Goal: Task Accomplishment & Management: Use online tool/utility

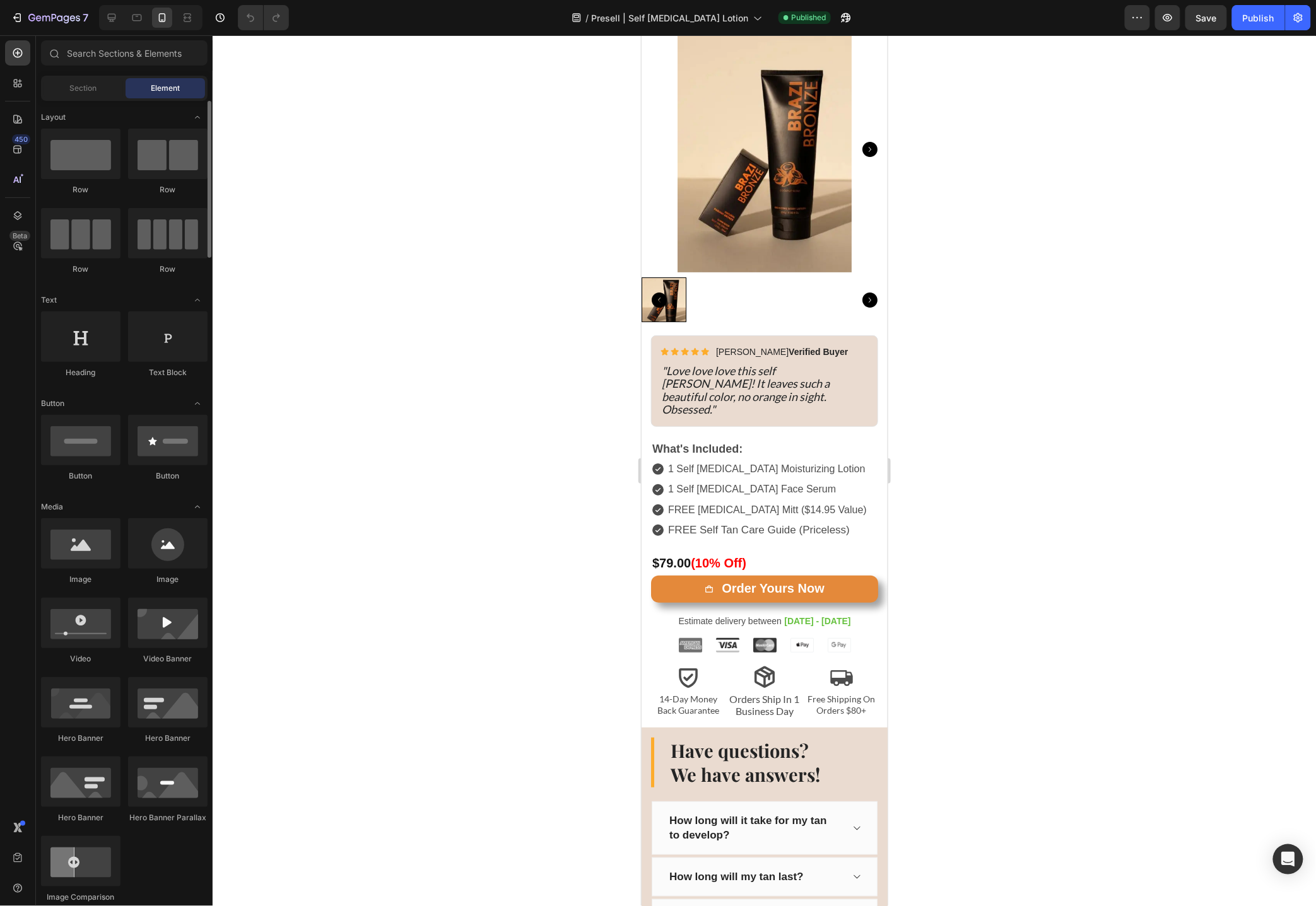
scroll to position [7782, 0]
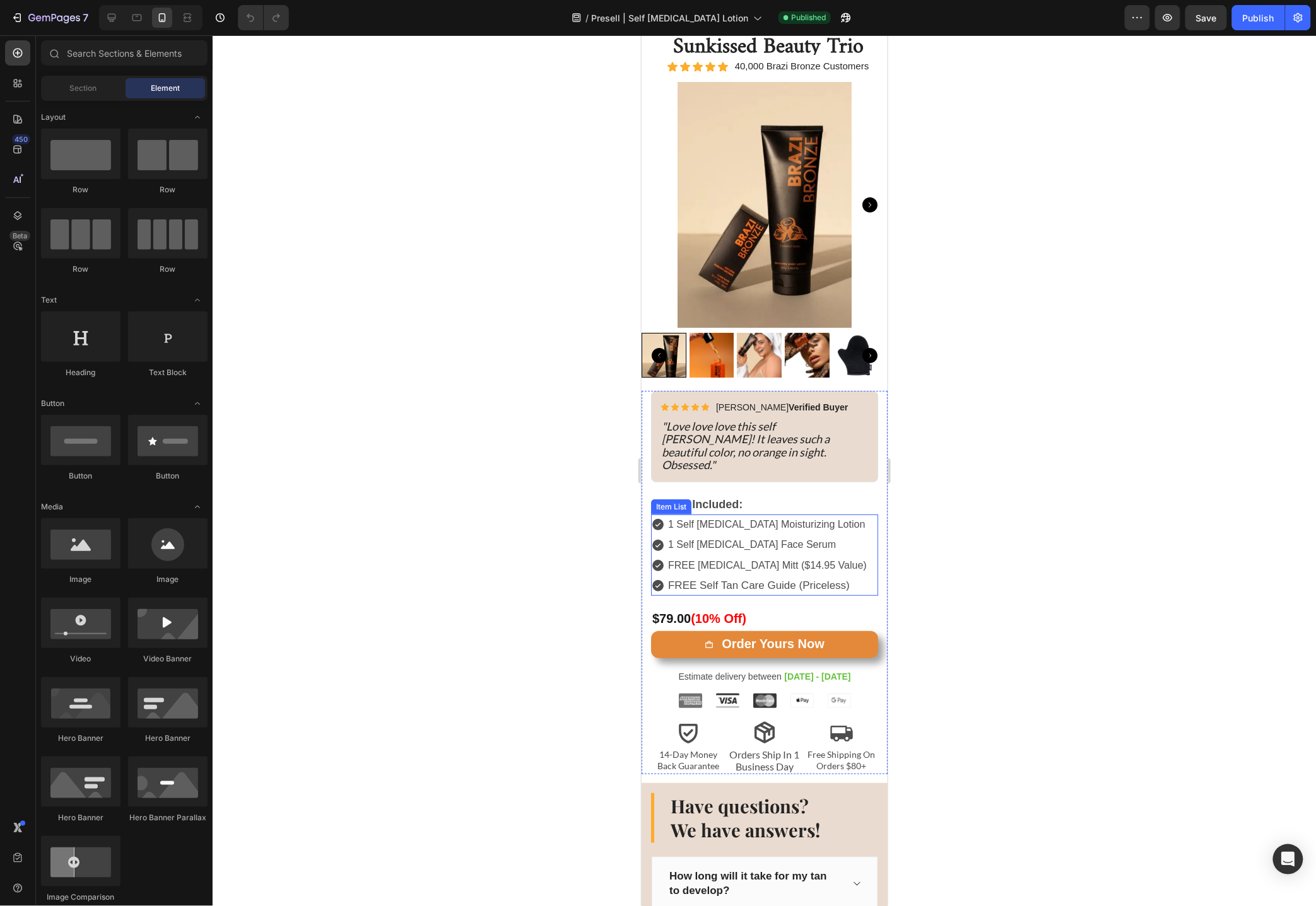
click at [819, 516] on p "1 Self [MEDICAL_DATA] Moisturizing Lotion" at bounding box center [767, 524] width 199 height 16
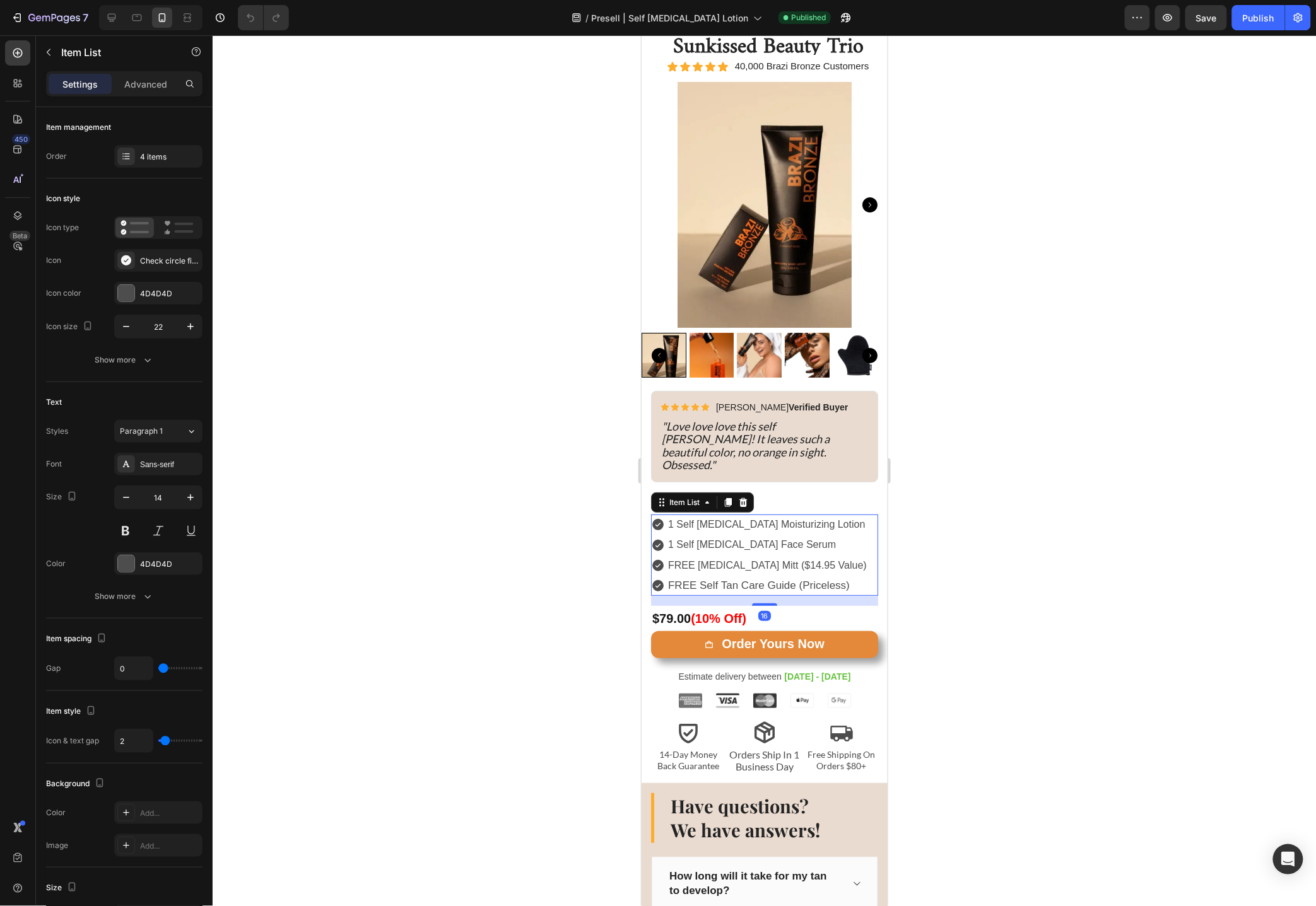
click at [825, 516] on p "1 Self [MEDICAL_DATA] Moisturizing Lotion" at bounding box center [767, 524] width 199 height 16
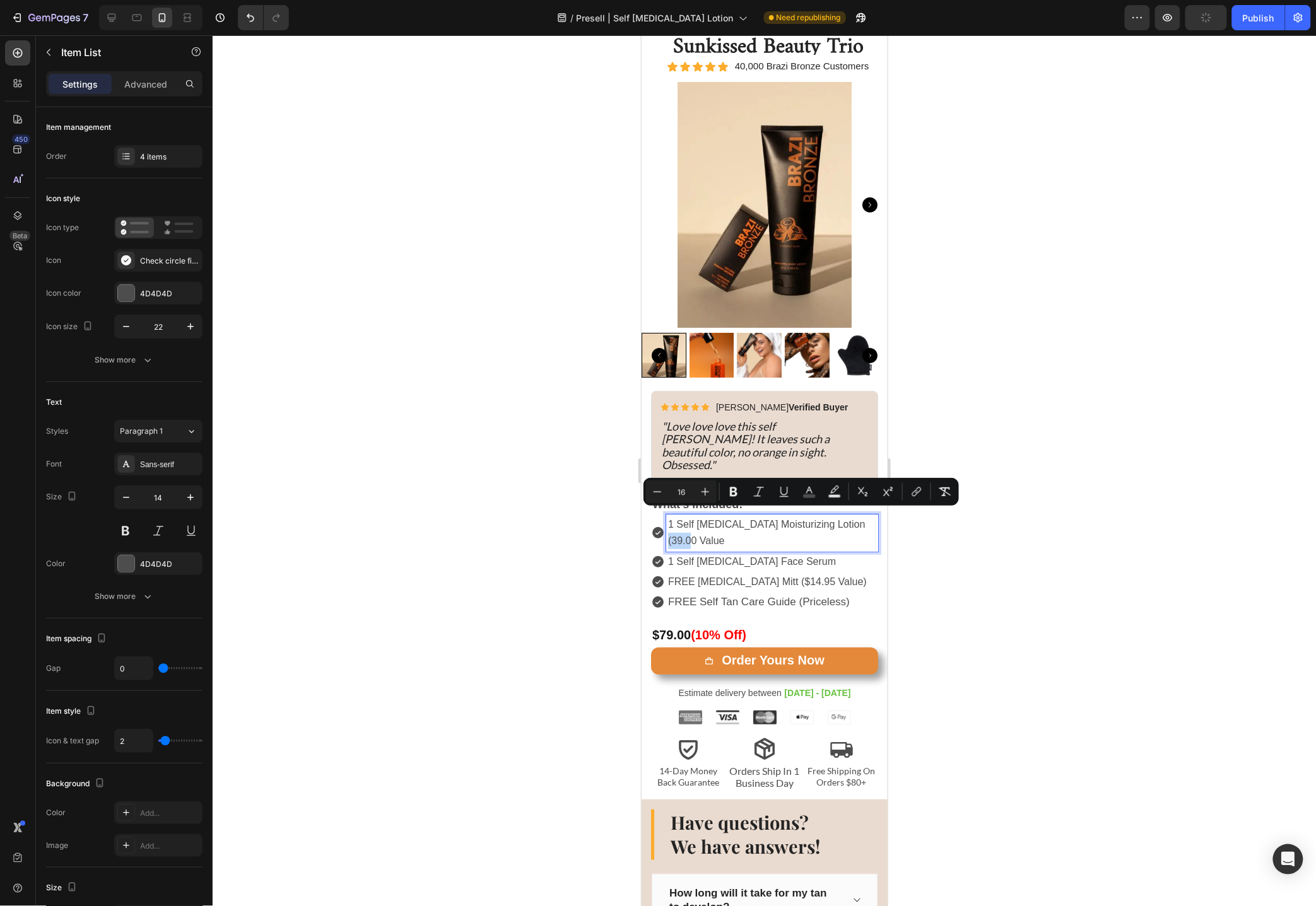
drag, startPoint x: 786, startPoint y: 522, endPoint x: 668, endPoint y: 519, distance: 118.0
click at [668, 519] on p "1 Self [MEDICAL_DATA] Moisturizing Lotion (39.00 Value" at bounding box center [771, 532] width 209 height 33
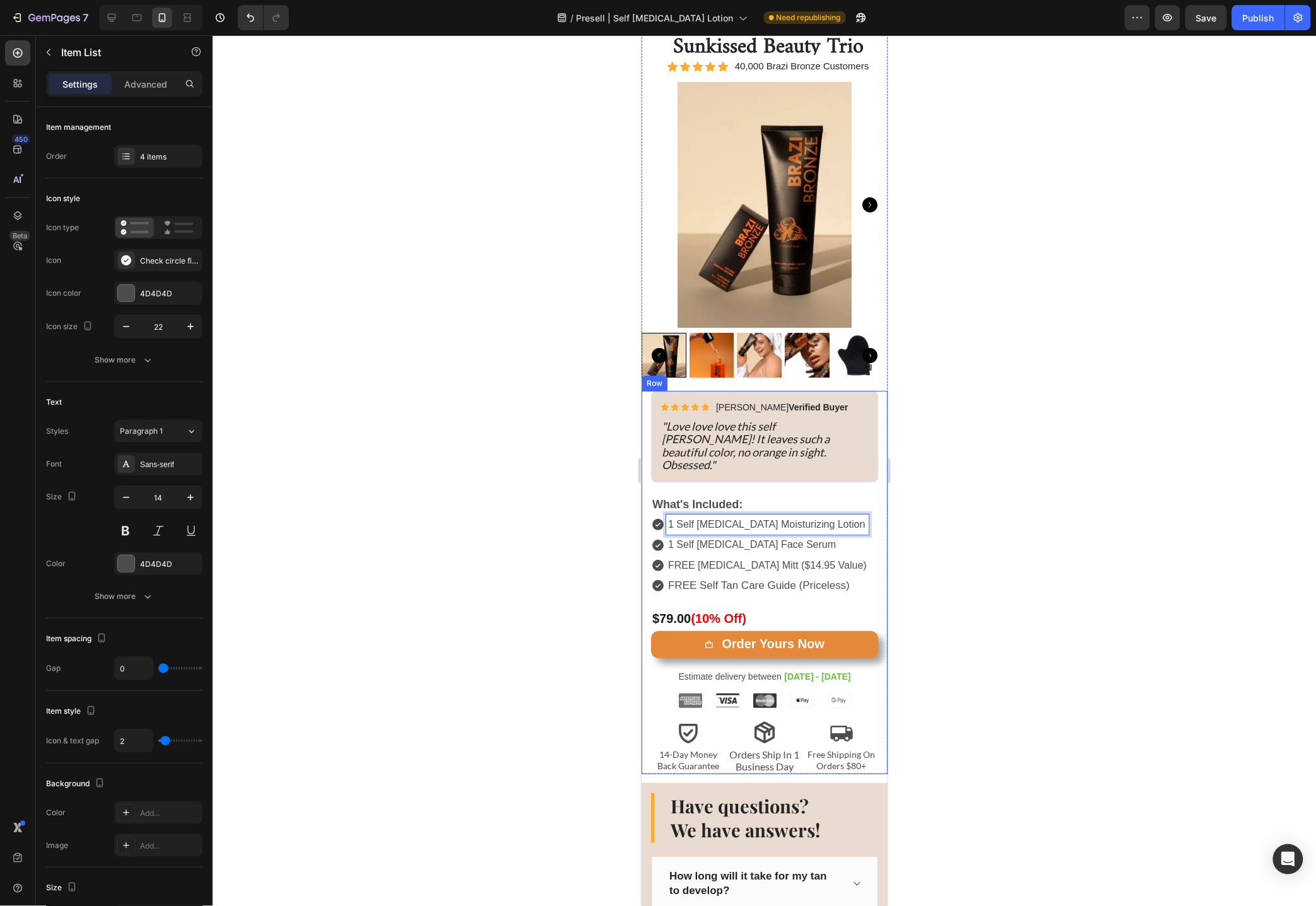
click at [986, 540] on div at bounding box center [764, 471] width 1103 height 871
click at [755, 579] on span "FREE Self Tan Care Guide (Priceless)" at bounding box center [758, 584] width 182 height 12
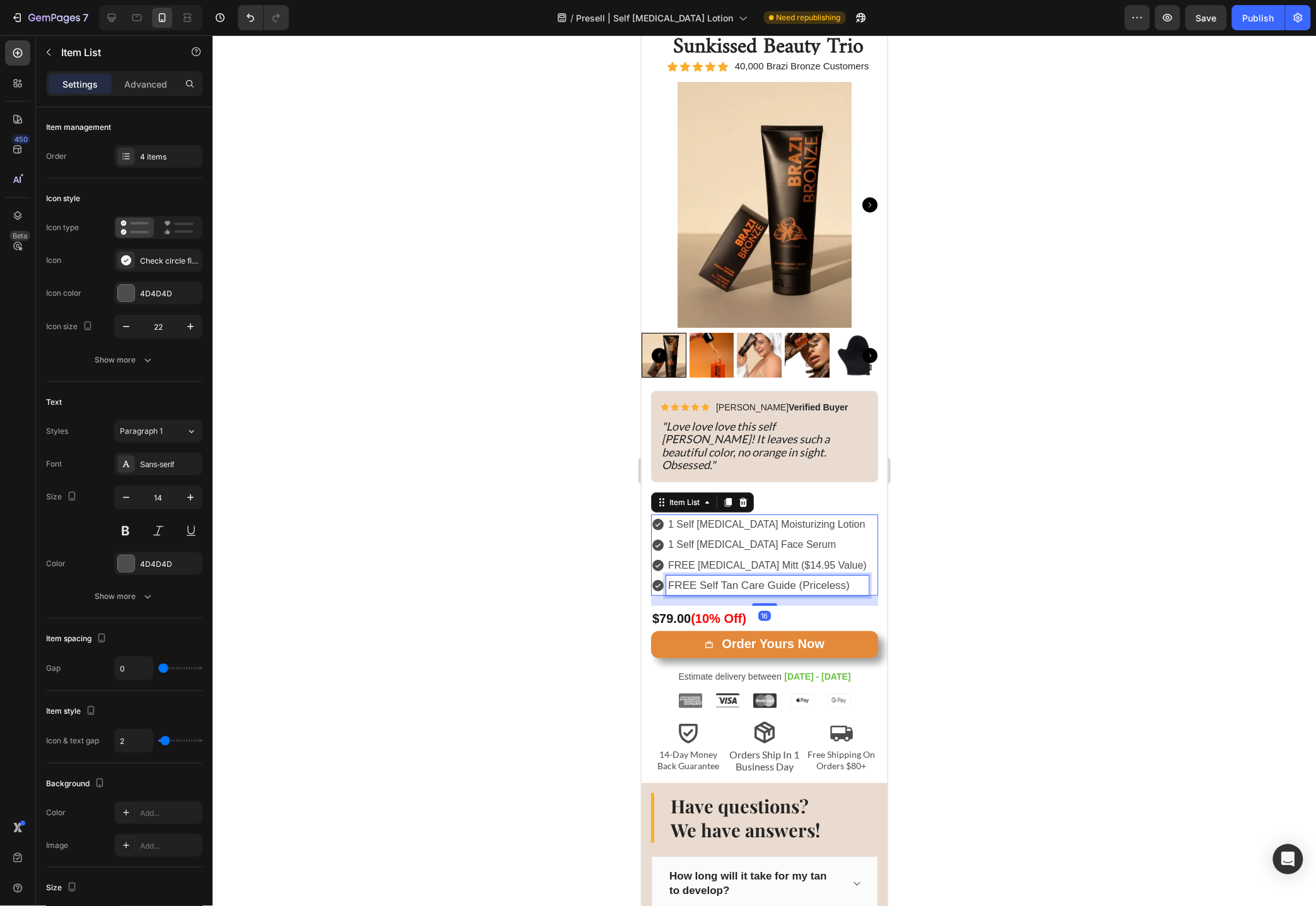
click at [756, 579] on span "FREE Self Tan Care Guide (Priceless)" at bounding box center [758, 584] width 182 height 12
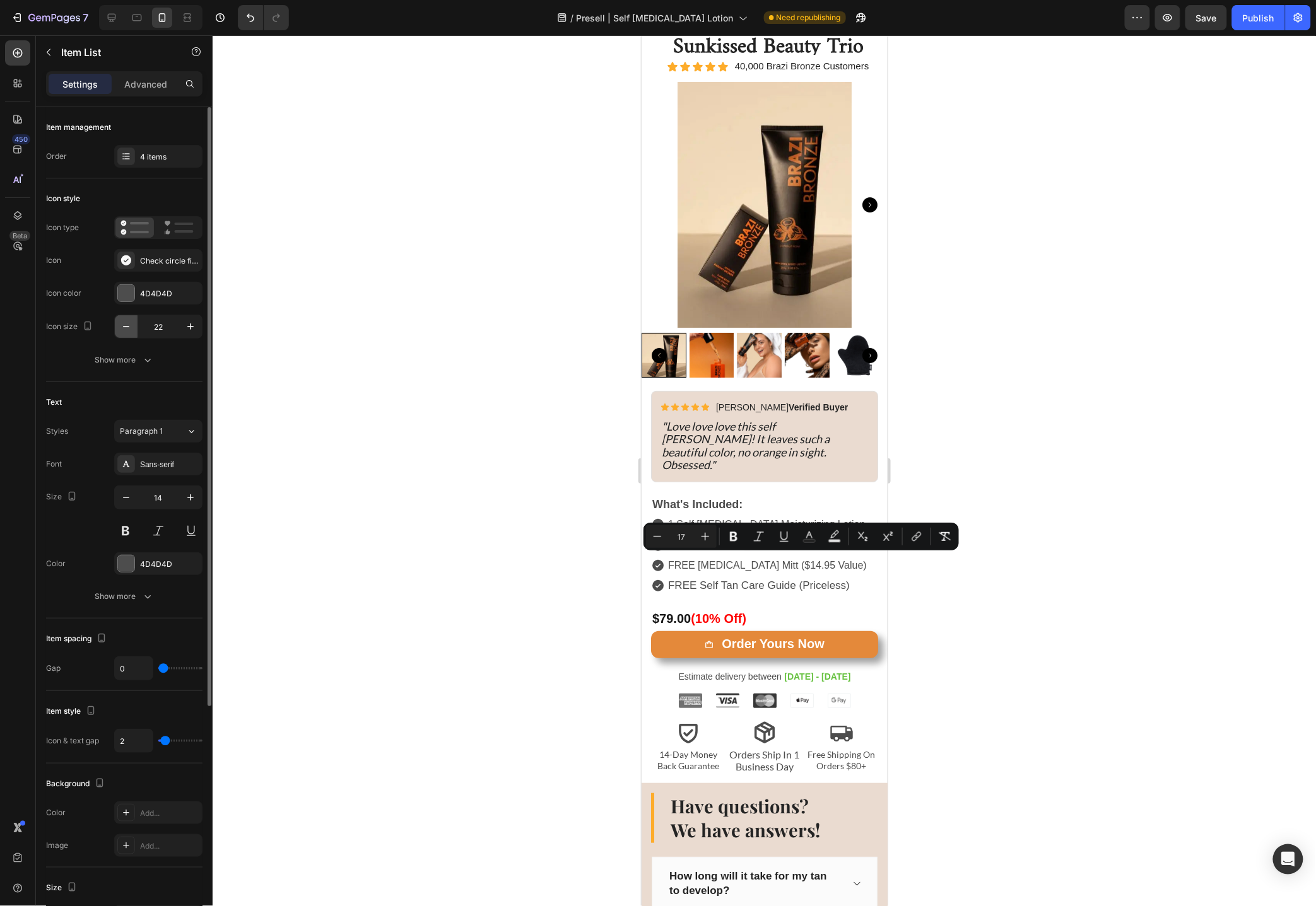
click at [136, 326] on button "button" at bounding box center [126, 326] width 22 height 22
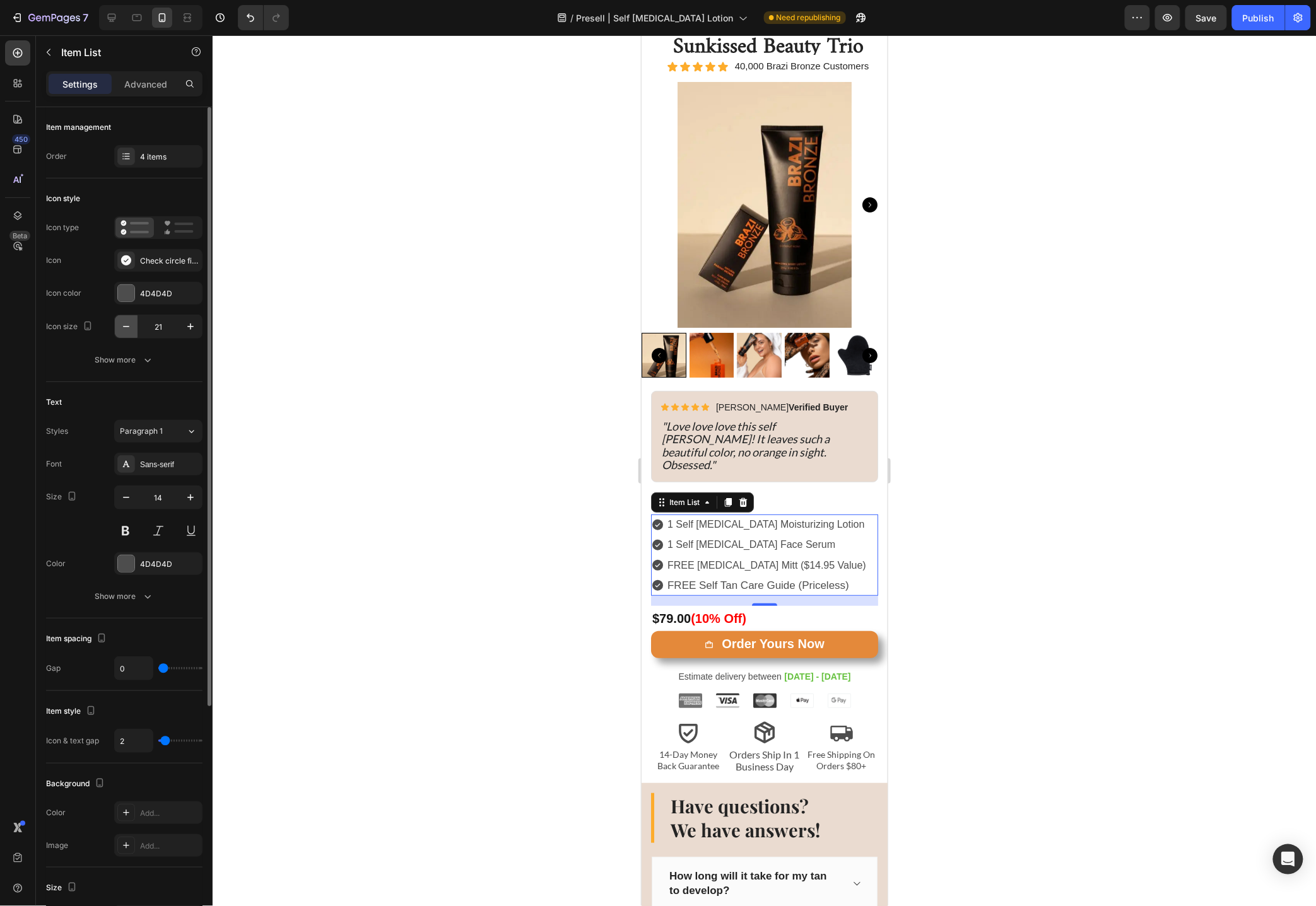
click at [136, 326] on button "button" at bounding box center [126, 326] width 22 height 22
click at [190, 330] on icon "button" at bounding box center [191, 327] width 13 height 13
type input "22"
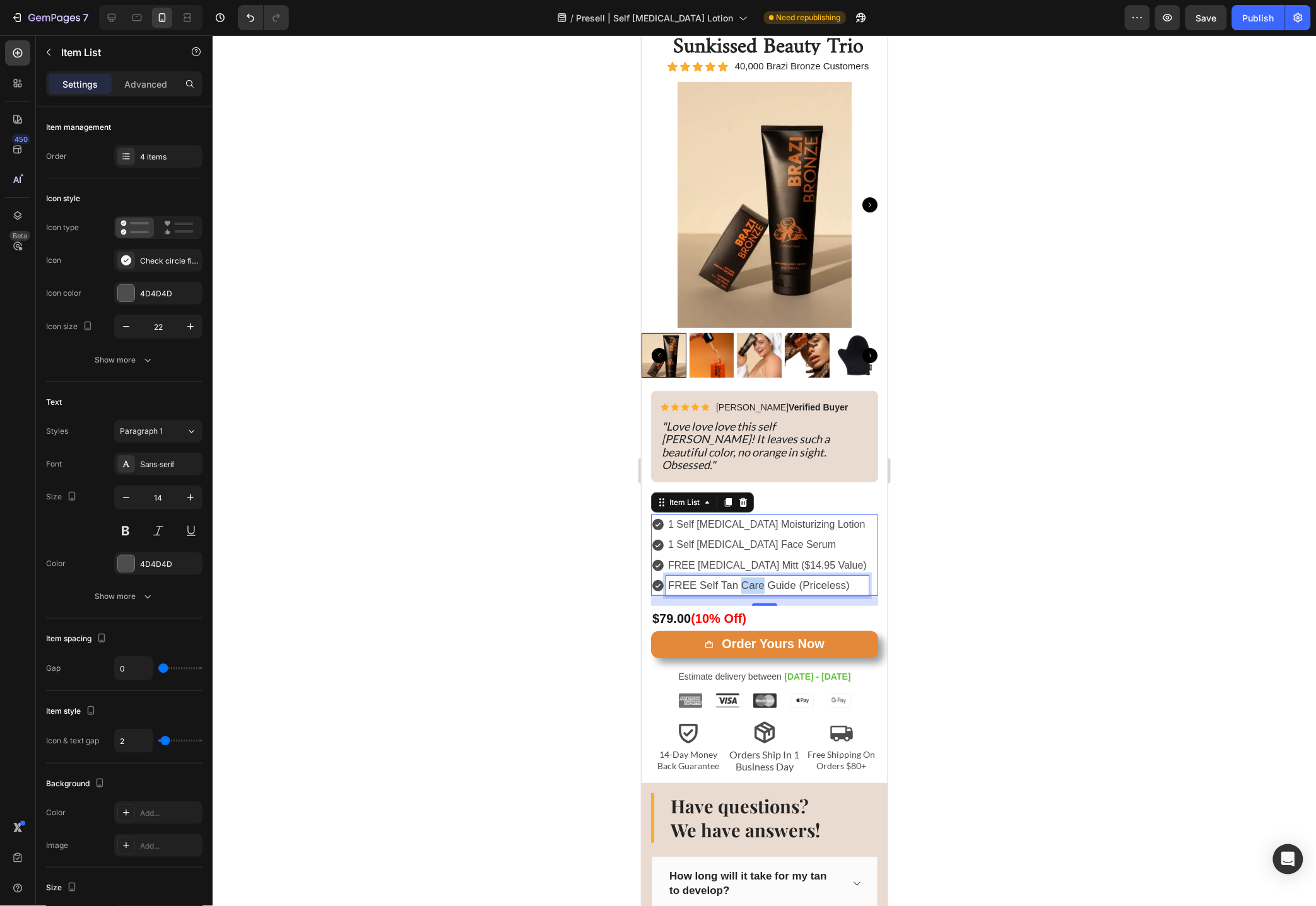
click at [759, 579] on span "FREE Self Tan Care Guide (Priceless)" at bounding box center [758, 584] width 182 height 12
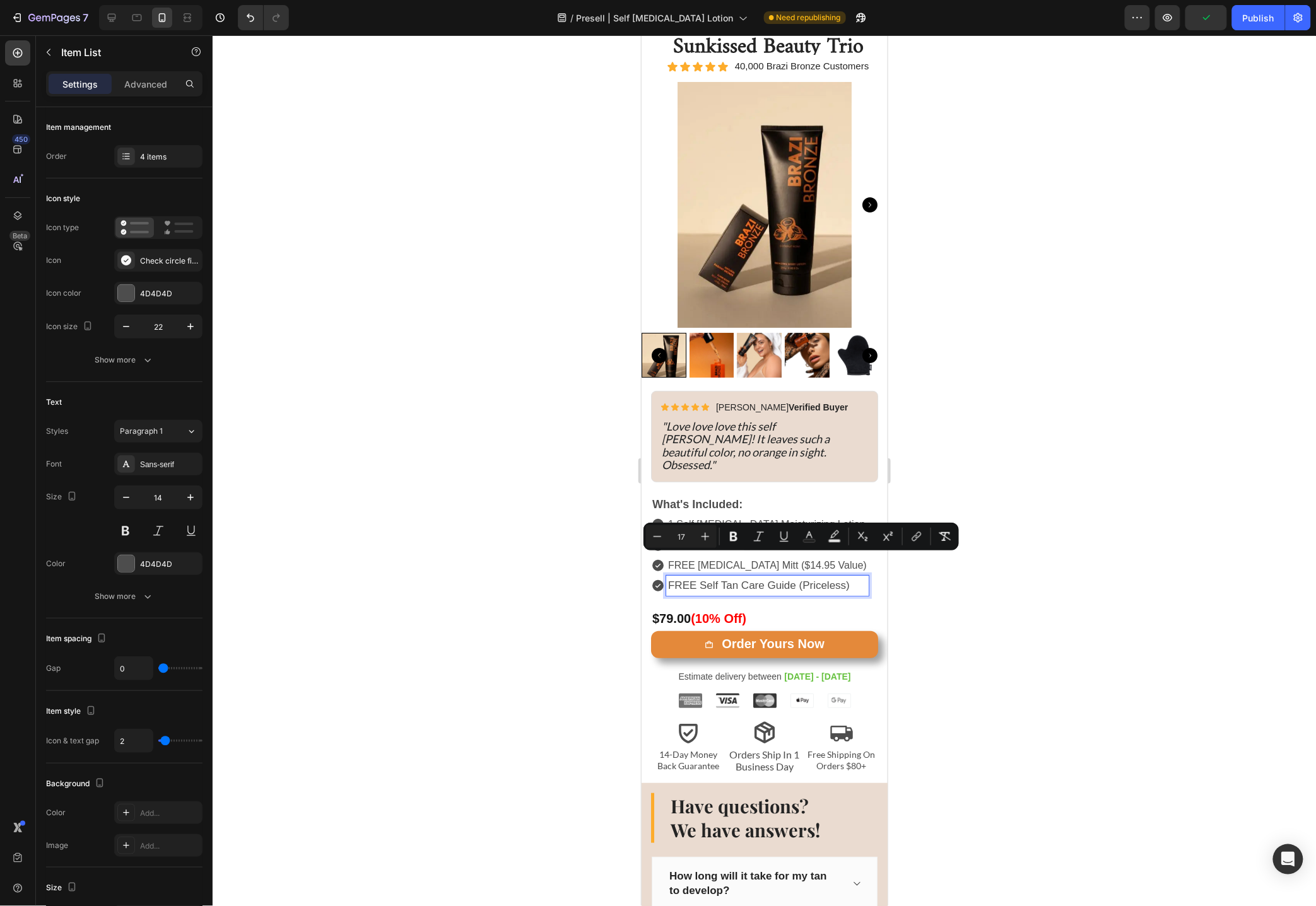
click at [711, 539] on span "1 Self [MEDICAL_DATA] Face Serum" at bounding box center [751, 544] width 168 height 10
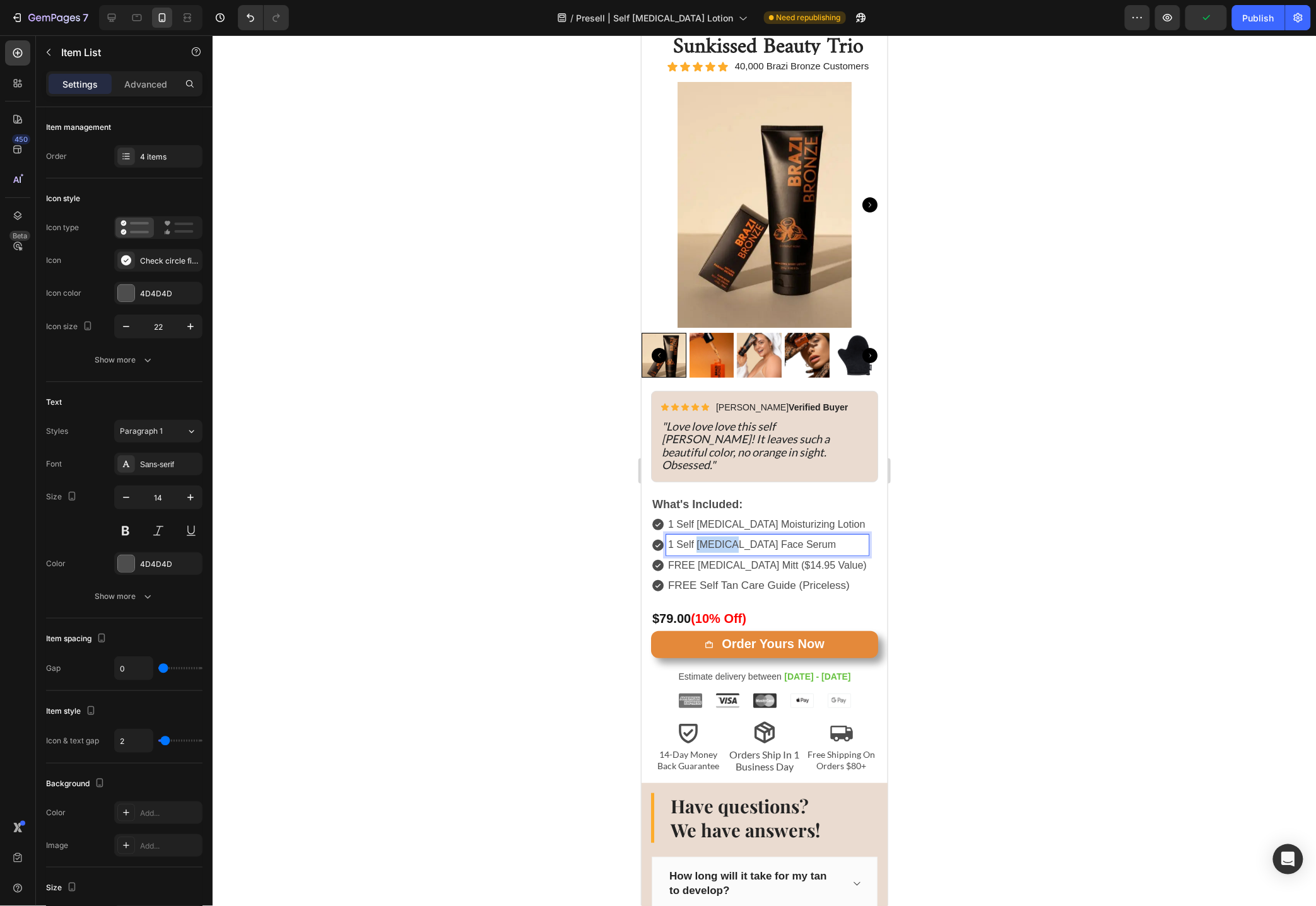
click at [711, 539] on span "1 Self [MEDICAL_DATA] Face Serum" at bounding box center [751, 544] width 168 height 10
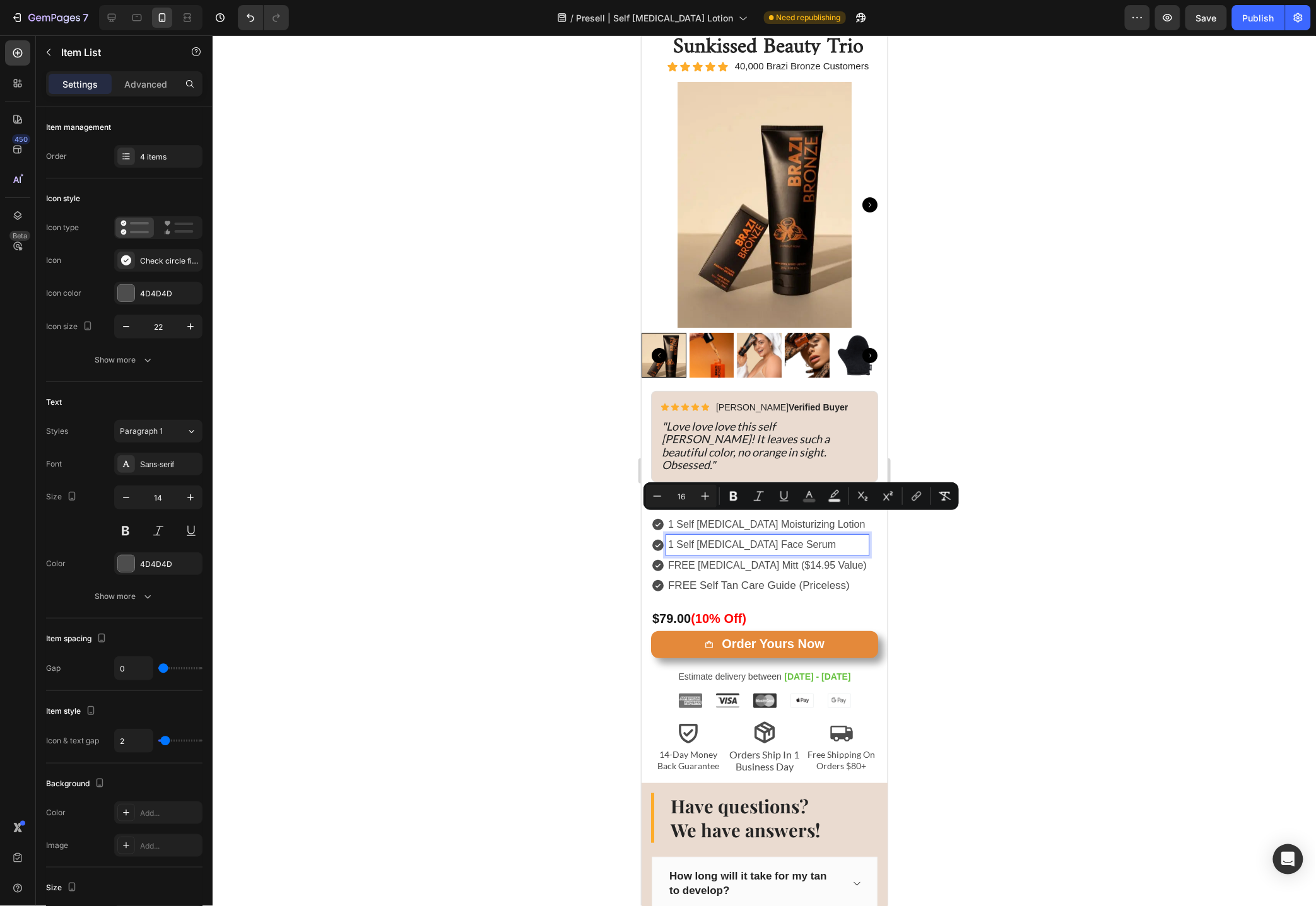
click at [706, 579] on span "FREE Self Tan Care Guide (Priceless)" at bounding box center [758, 584] width 182 height 12
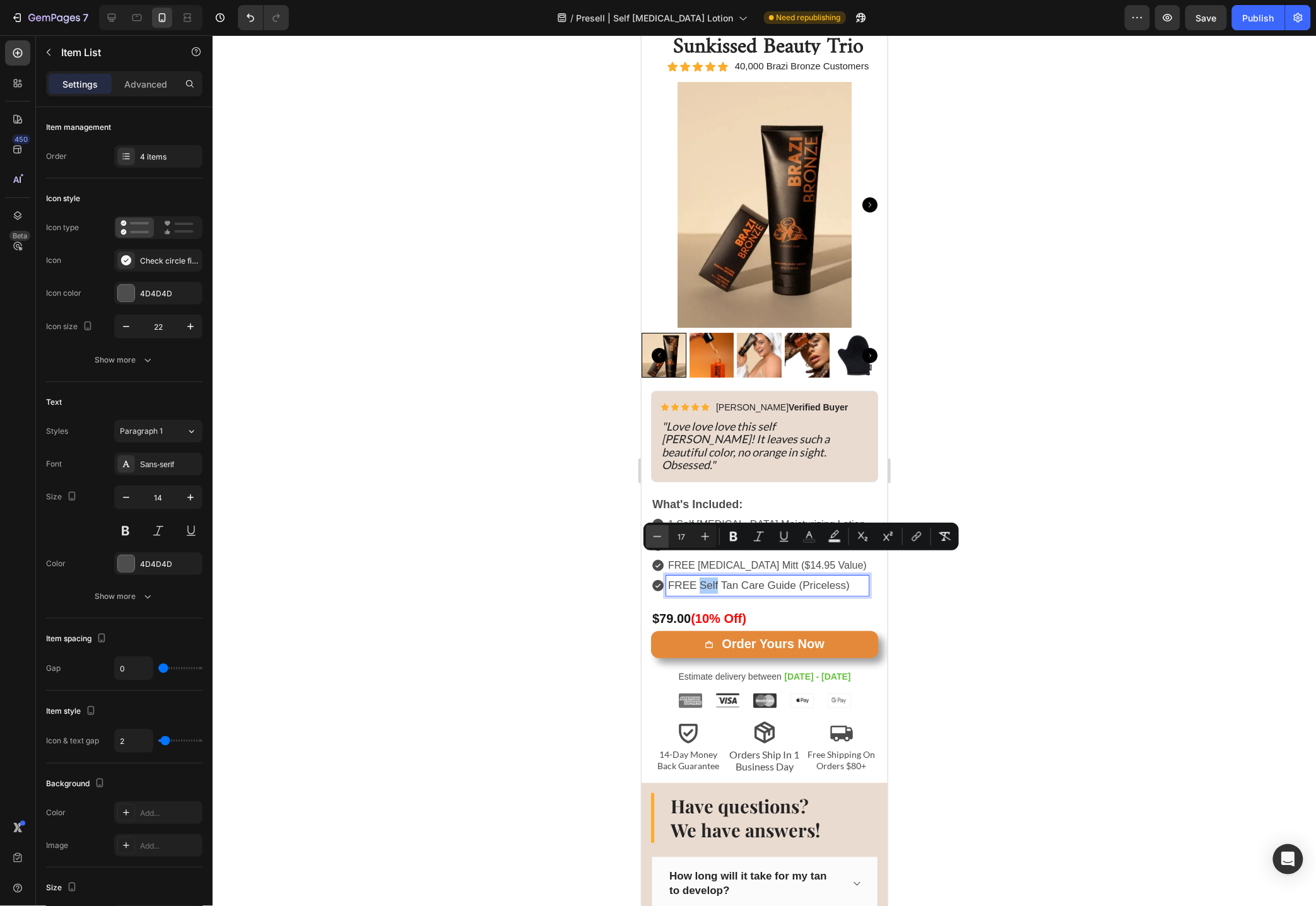
click at [660, 543] on button "Minus" at bounding box center [657, 536] width 22 height 22
type input "16"
click at [571, 507] on div at bounding box center [764, 471] width 1103 height 871
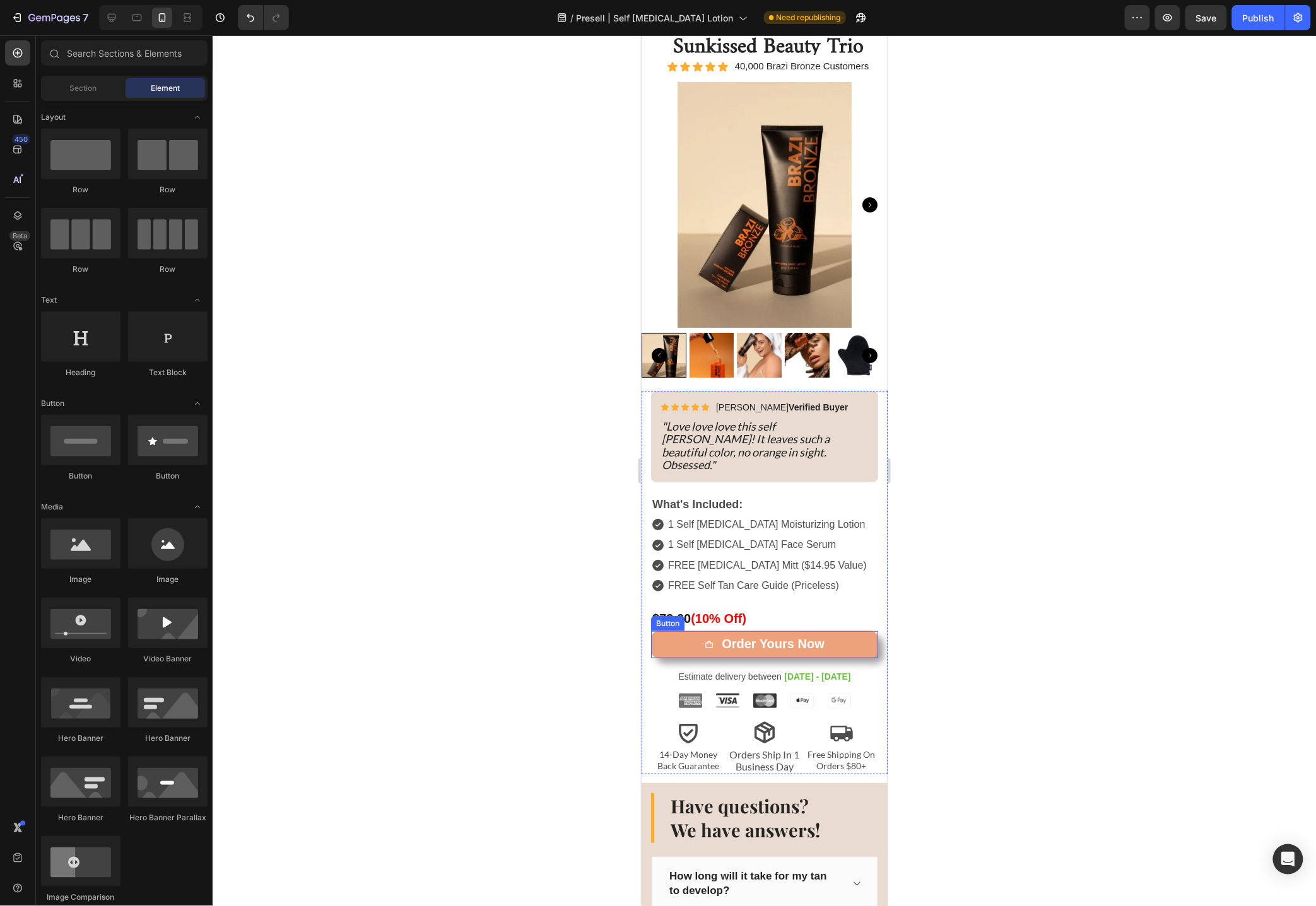
click at [660, 631] on link "Order Yours Now" at bounding box center [763, 645] width 227 height 27
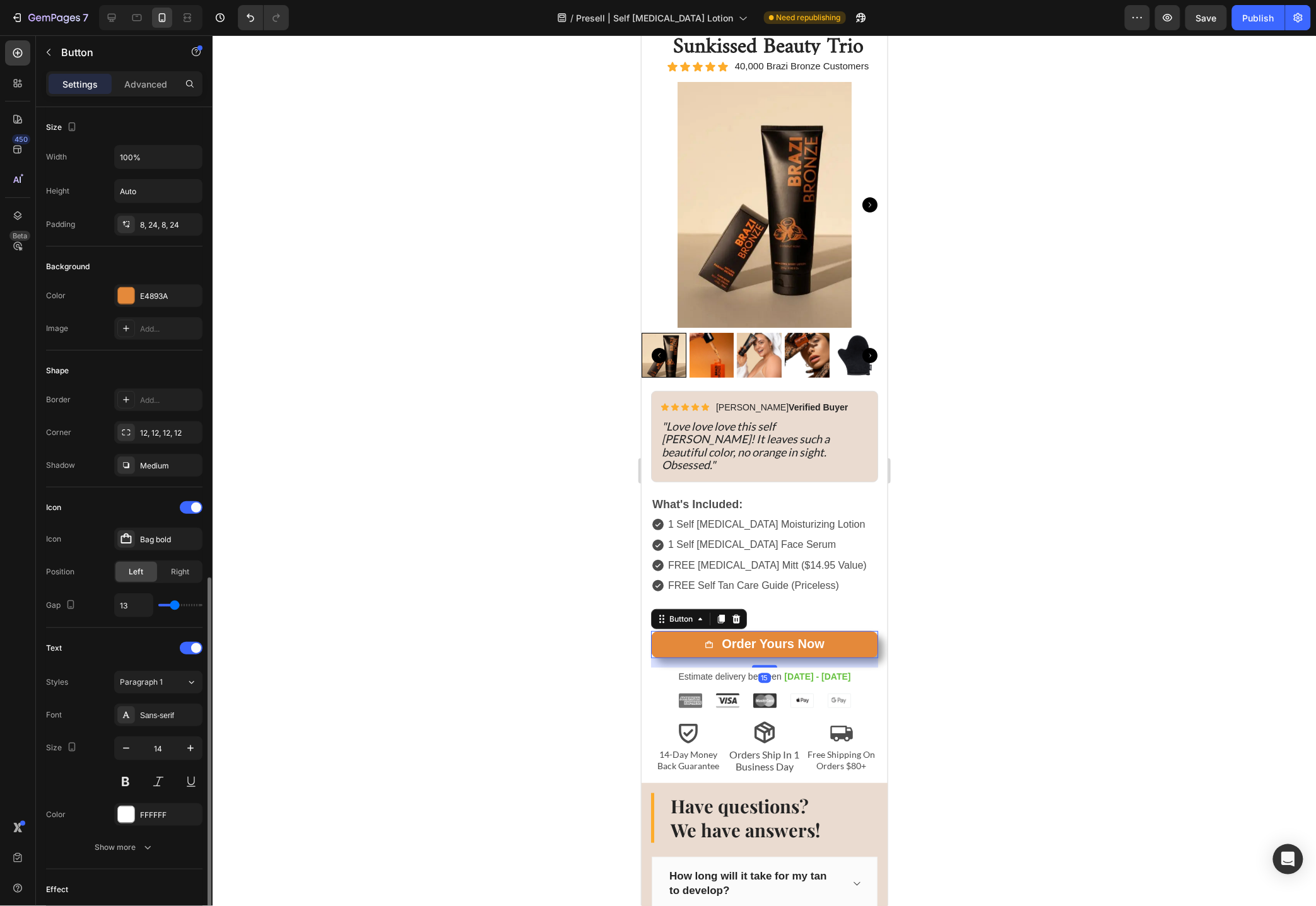
scroll to position [267, 0]
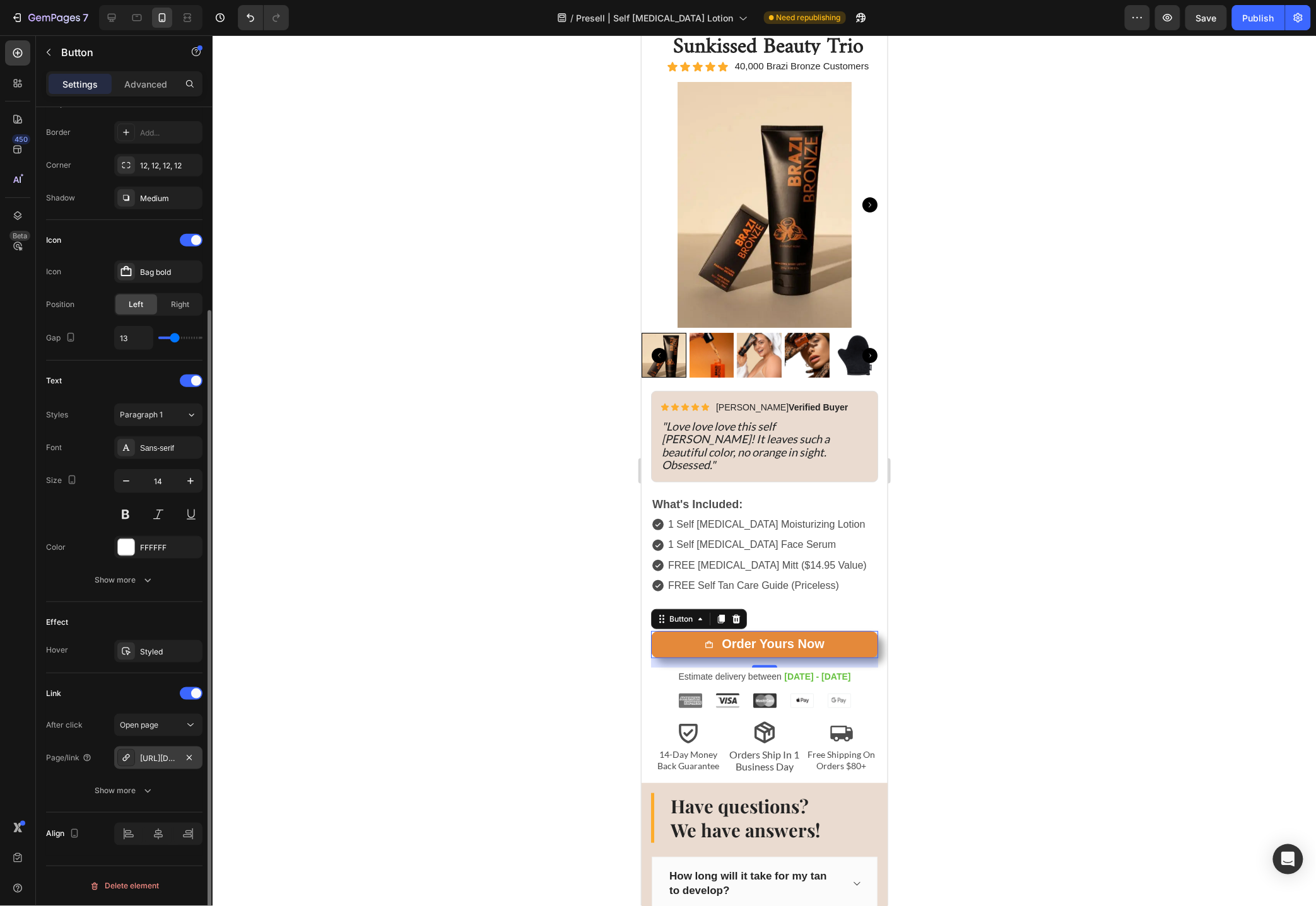
click at [164, 760] on div "[URL][DOMAIN_NAME]" at bounding box center [159, 758] width 37 height 11
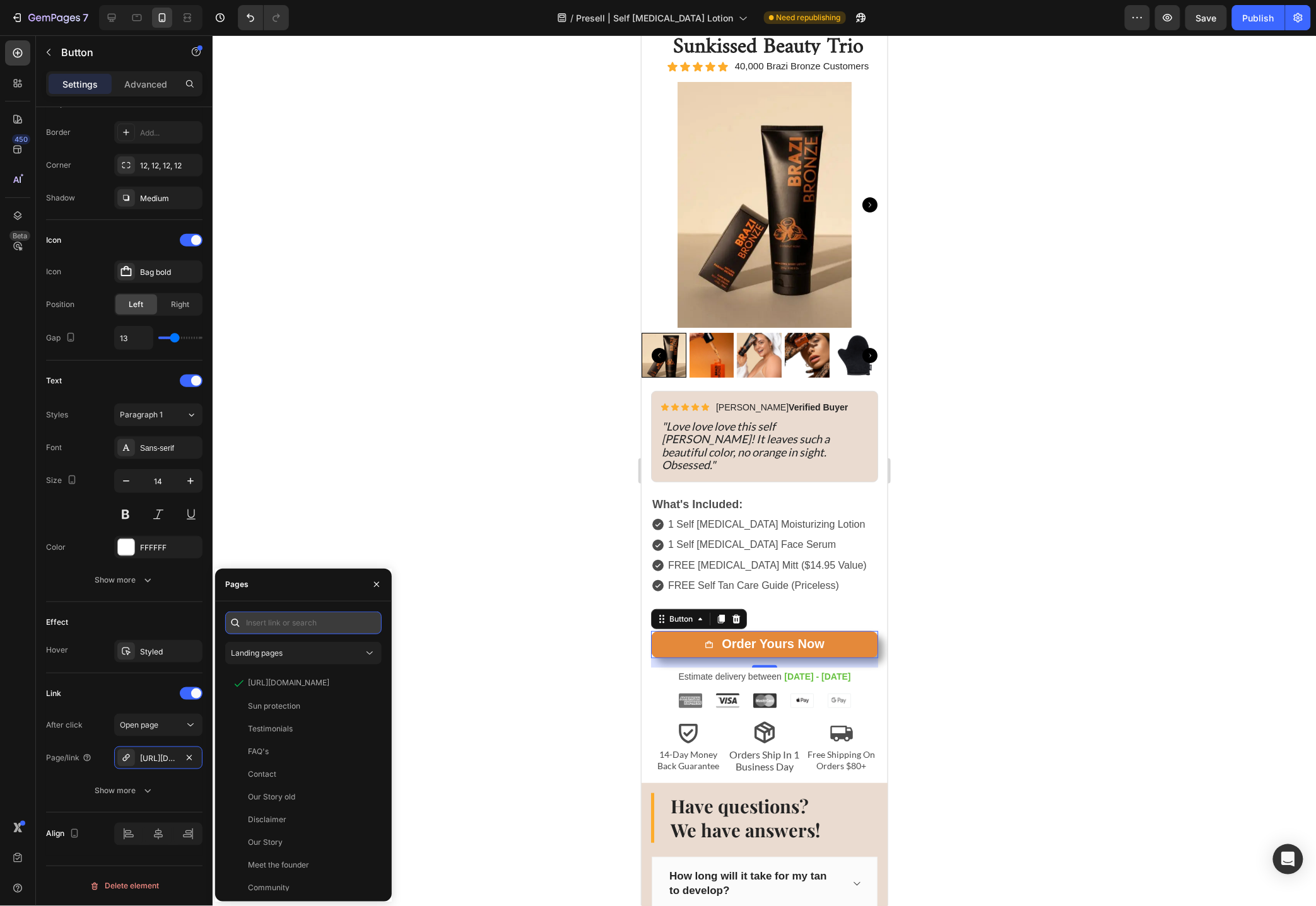
click at [297, 625] on input "text" at bounding box center [303, 623] width 156 height 22
paste input "[URL][DOMAIN_NAME]"
type input "[URL][DOMAIN_NAME]"
click at [477, 581] on div at bounding box center [764, 471] width 1103 height 871
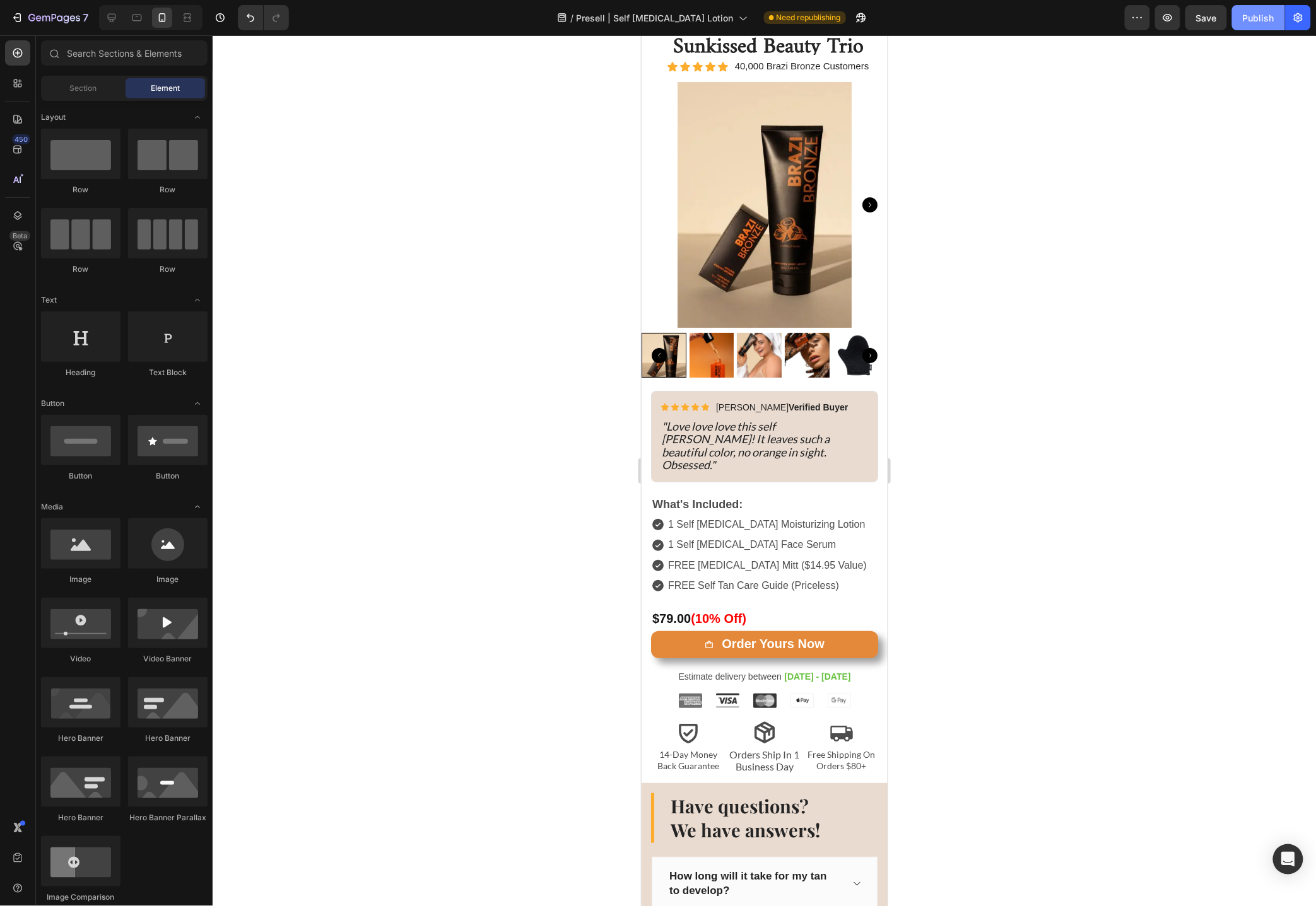
click at [1249, 26] on button "Publish" at bounding box center [1258, 17] width 53 height 25
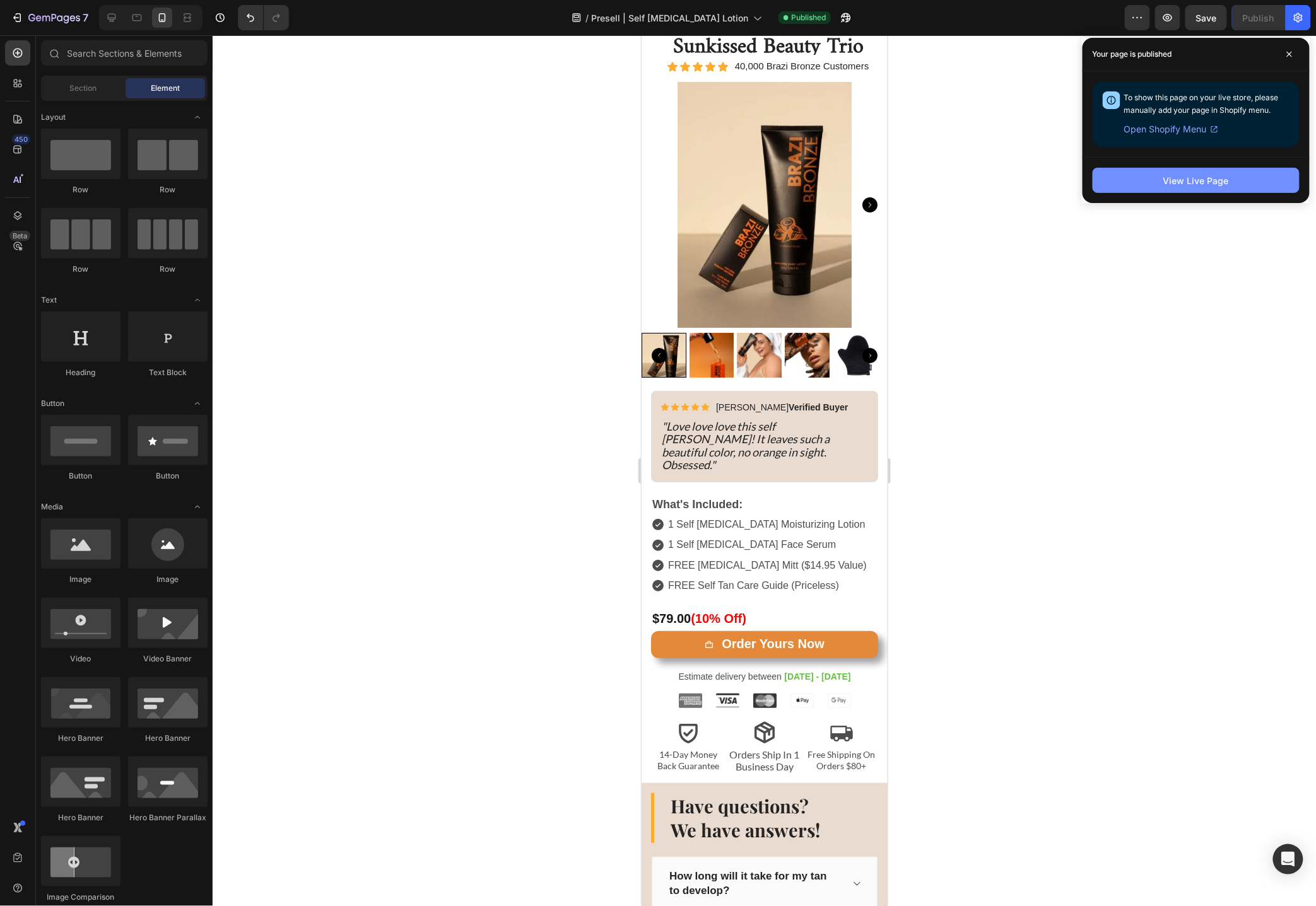
click at [1232, 182] on button "View Live Page" at bounding box center [1196, 180] width 207 height 25
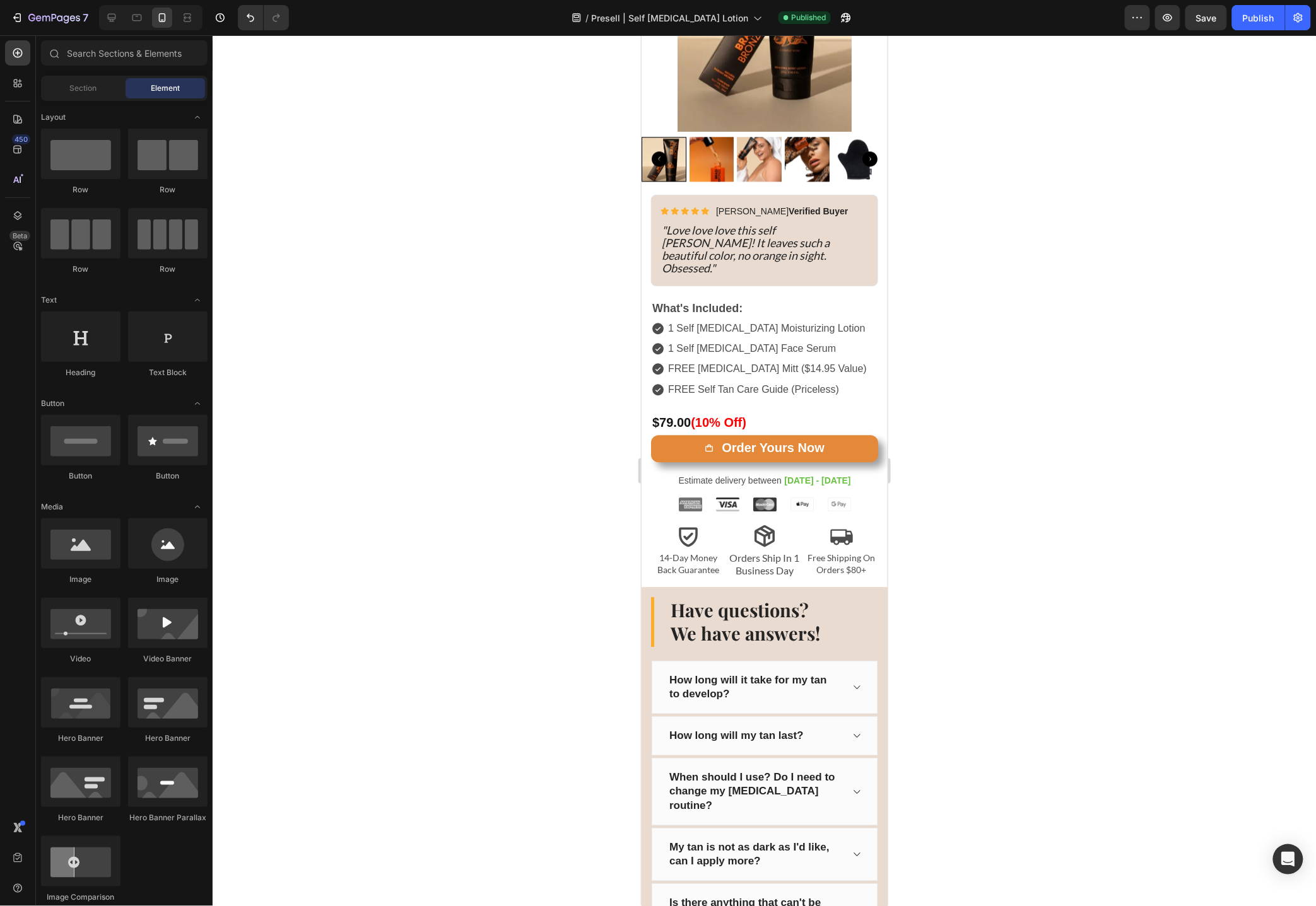
scroll to position [7136, 0]
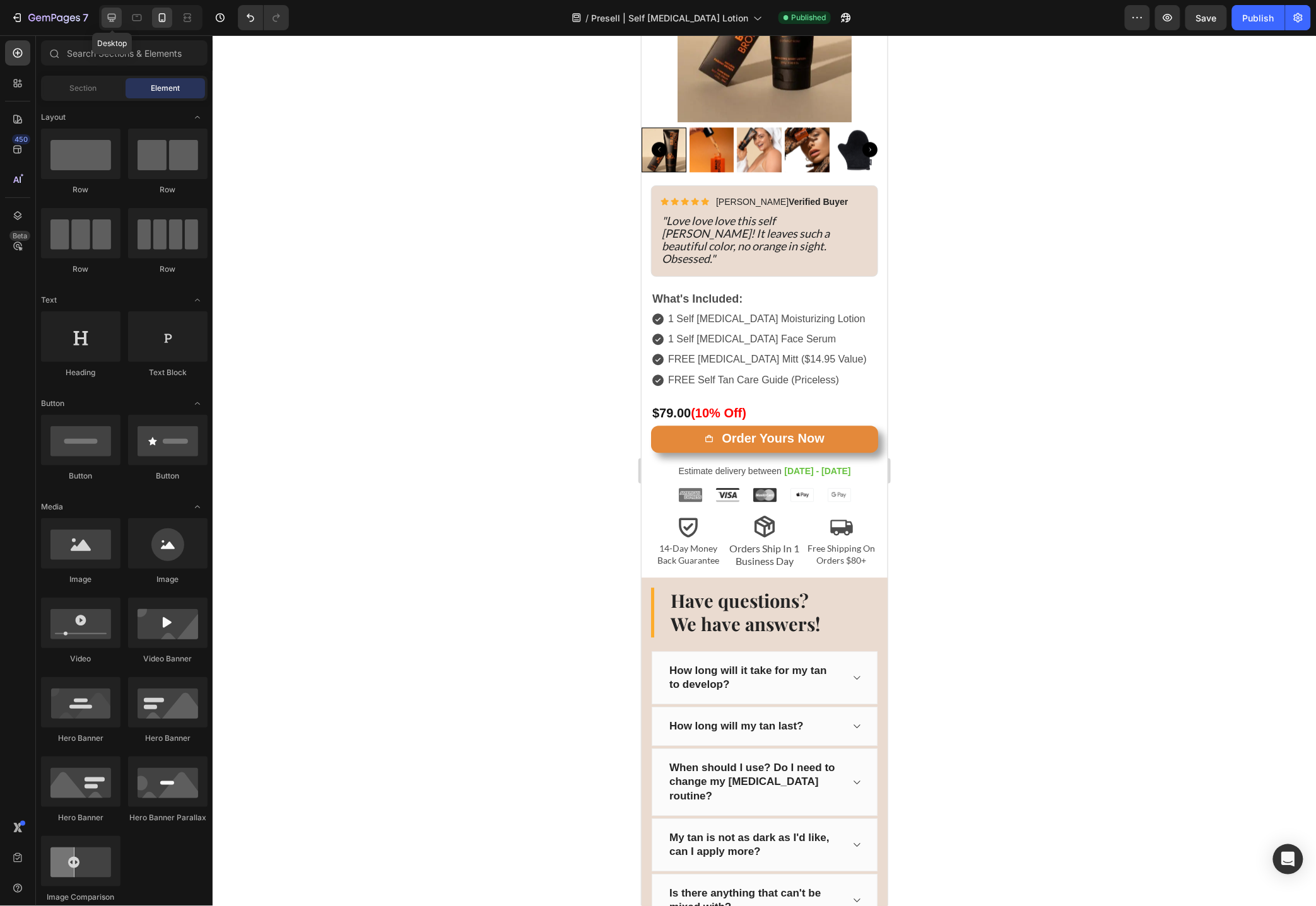
click at [115, 11] on icon at bounding box center [111, 18] width 13 height 13
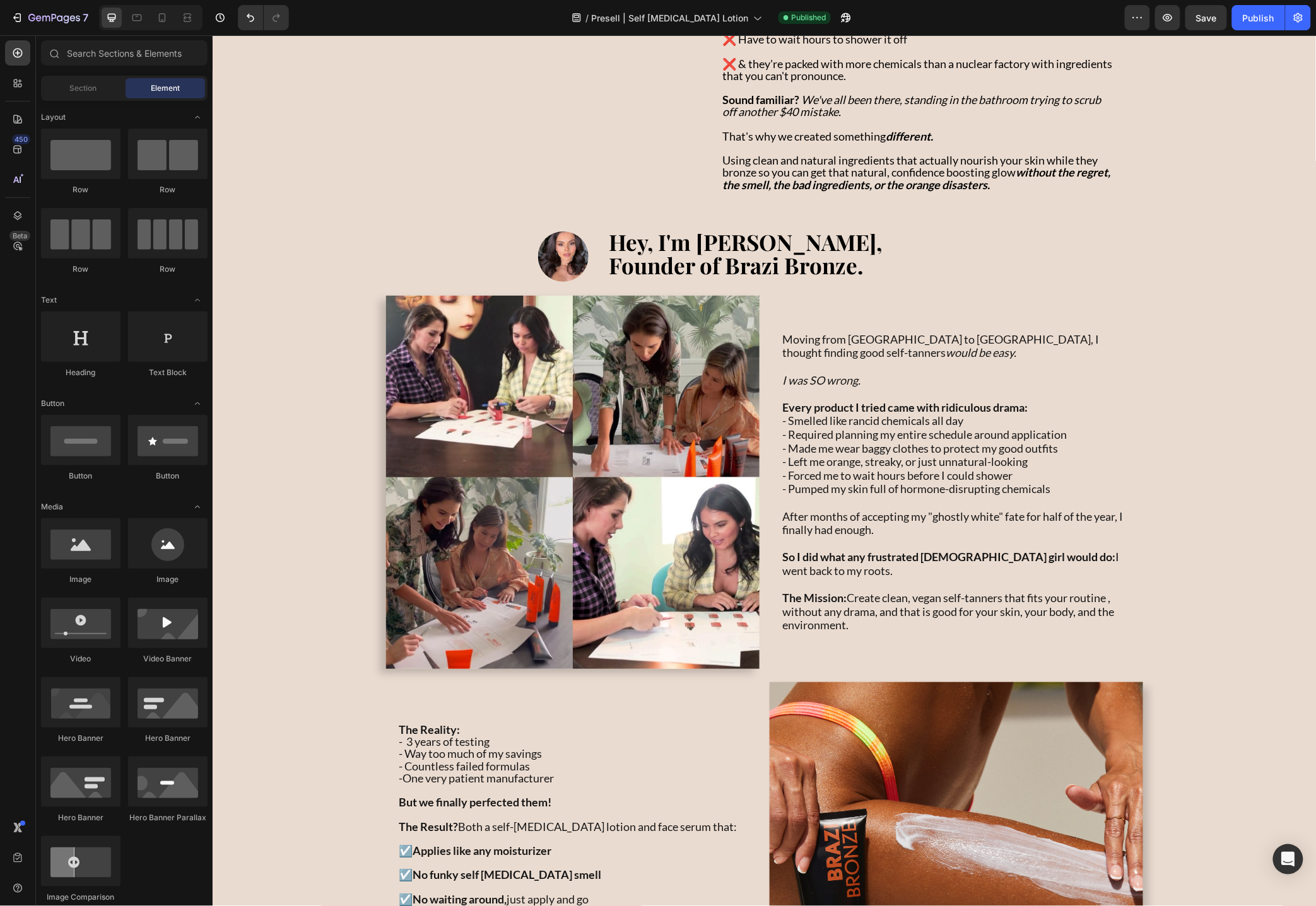
scroll to position [796, 0]
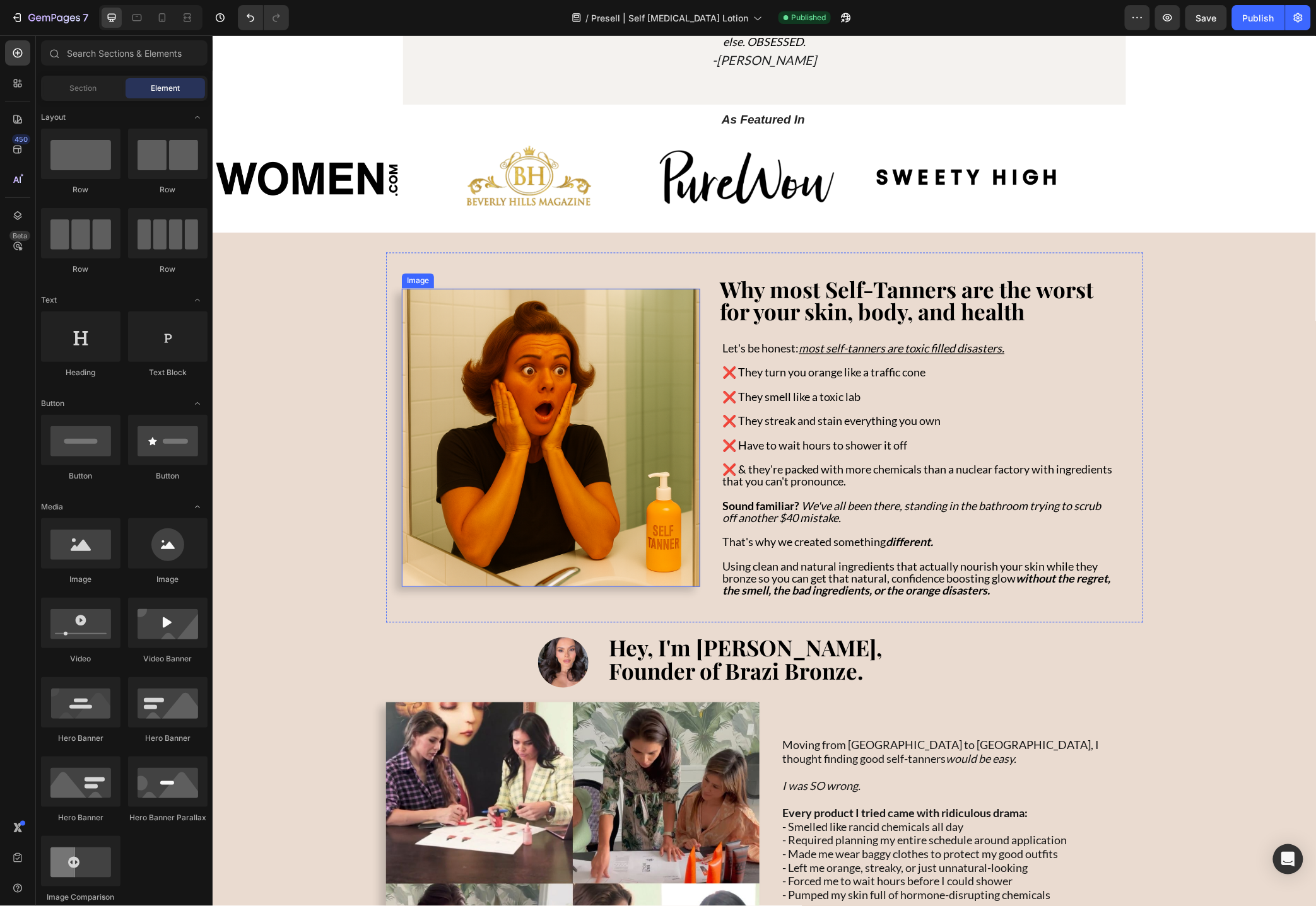
click at [527, 474] on img at bounding box center [550, 437] width 298 height 298
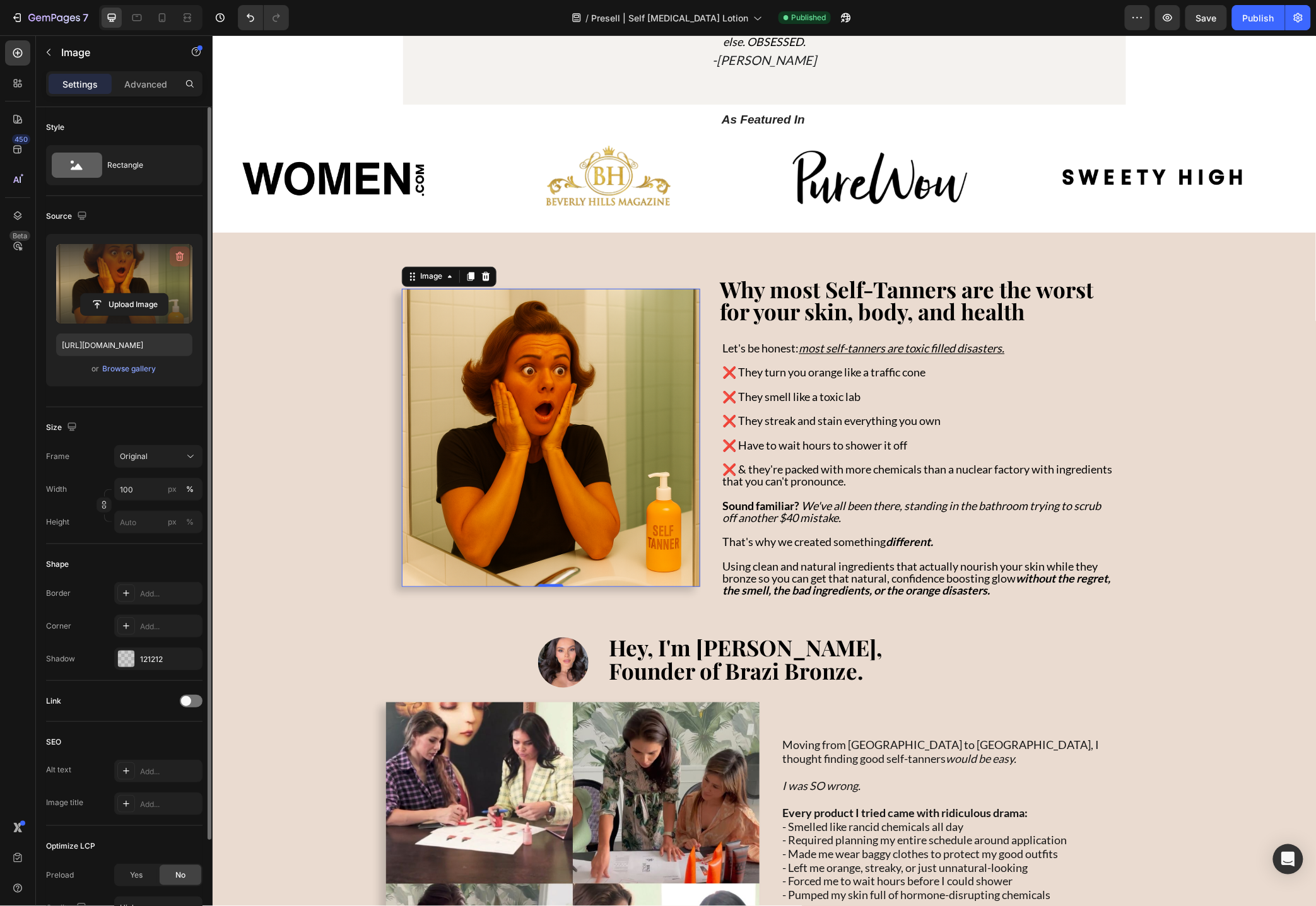
click at [179, 256] on icon "button" at bounding box center [180, 257] width 13 height 13
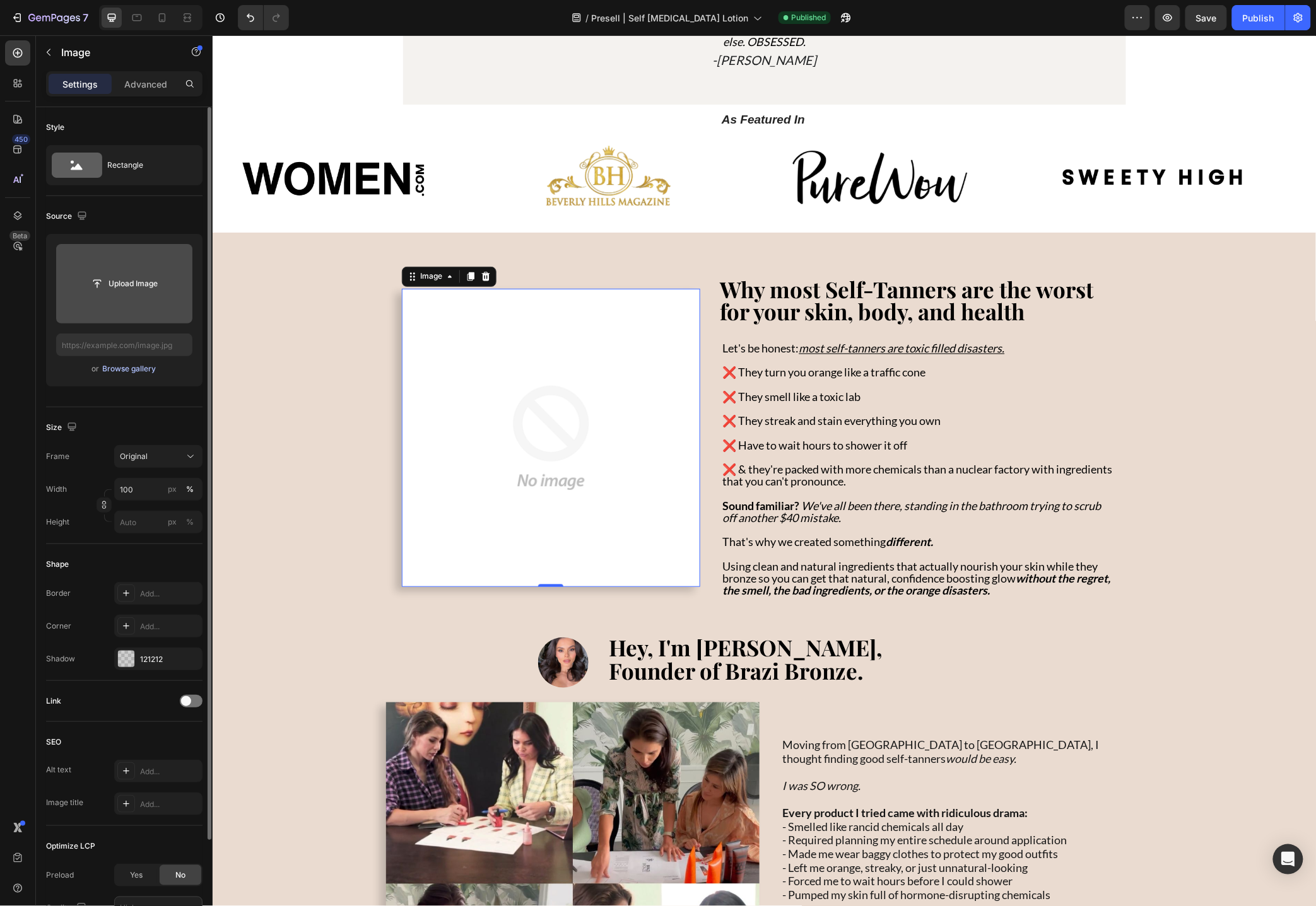
click at [134, 368] on div "Browse gallery" at bounding box center [129, 369] width 54 height 11
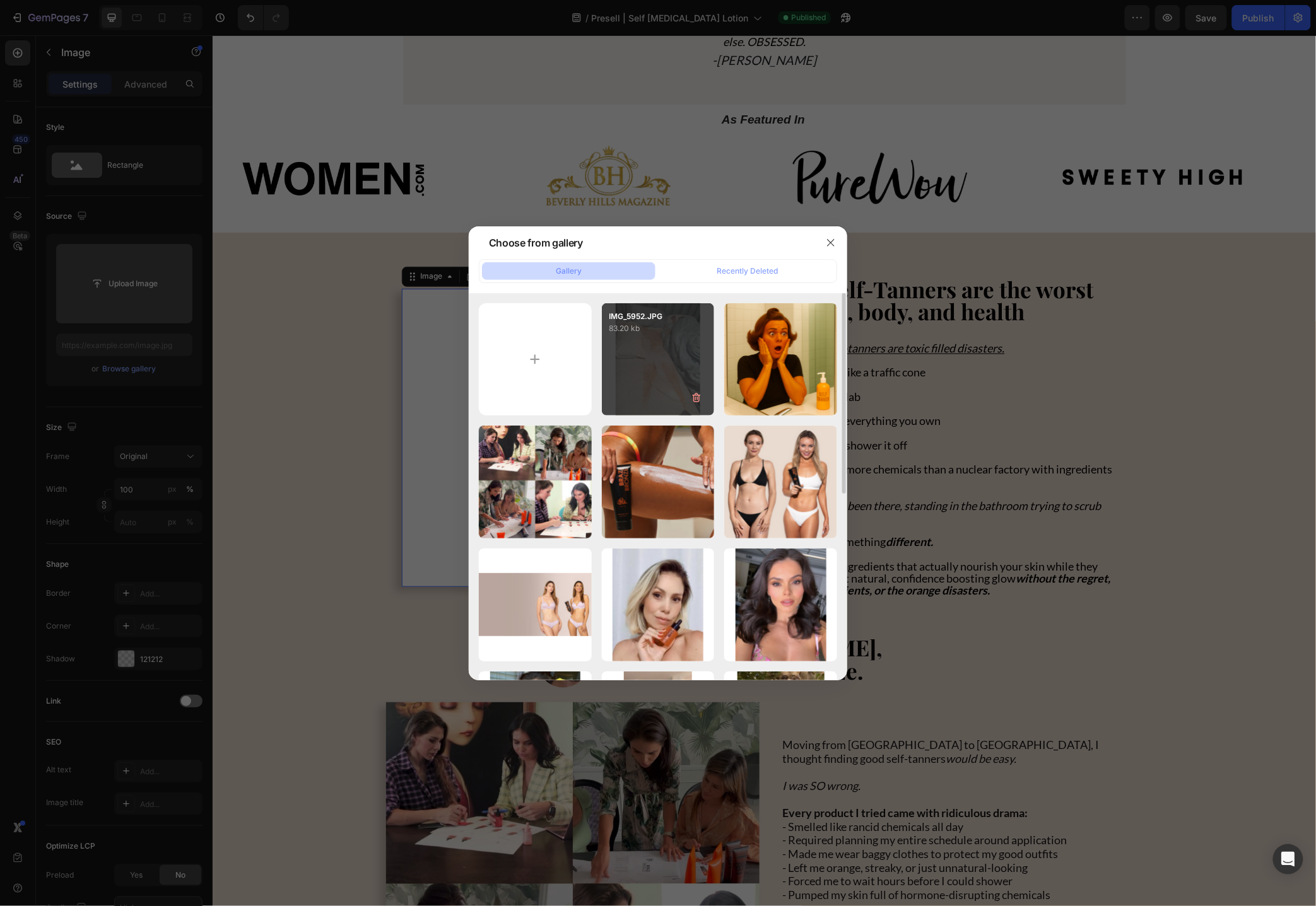
click at [640, 392] on div "IMG_5952.JPG 83.20 kb" at bounding box center [658, 359] width 113 height 113
type input "[URL][DOMAIN_NAME]"
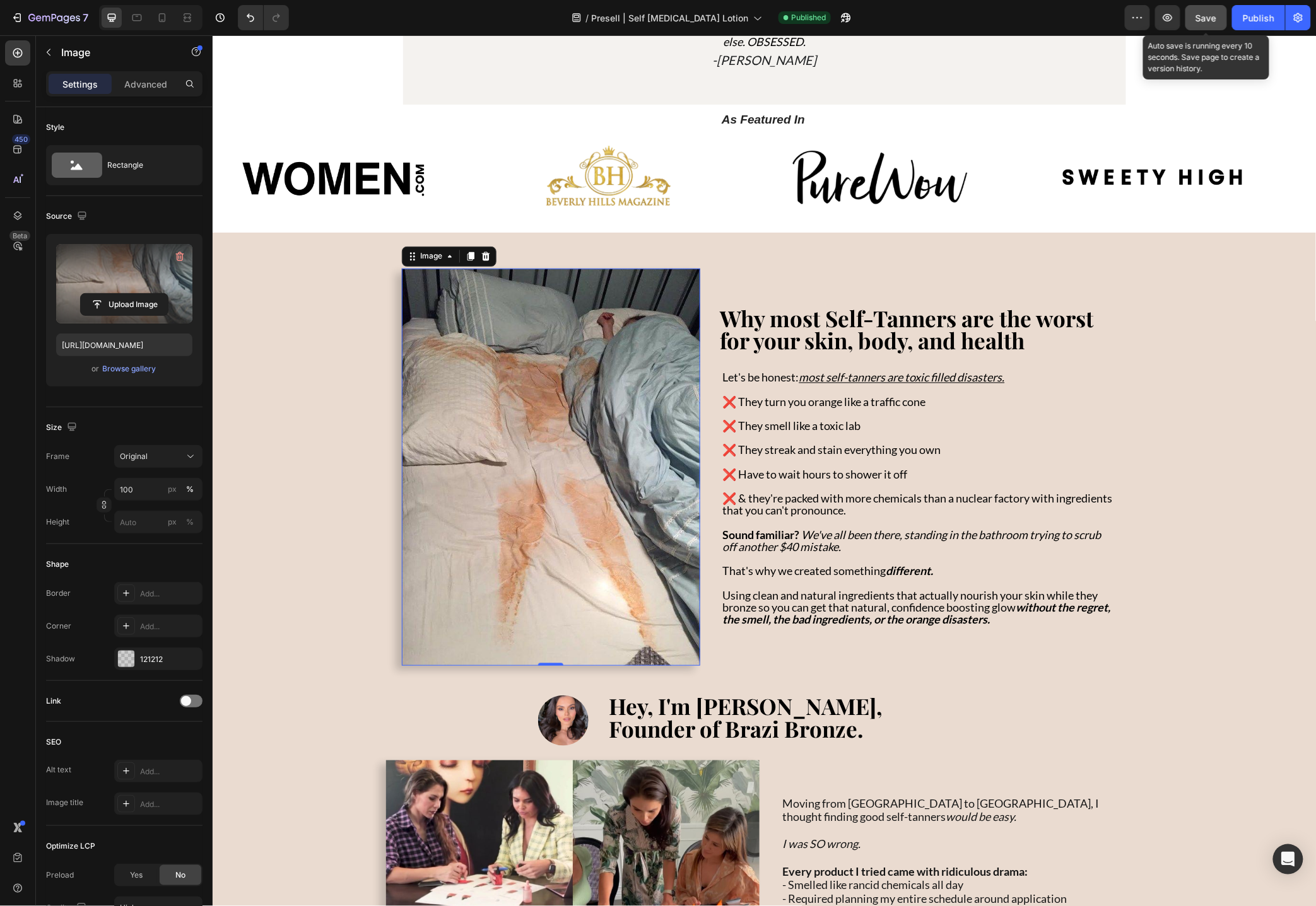
click at [1219, 22] on button "Save" at bounding box center [1206, 17] width 42 height 25
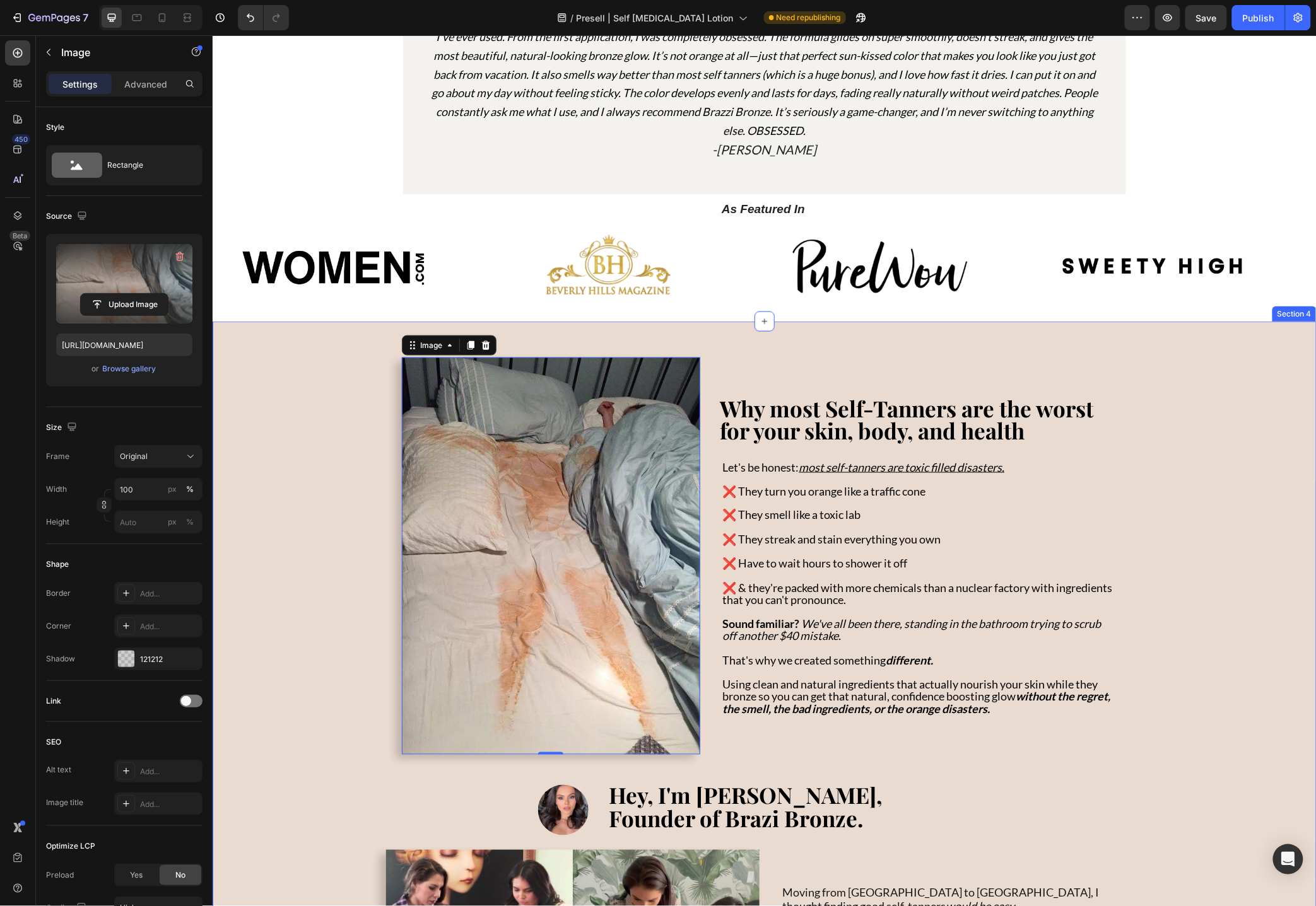
scroll to position [40, 0]
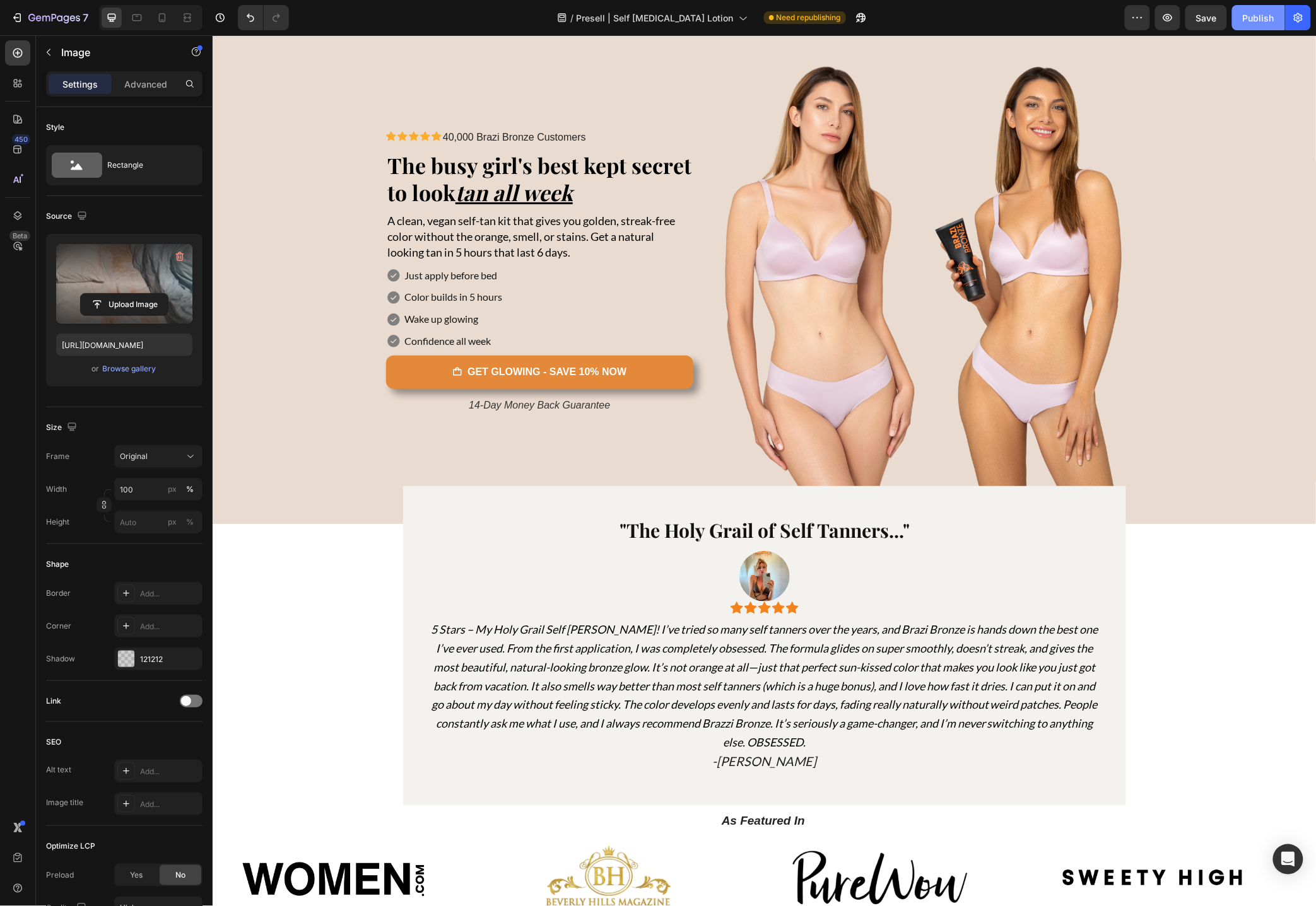
click at [1257, 15] on div "Publish" at bounding box center [1257, 18] width 31 height 14
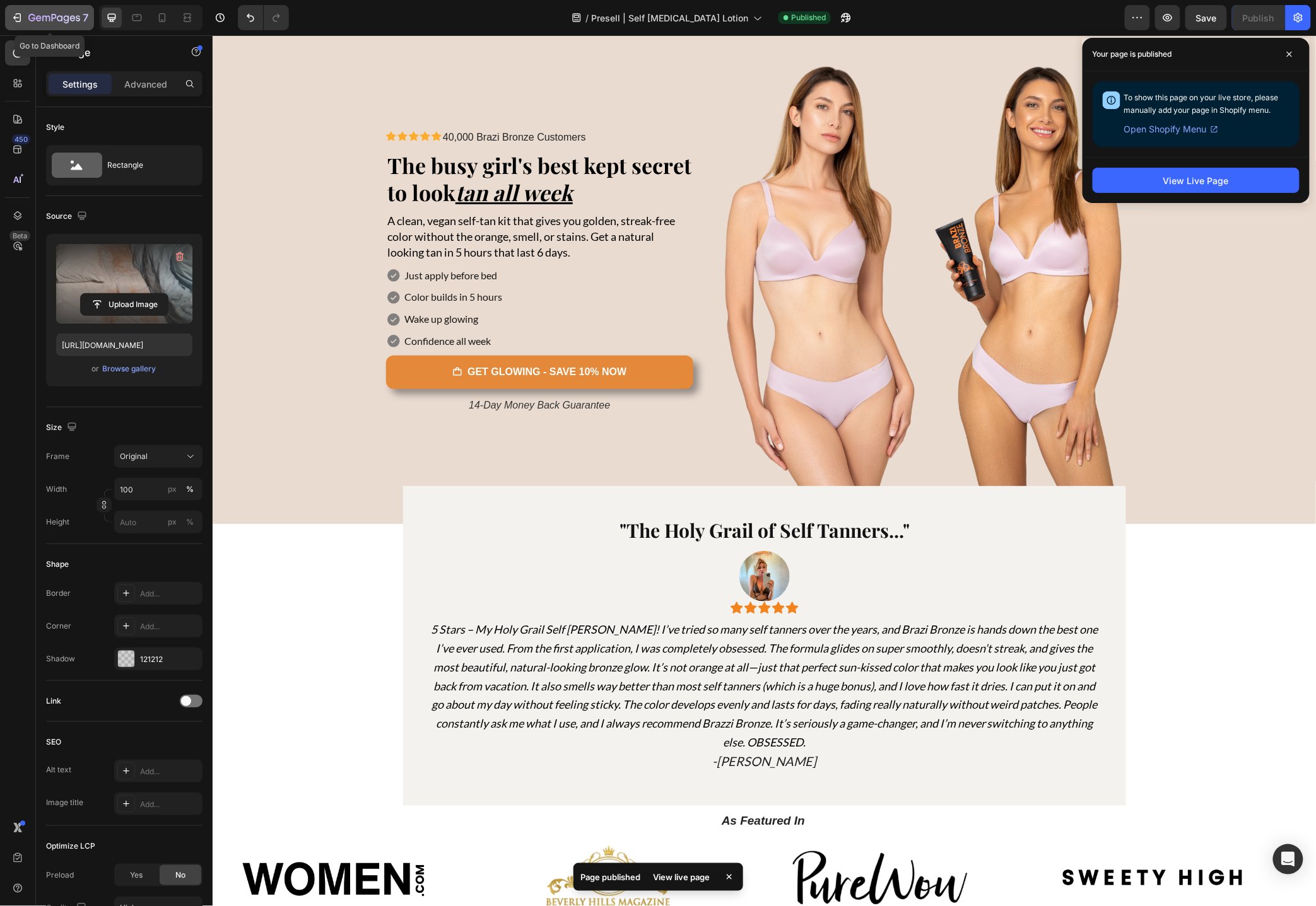
click at [22, 19] on icon "button" at bounding box center [17, 18] width 13 height 13
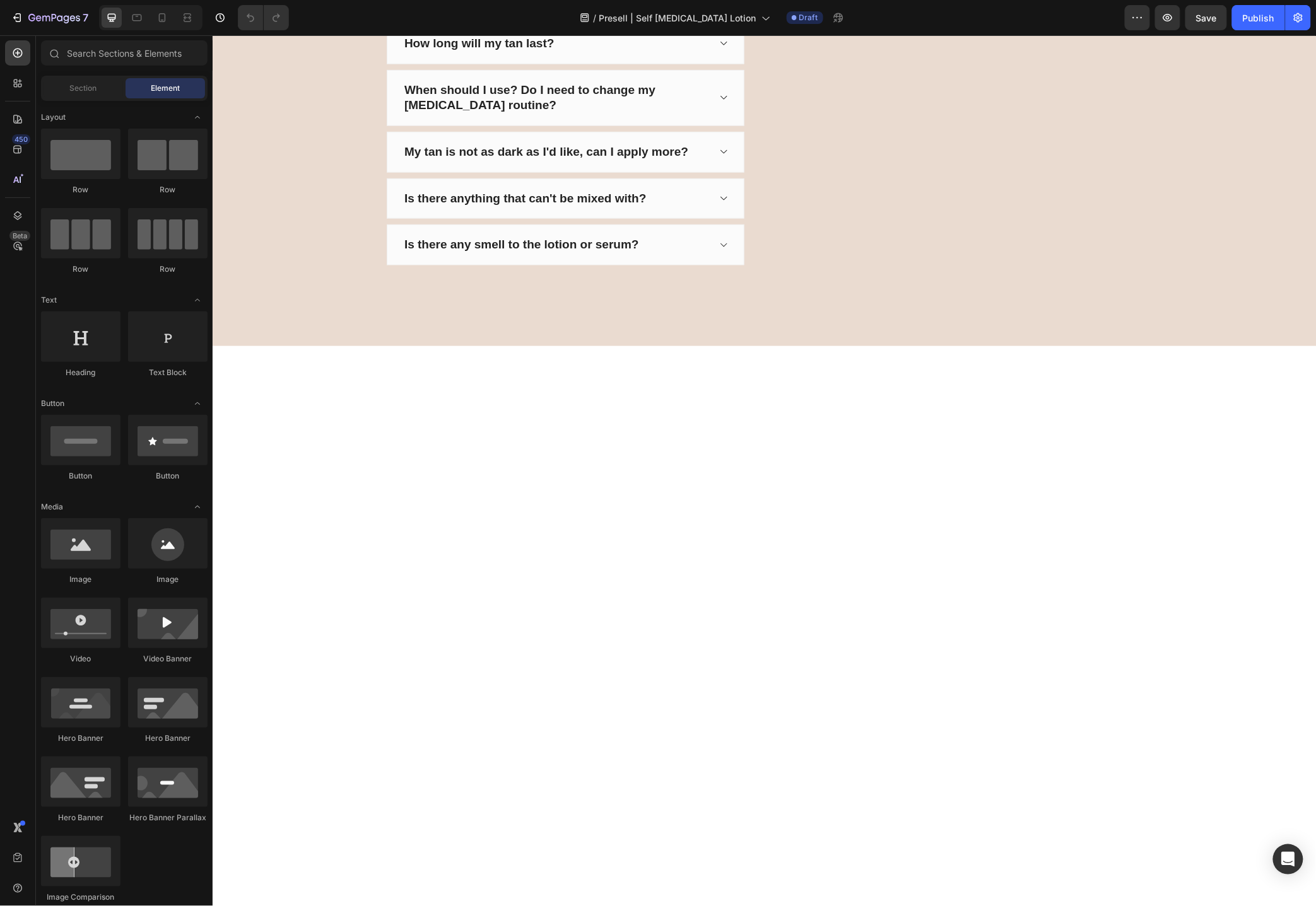
scroll to position [5616, 0]
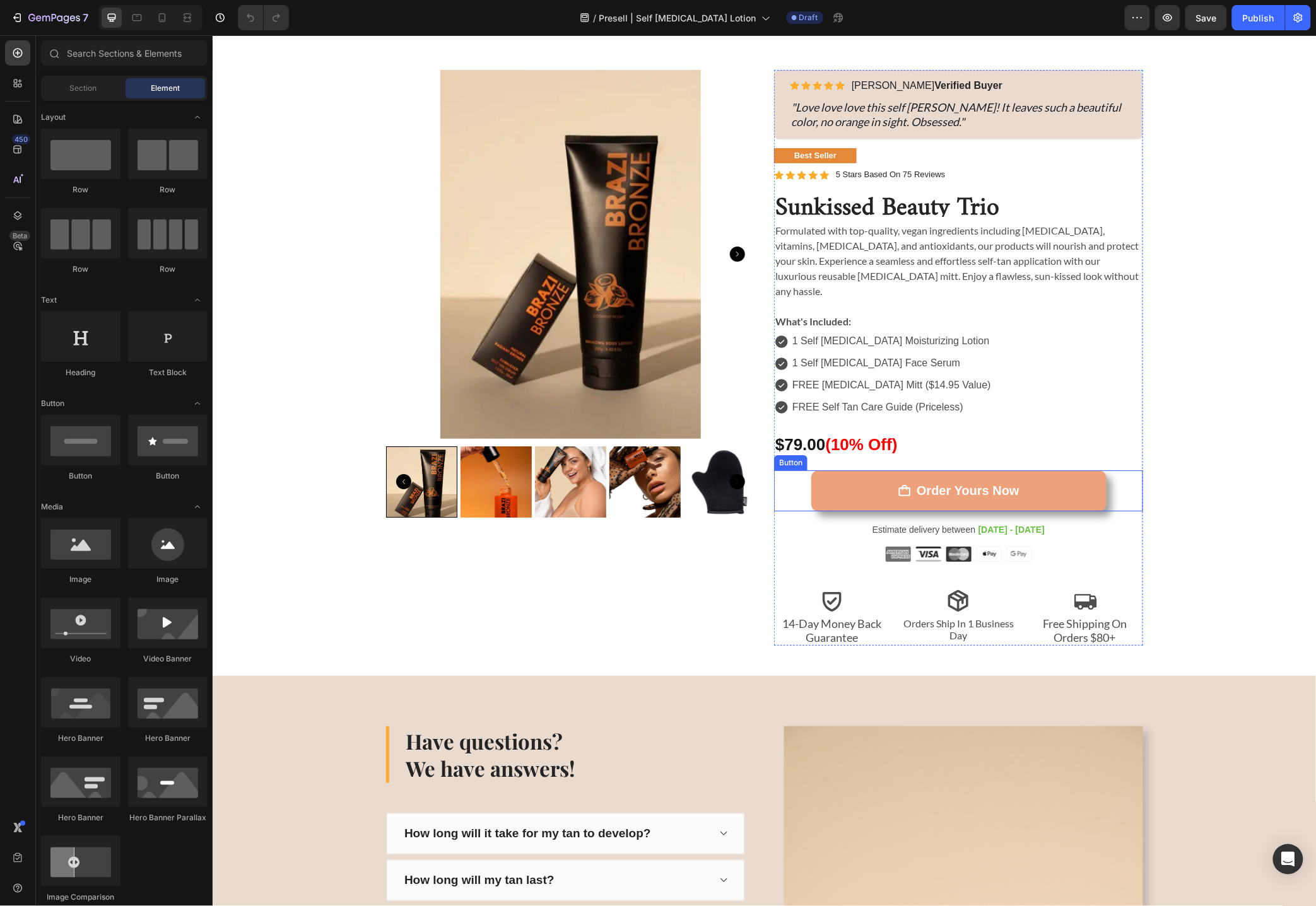
click at [848, 478] on link "Order Yours Now" at bounding box center [958, 490] width 295 height 41
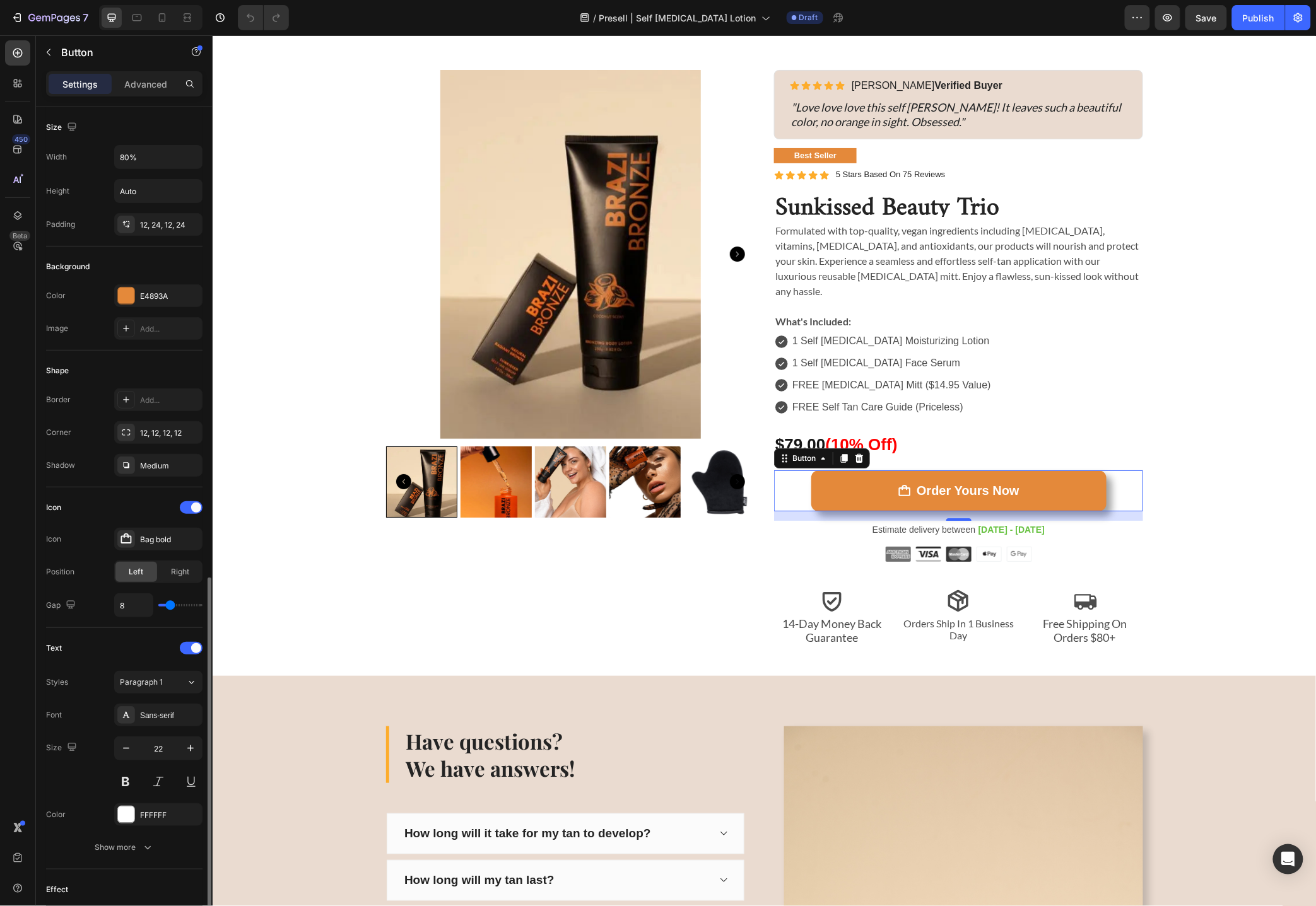
scroll to position [267, 0]
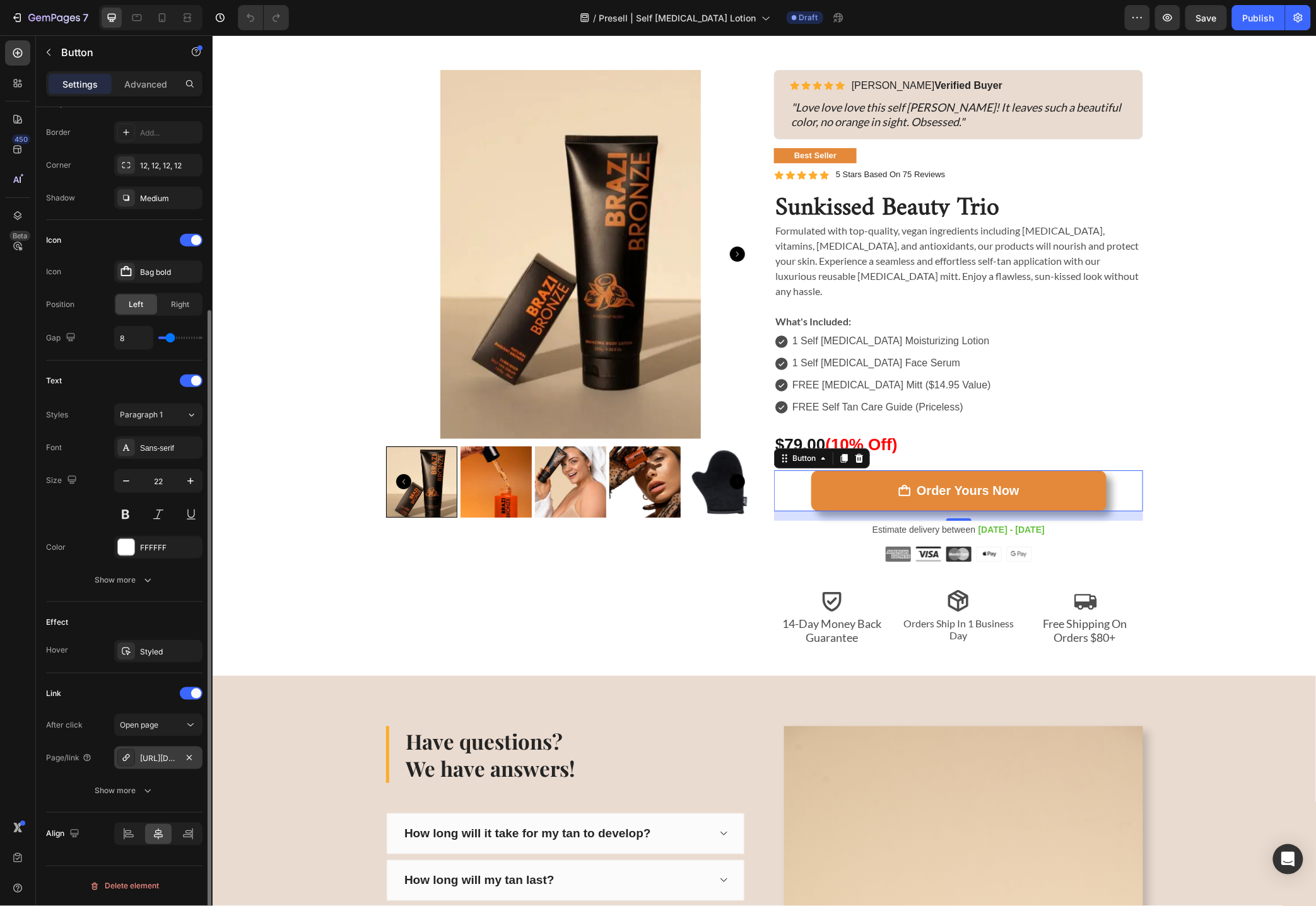
click at [148, 758] on div "[URL][DOMAIN_NAME]" at bounding box center [159, 758] width 37 height 11
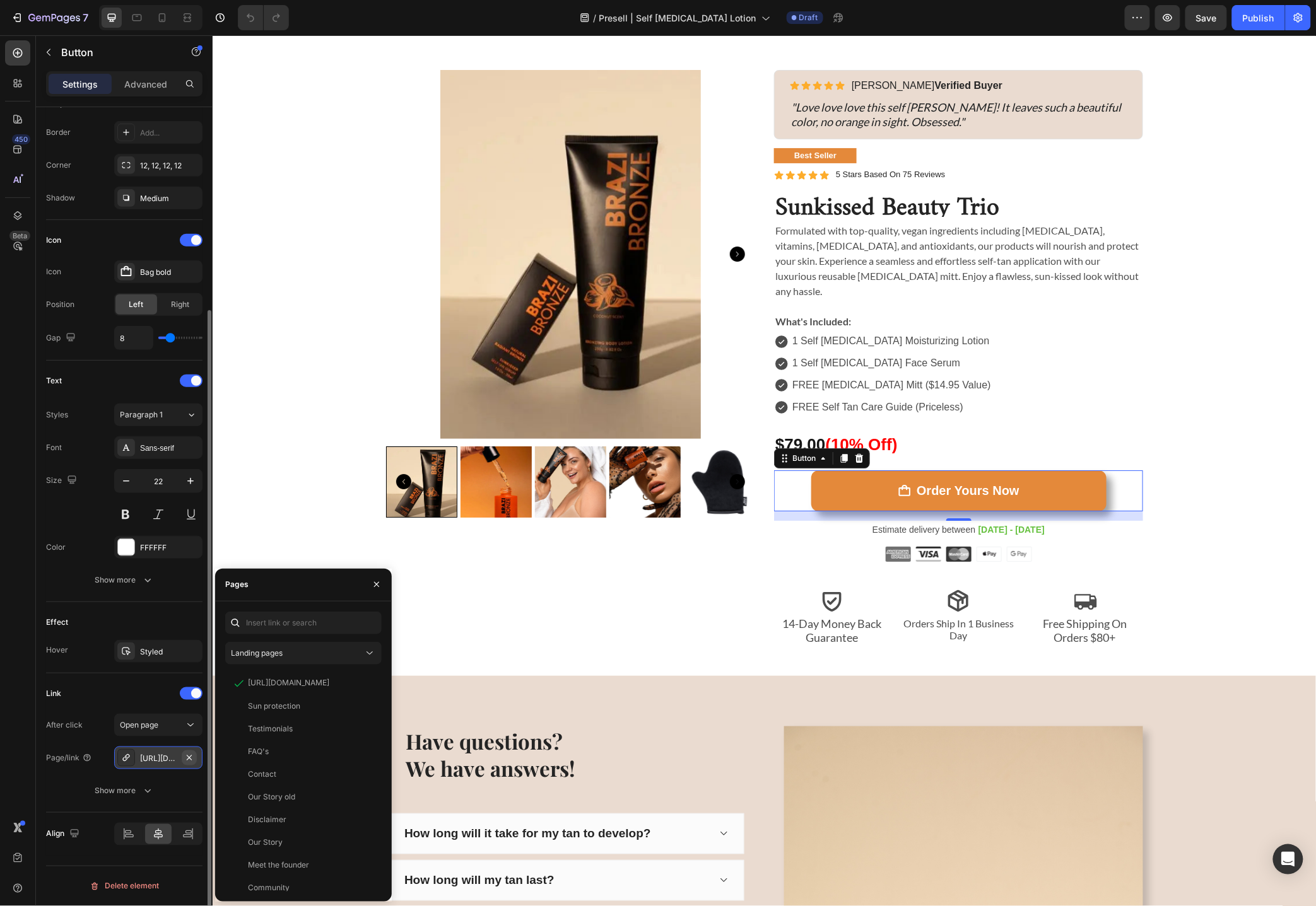
click at [187, 756] on icon "button" at bounding box center [189, 757] width 5 height 5
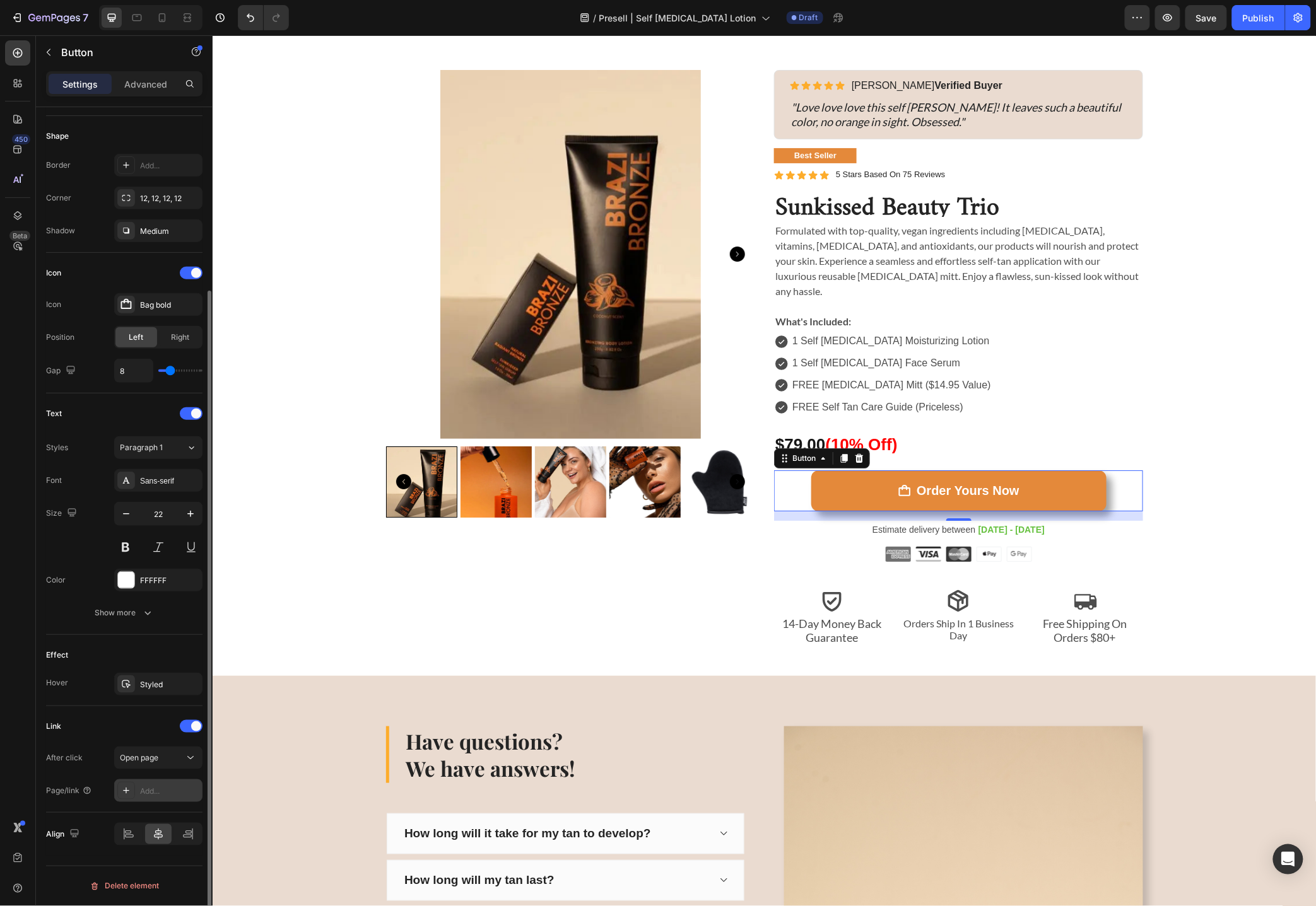
click at [153, 791] on div "Add..." at bounding box center [170, 791] width 59 height 11
click at [172, 761] on div "Open page" at bounding box center [152, 758] width 64 height 11
click at [83, 762] on div "After click Open page" at bounding box center [124, 758] width 156 height 22
click at [163, 789] on div "Add..." at bounding box center [170, 791] width 59 height 11
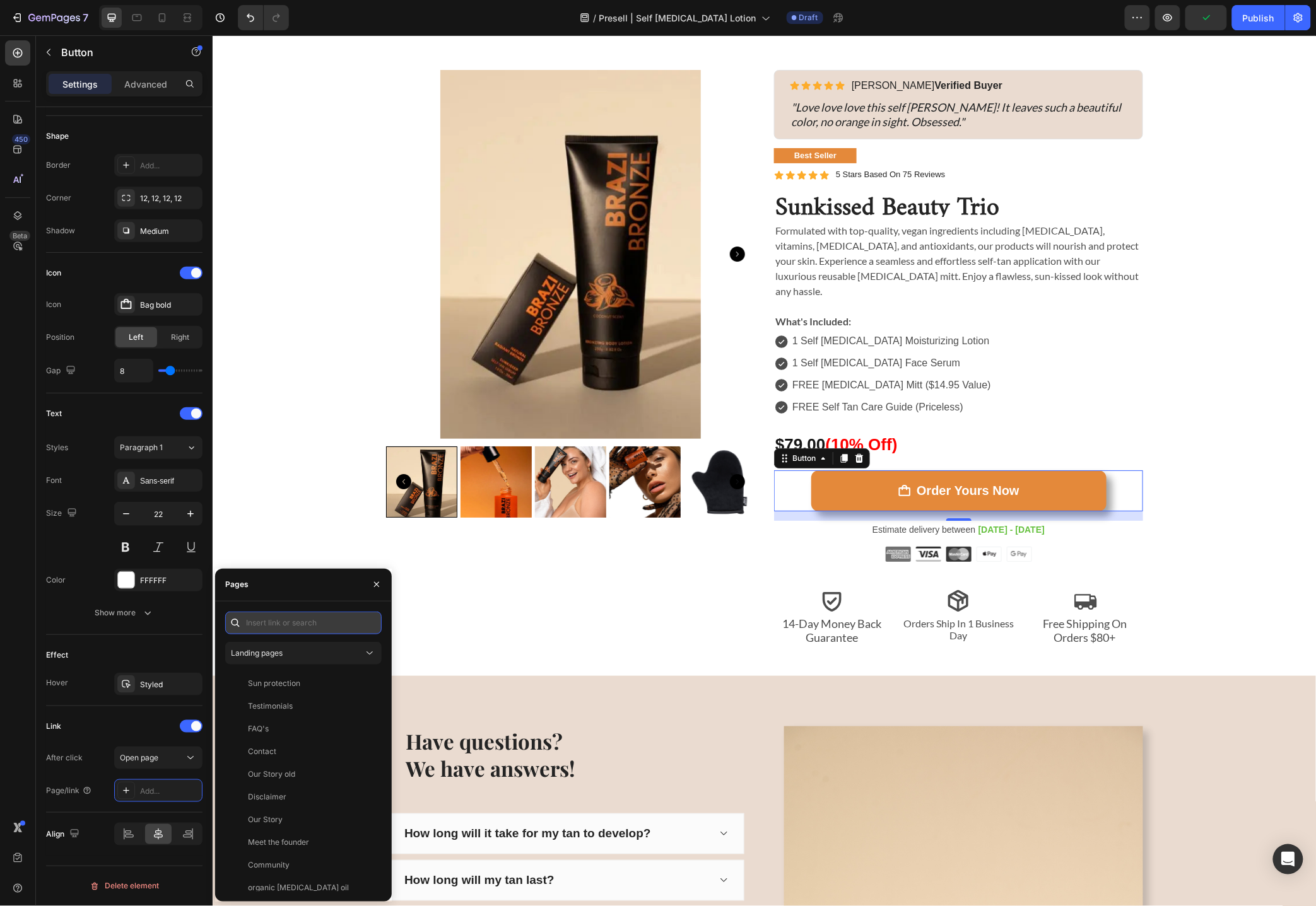
click at [293, 629] on input "text" at bounding box center [303, 623] width 156 height 22
paste input "https://www.brazibronze.com/cart/42933738897563:1?discount=TRIO10&storefront=tr…"
type input "https://www.brazibronze.com/cart/42933738897563:1?discount=TRIO10&storefront=tr…"
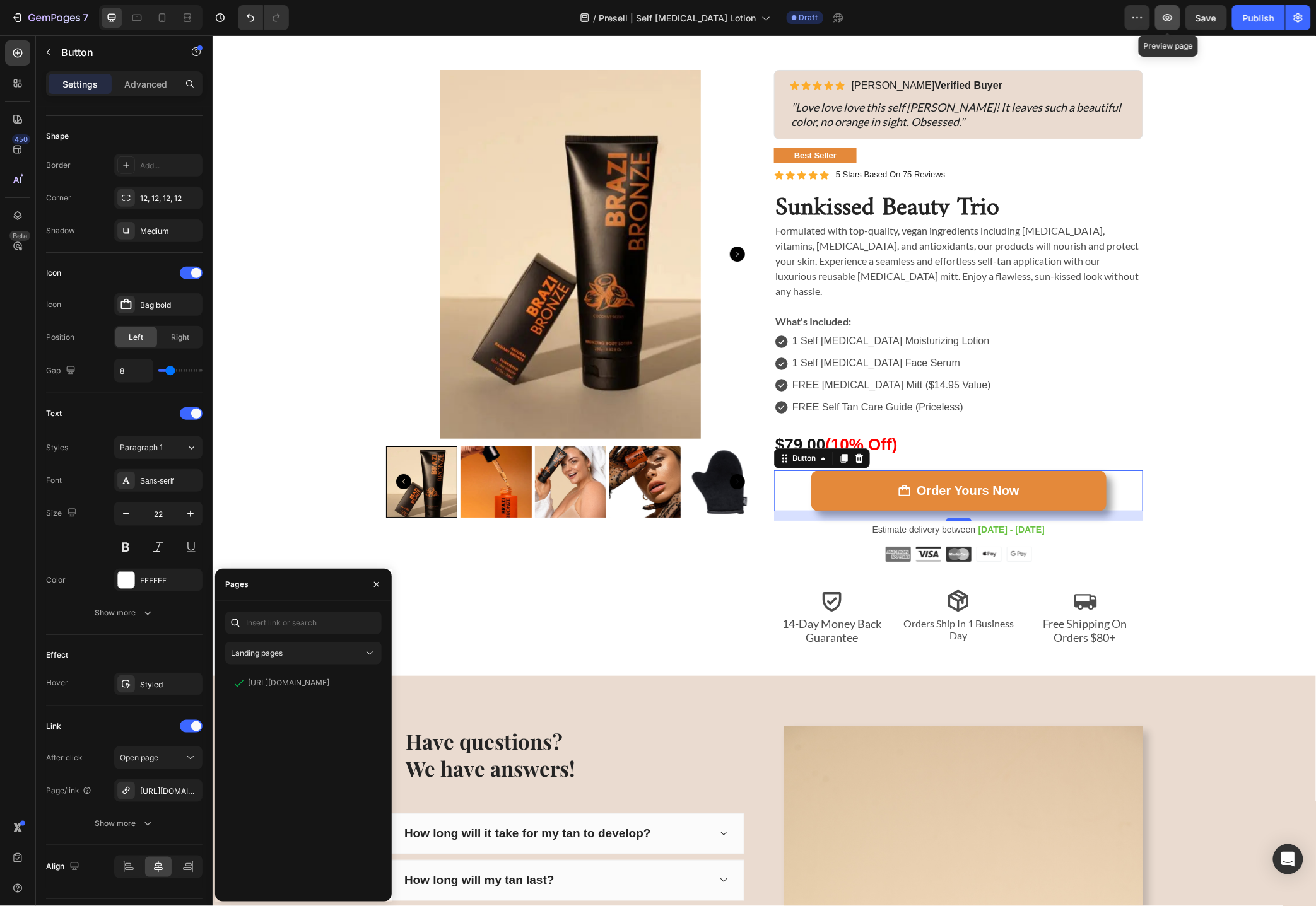
click at [1167, 22] on icon "button" at bounding box center [1168, 18] width 13 height 13
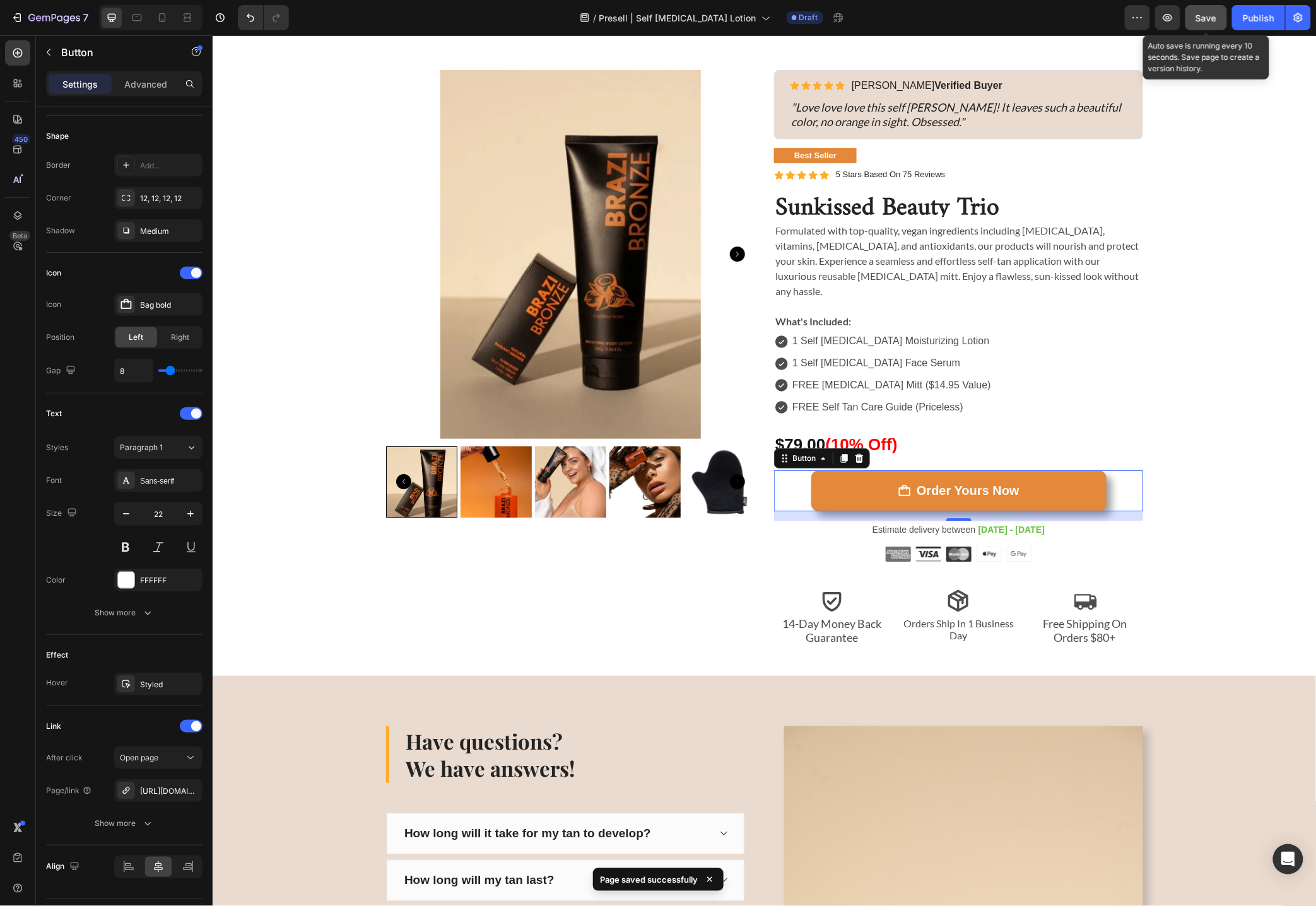
click at [1195, 24] on button "Save" at bounding box center [1206, 17] width 42 height 25
click at [1169, 15] on icon "button" at bounding box center [1168, 18] width 13 height 13
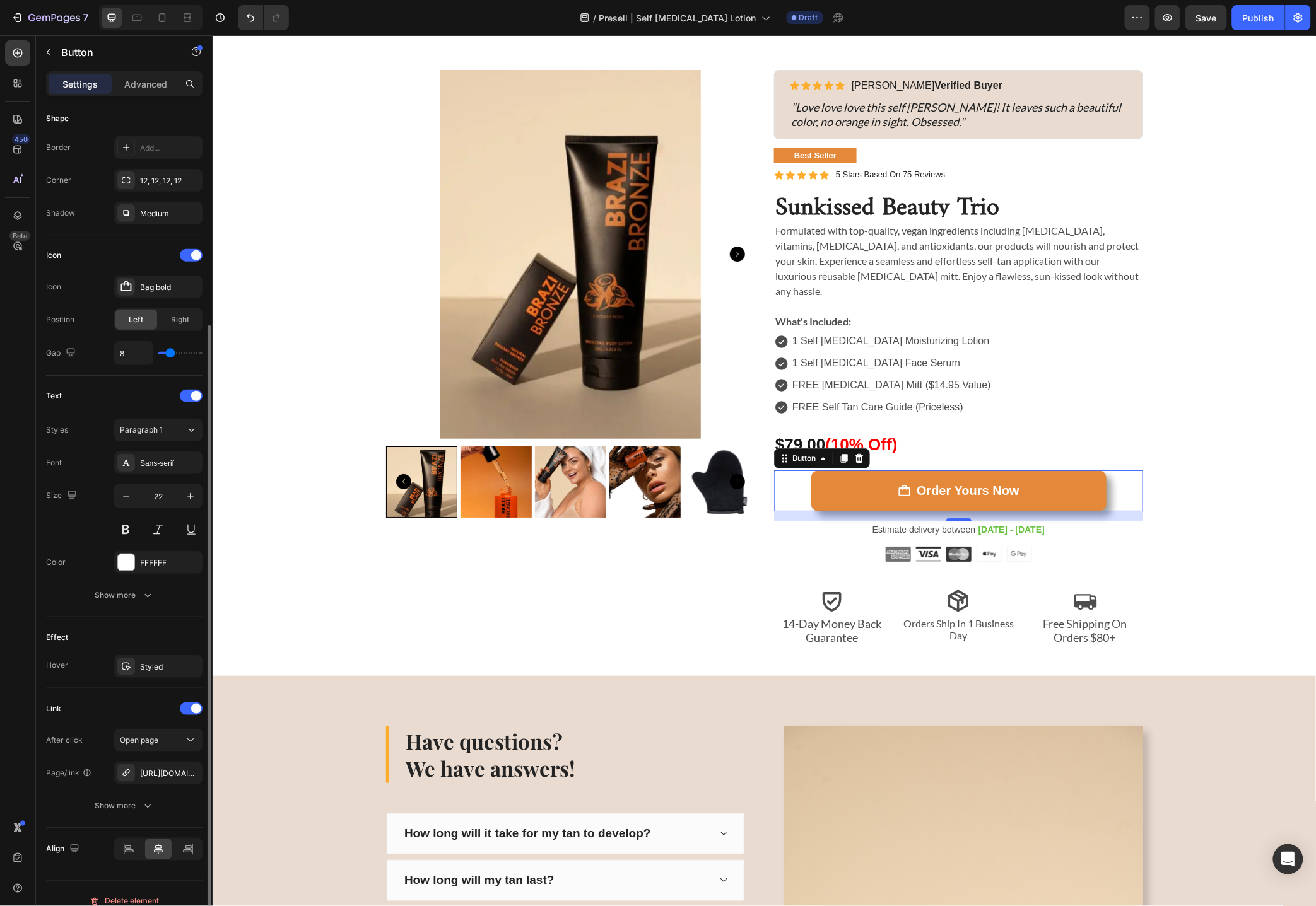
scroll to position [267, 0]
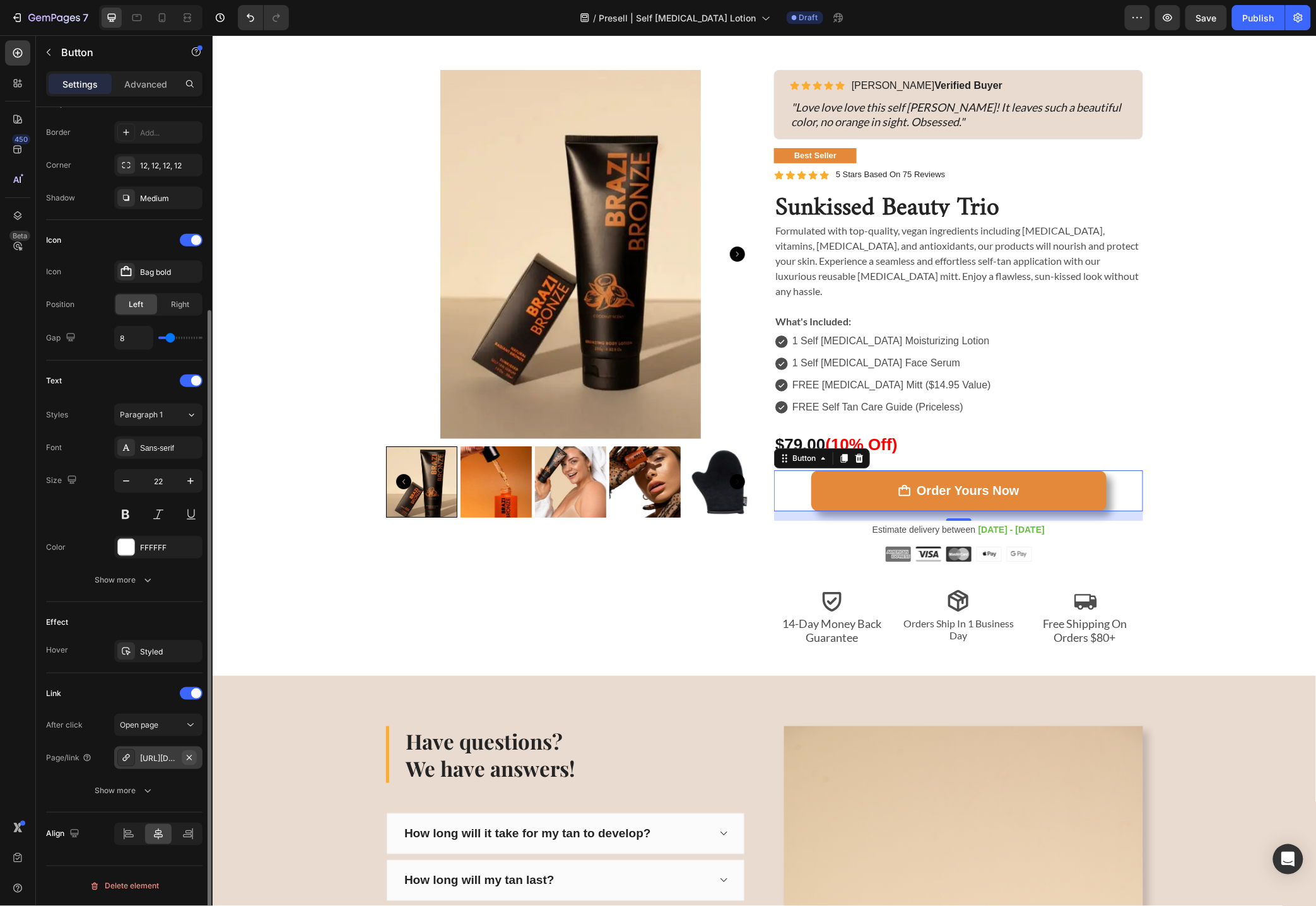
click at [188, 757] on icon "button" at bounding box center [189, 757] width 5 height 5
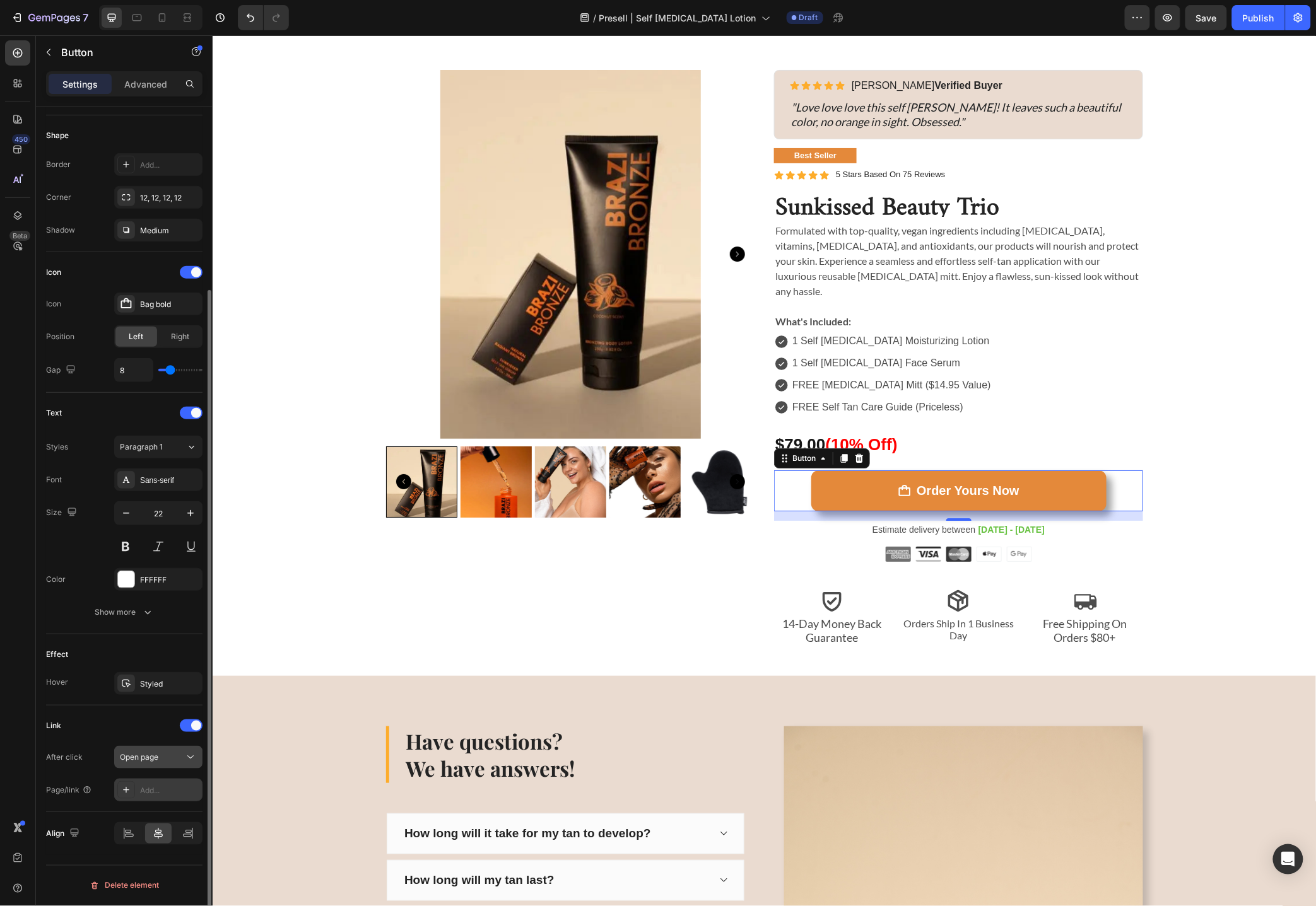
scroll to position [235, 0]
click at [152, 793] on div "Add..." at bounding box center [170, 791] width 59 height 11
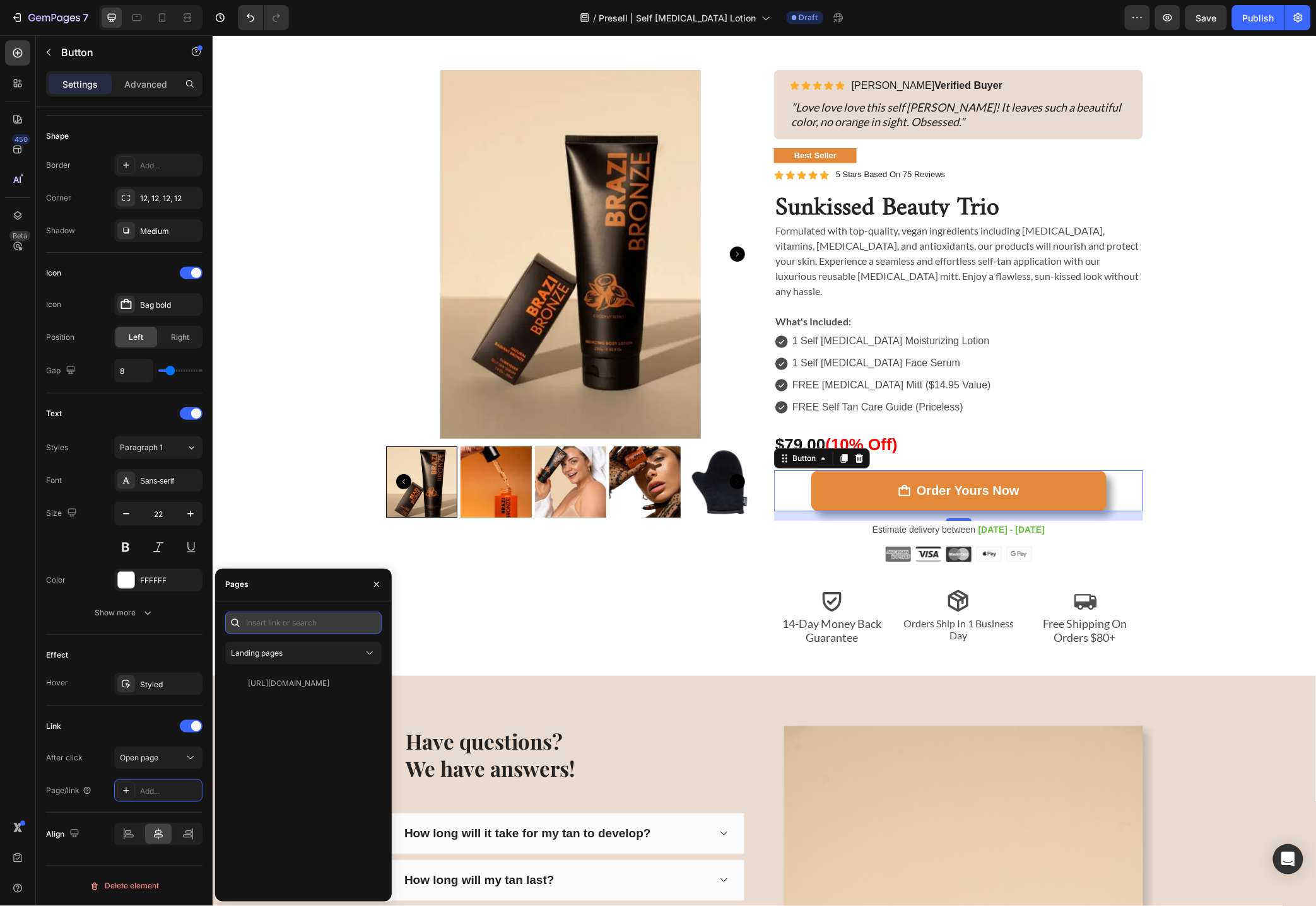
click at [297, 622] on input "text" at bounding box center [303, 623] width 156 height 22
paste input "https://www.brazibronze.com/products/sunkissedbundle?discount=TRIO10"
type input "https://www.brazibronze.com/products/sunkissedbundle?discount=TRIO10"
click at [424, 642] on div "Sunkissed Beauty Trio Product Title Icon Icon Icon Icon Icon Icon List 40,000 B…" at bounding box center [763, 347] width 1103 height 657
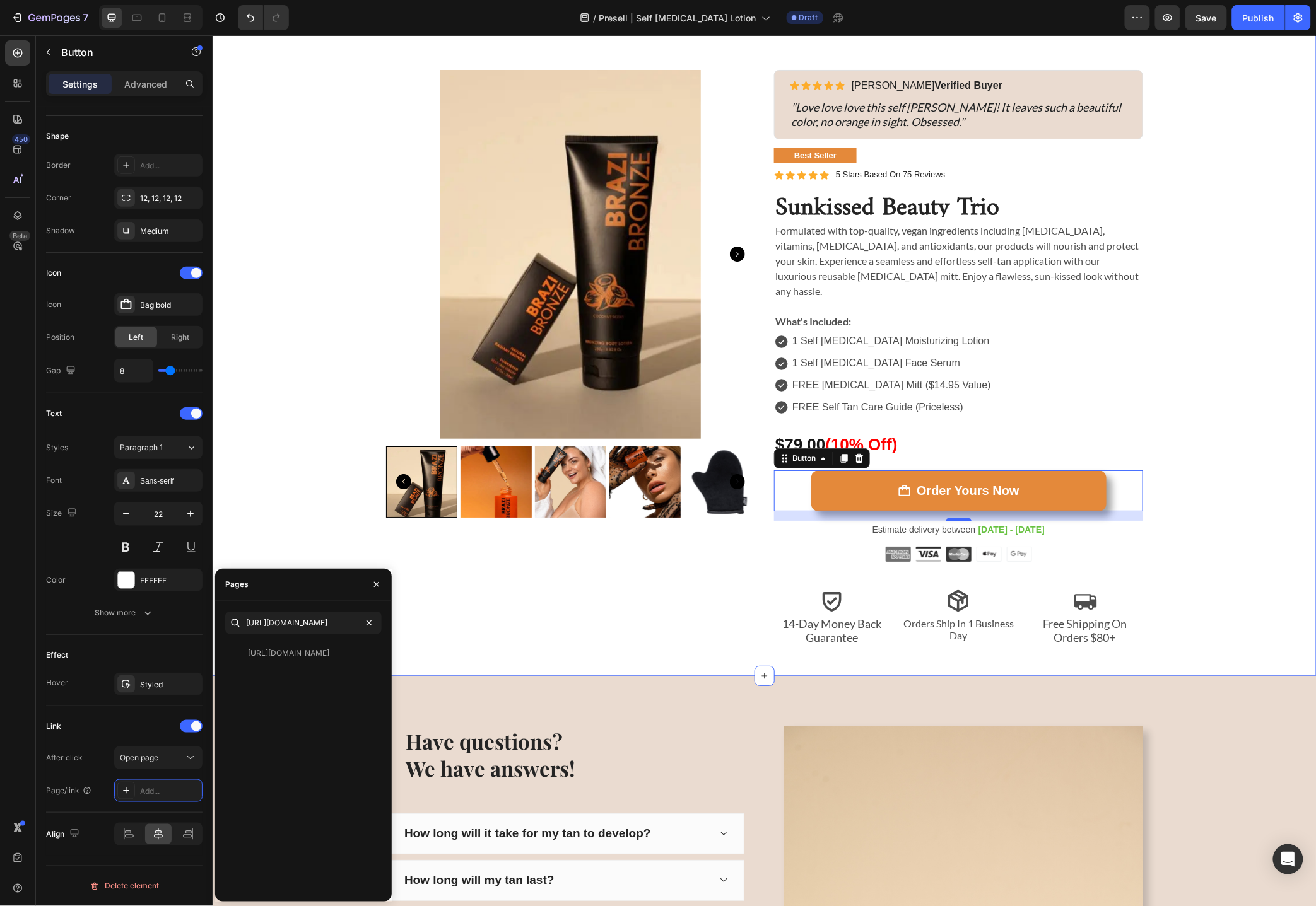
scroll to position [0, 0]
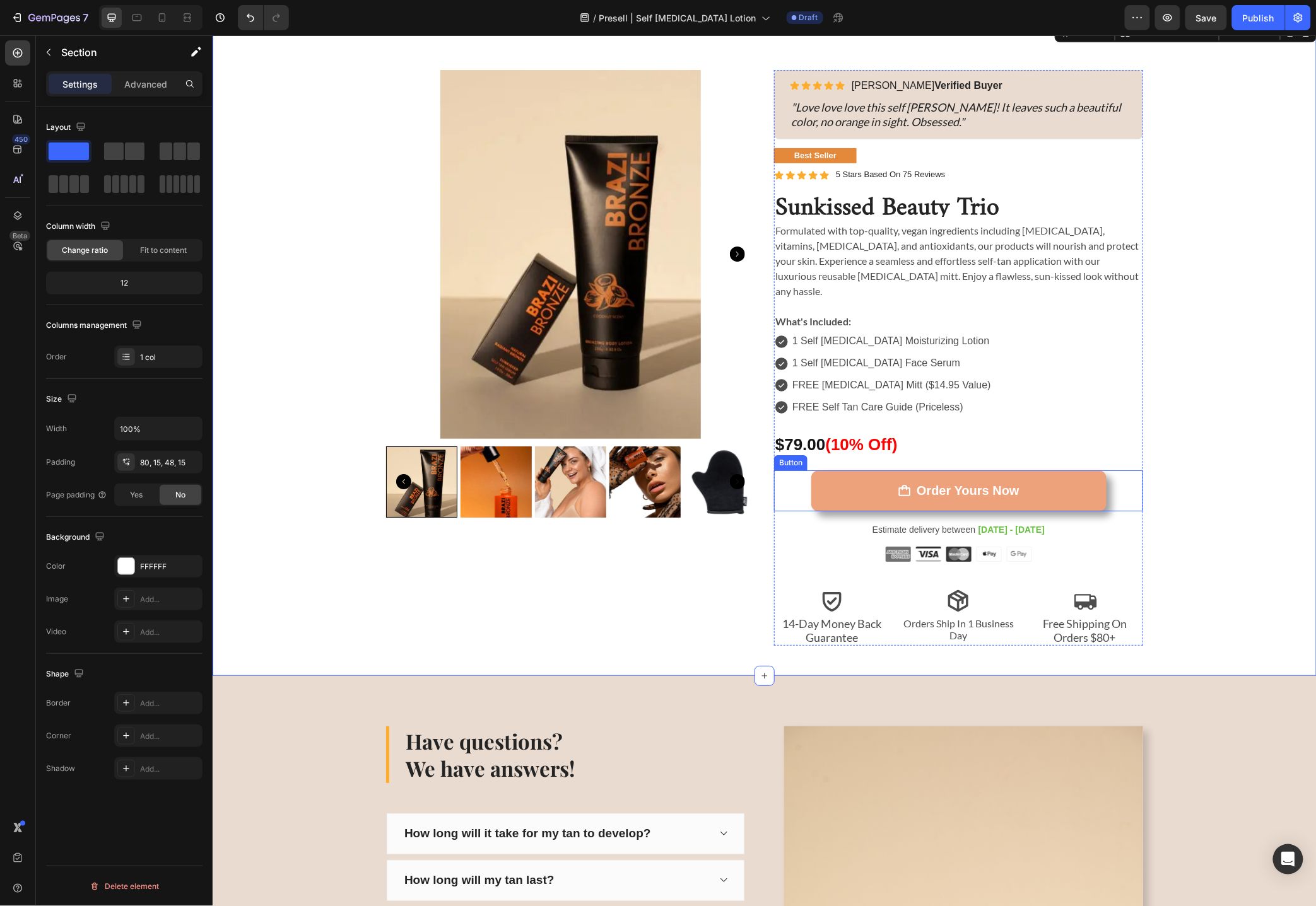
click at [817, 471] on button "Order Yours Now" at bounding box center [958, 490] width 295 height 41
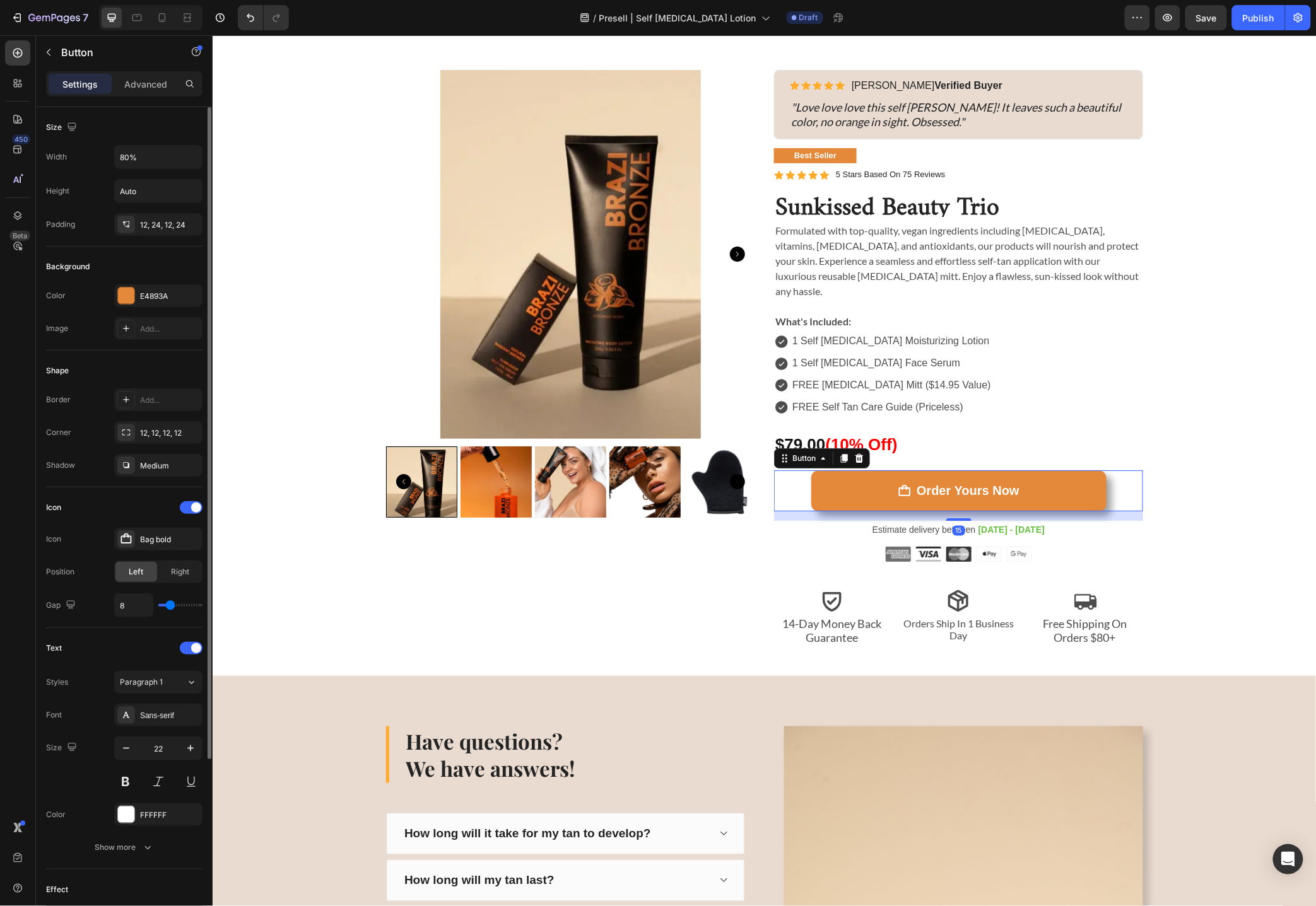
scroll to position [235, 0]
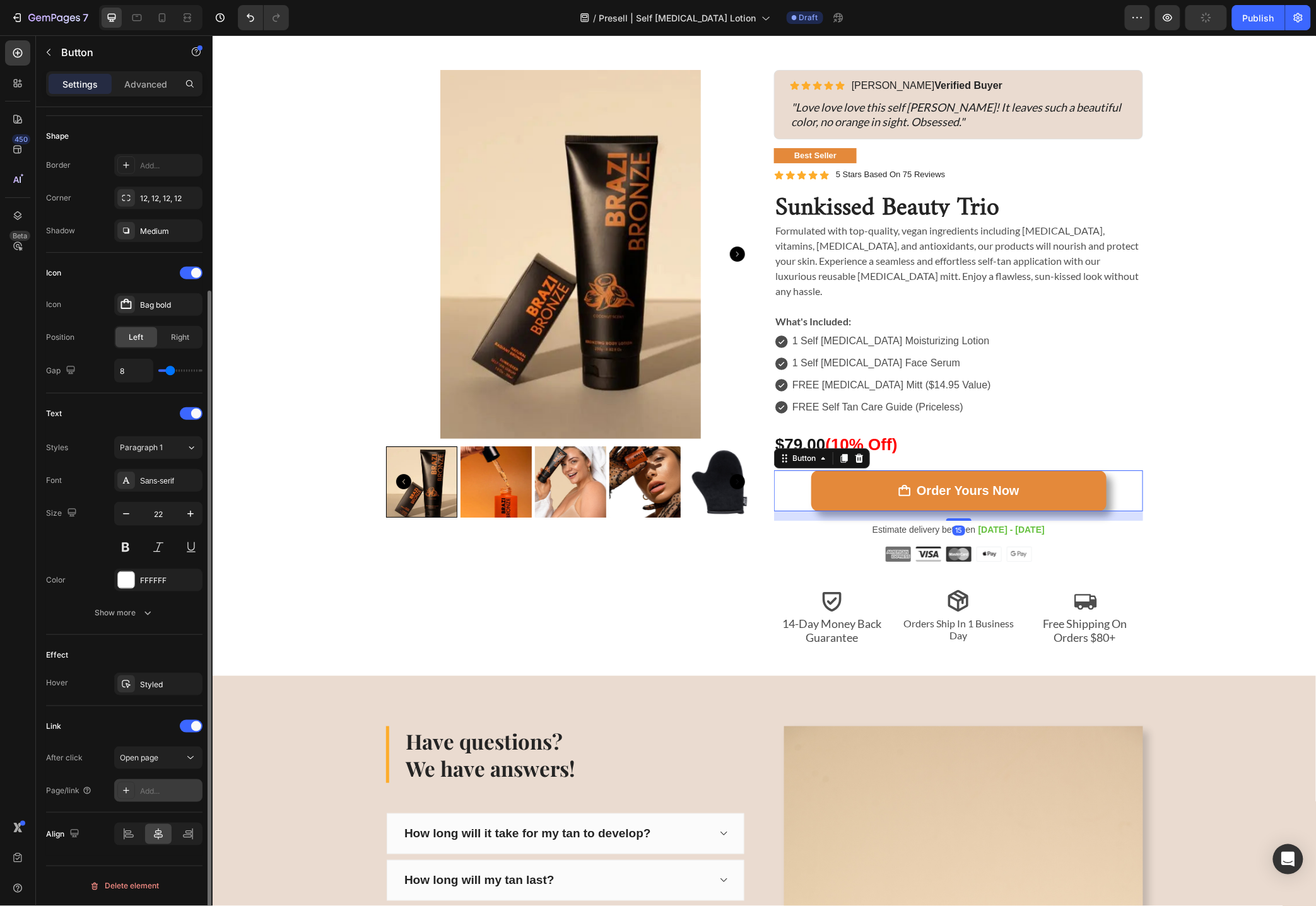
click at [155, 789] on div "Add..." at bounding box center [170, 791] width 59 height 11
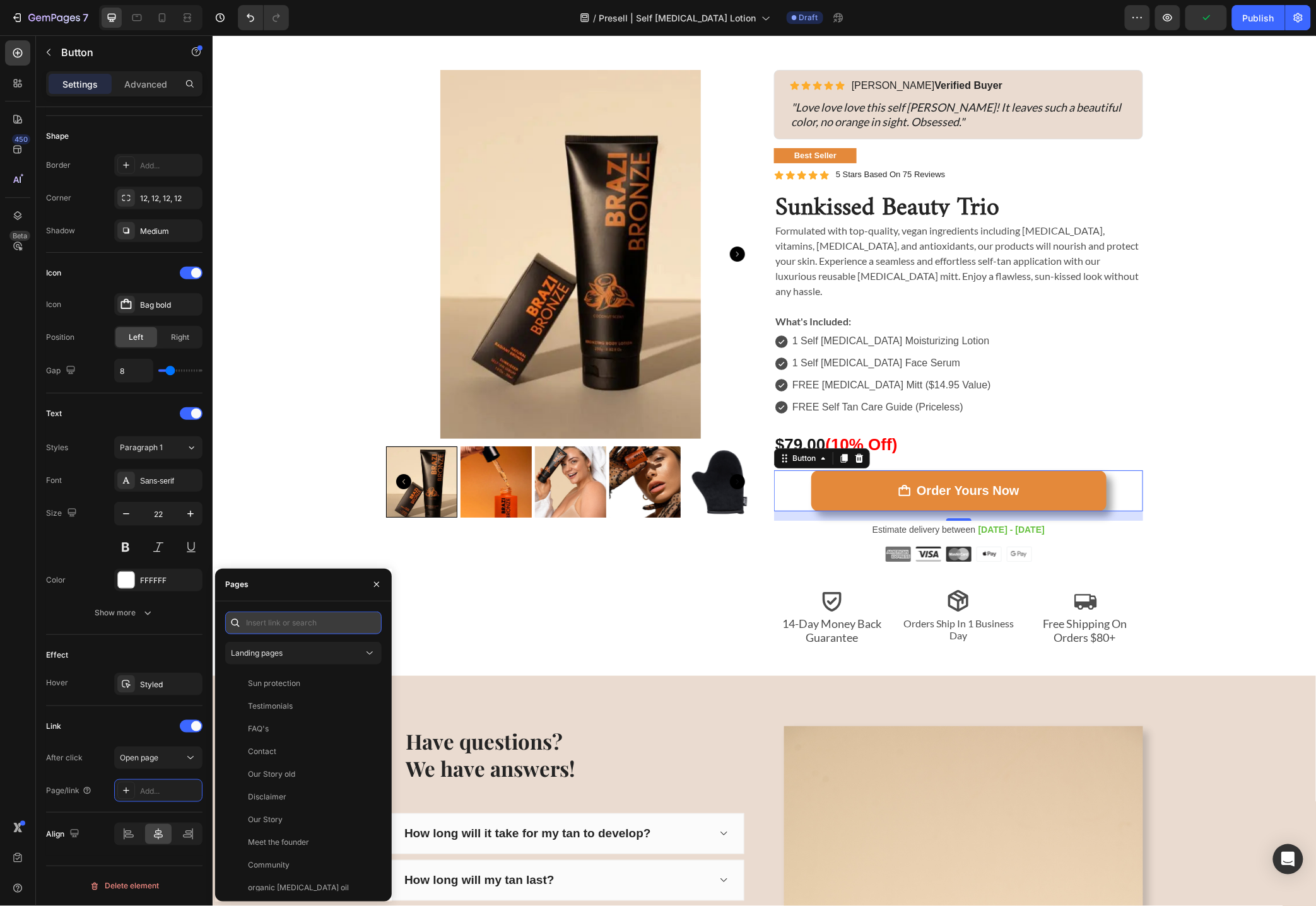
click at [319, 620] on input "text" at bounding box center [303, 623] width 156 height 22
paste input "https://www.brazibronze.com/products/sunkissedbundle?discount=TRIO10"
type input "https://www.brazibronze.com/products/sunkissedbundle?discount=TRIO10"
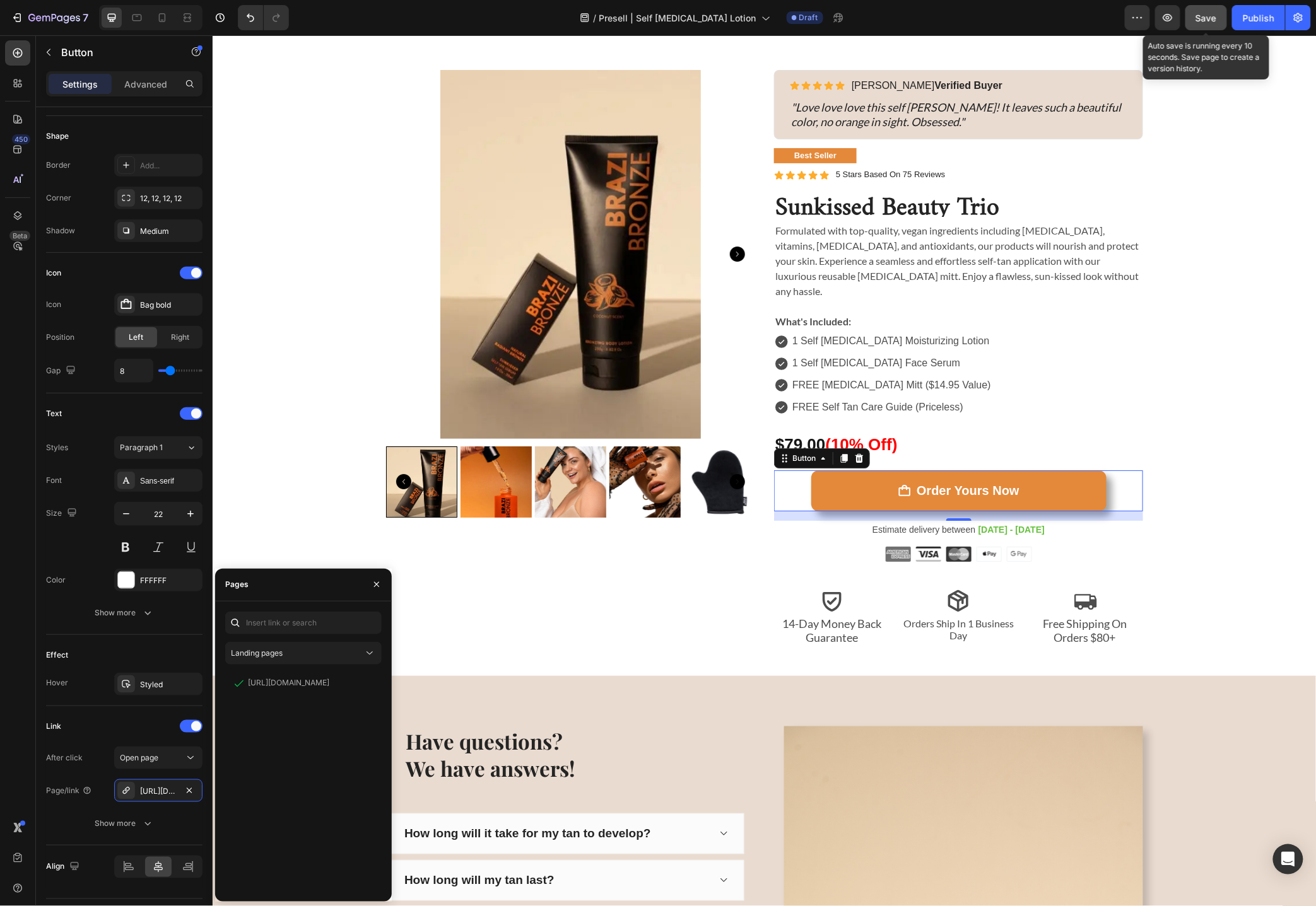
click at [1203, 18] on span "Save" at bounding box center [1206, 18] width 21 height 10
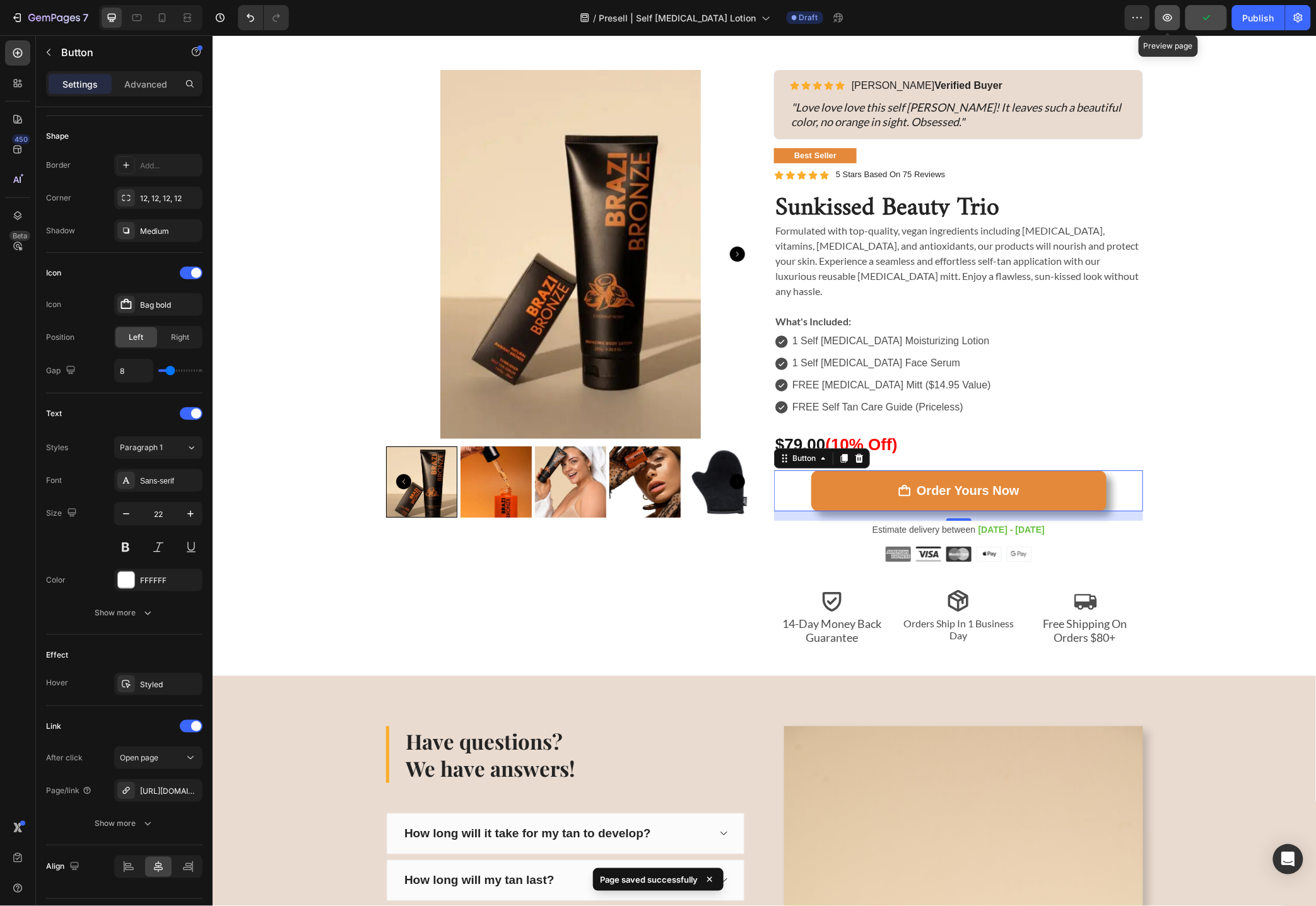
click at [1167, 20] on icon "button" at bounding box center [1168, 17] width 10 height 7
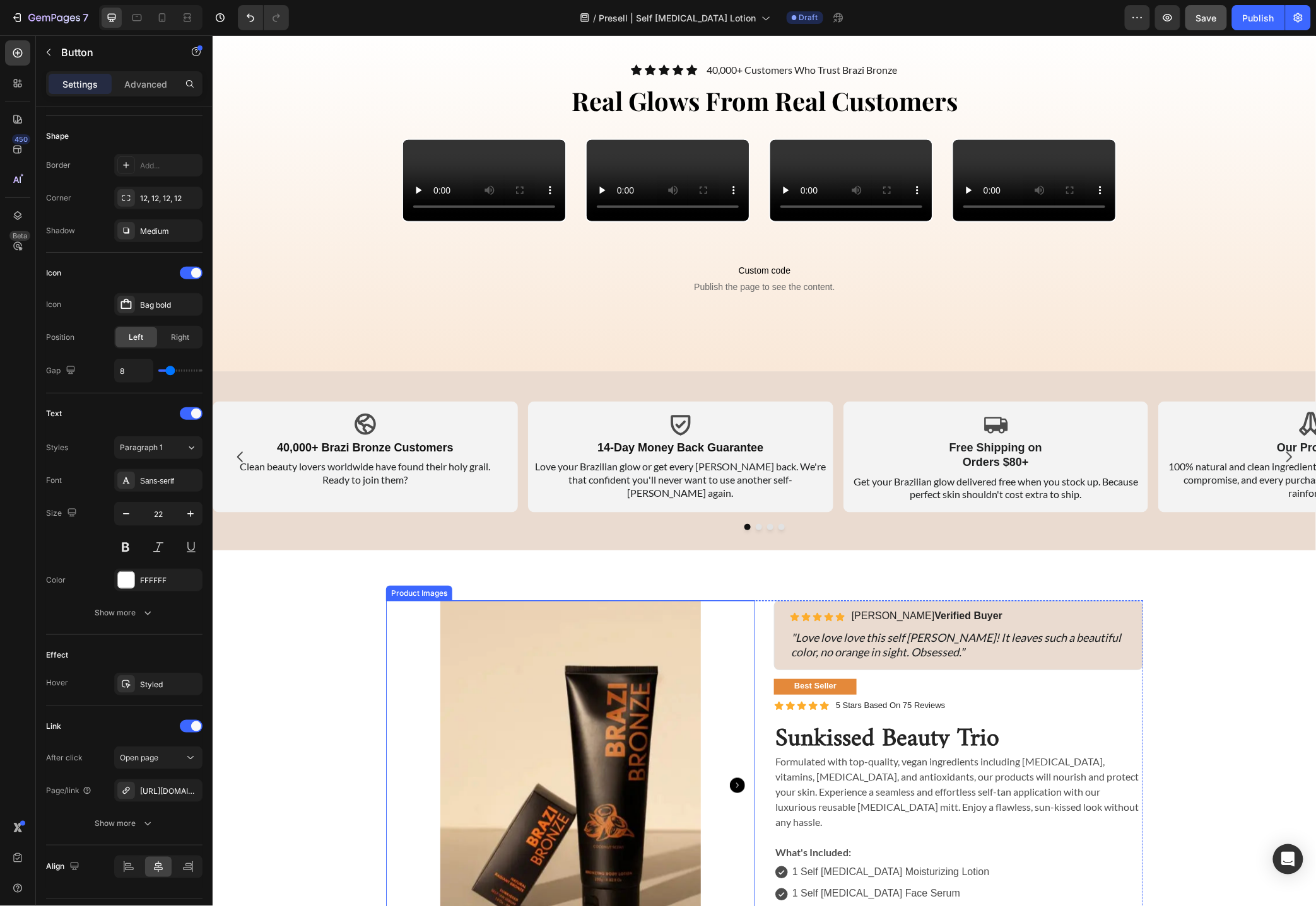
scroll to position [4354, 0]
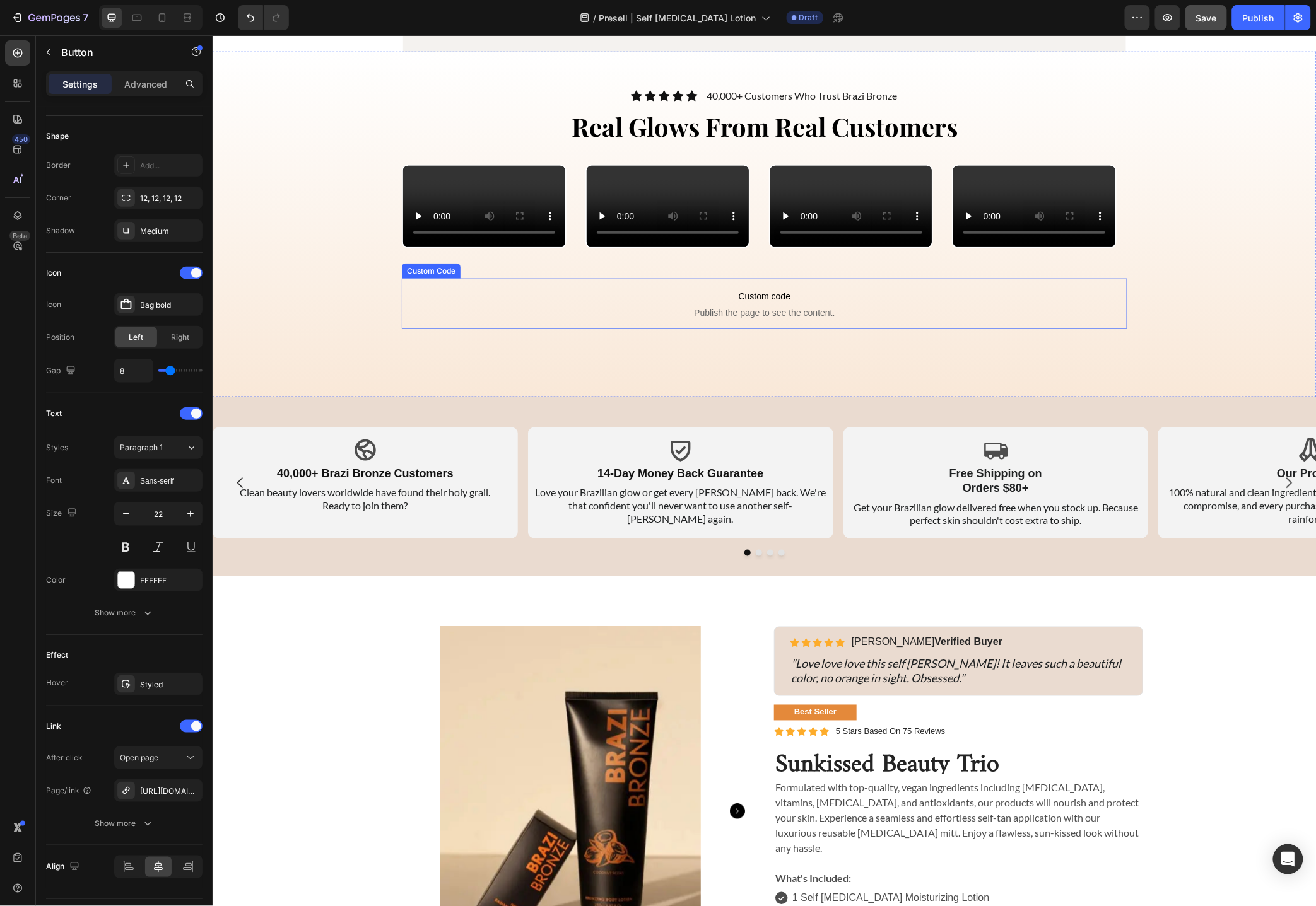
click at [761, 318] on span "Publish the page to see the content." at bounding box center [763, 312] width 725 height 13
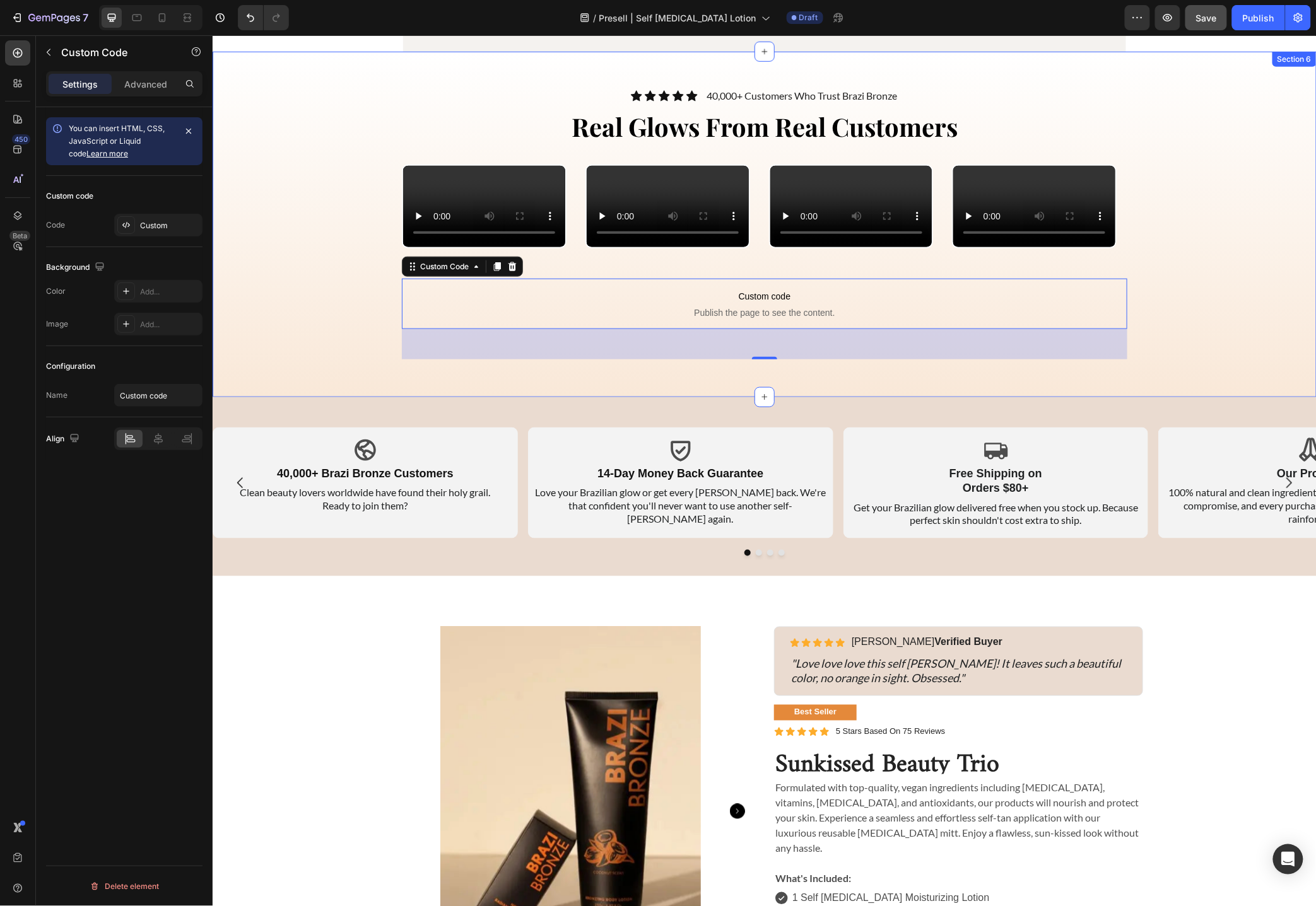
click at [369, 397] on div "Icon Icon Icon Icon Icon Icon List 40,000+ Customers Who Trust Brazi Bronze Tex…" at bounding box center [763, 224] width 1103 height 346
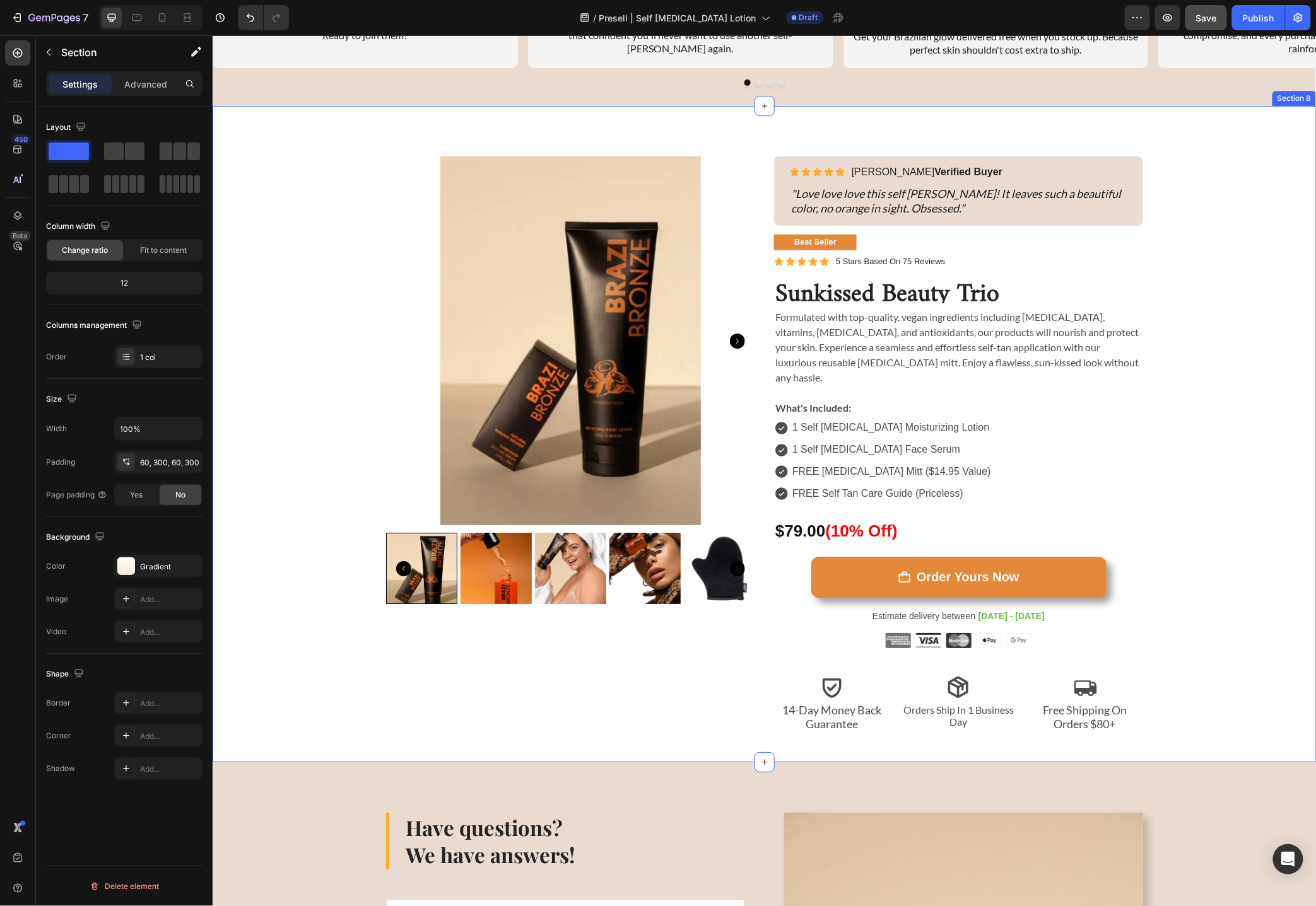
scroll to position [5610, 0]
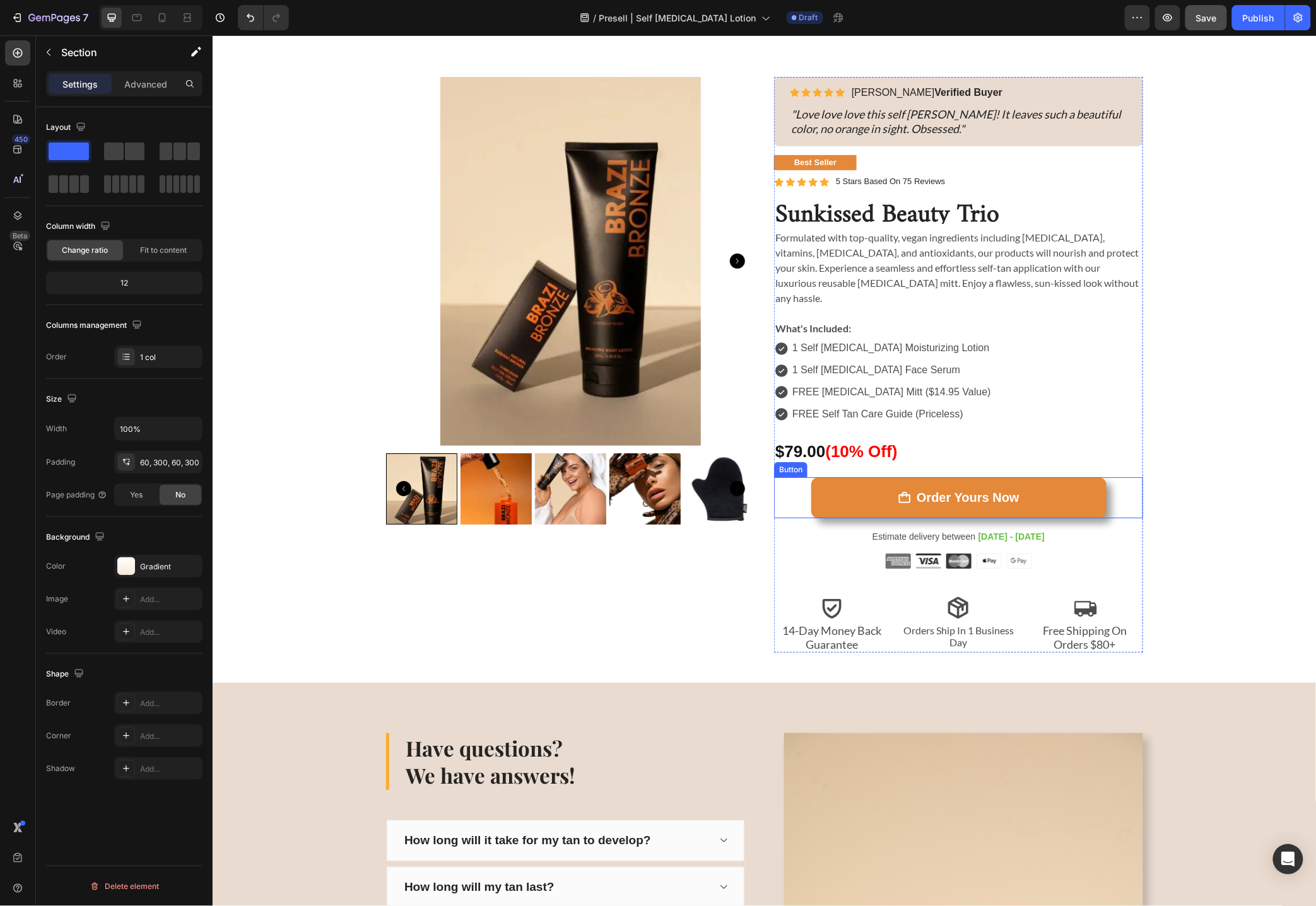
click at [1107, 484] on div "Order Yours Now Button" at bounding box center [958, 497] width 369 height 41
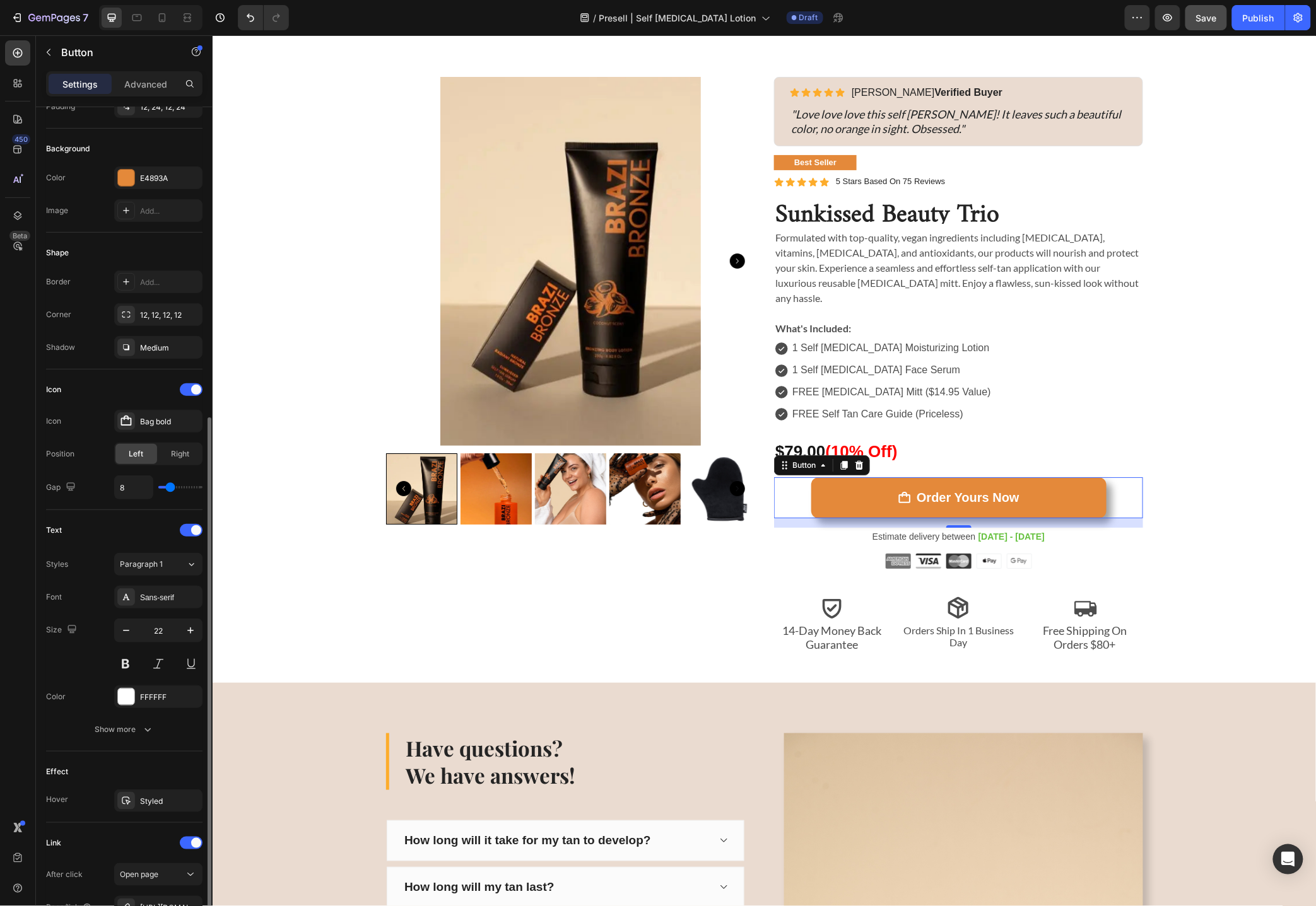
scroll to position [0, 0]
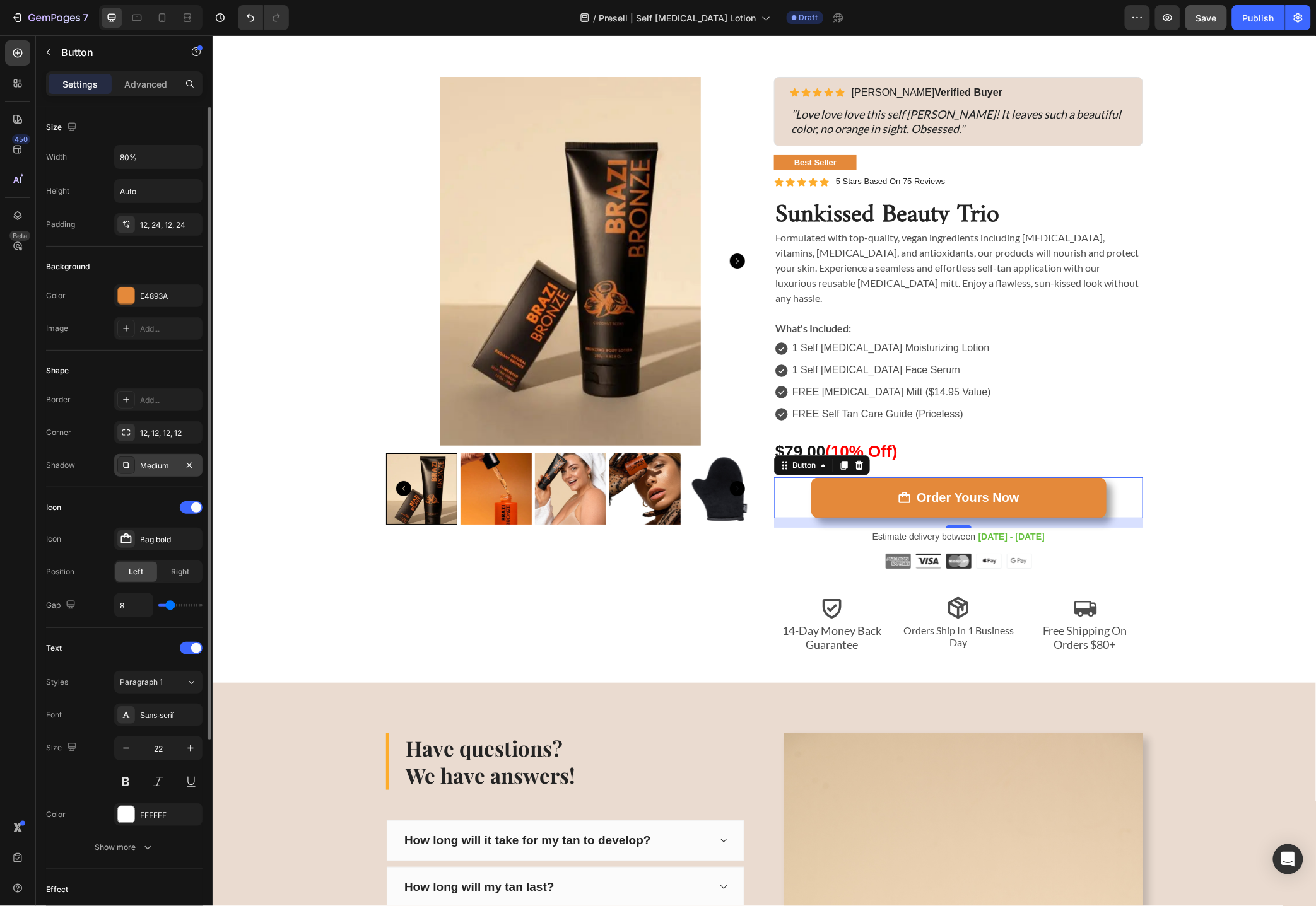
click at [156, 460] on div "Medium" at bounding box center [159, 466] width 37 height 11
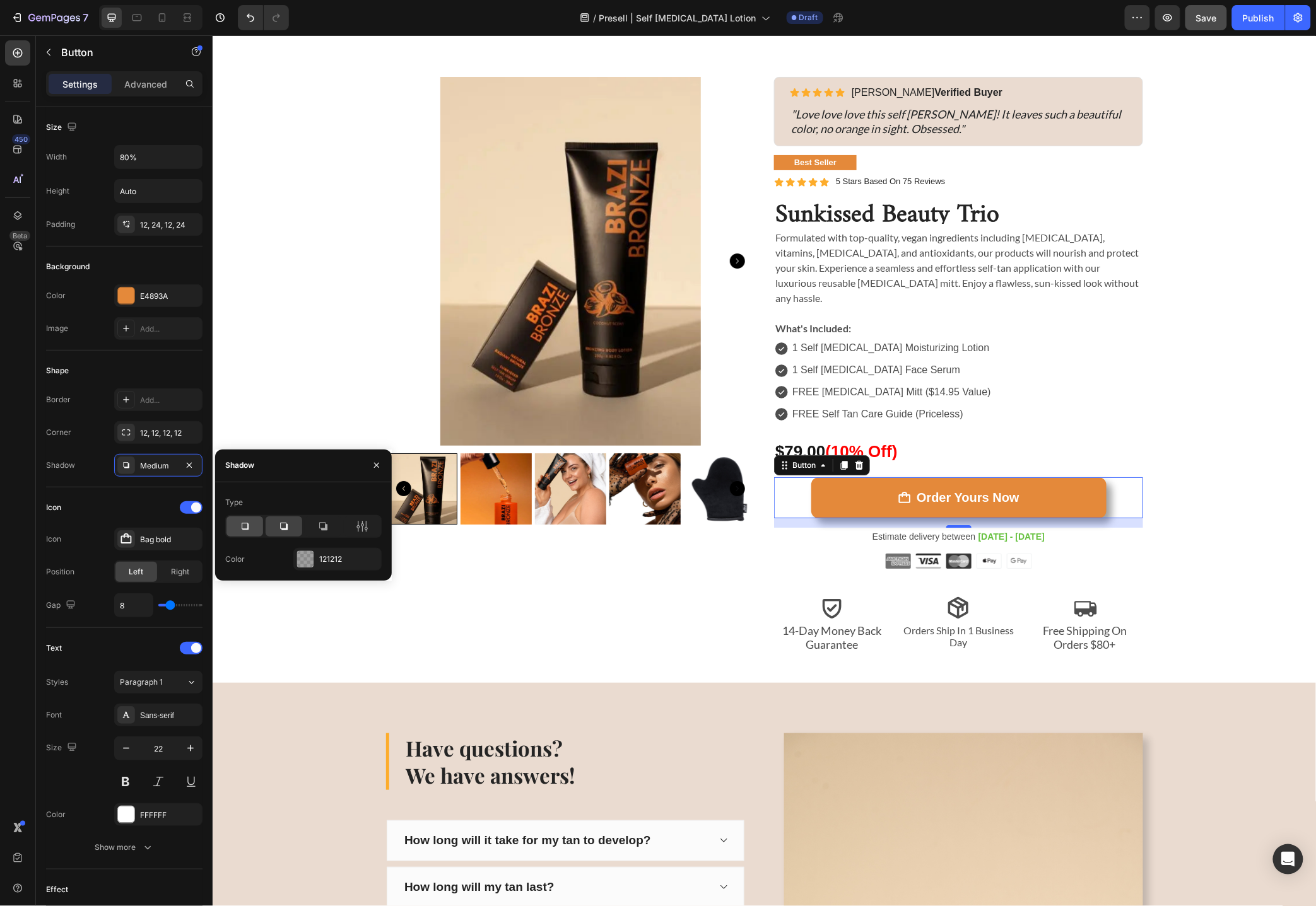
click at [250, 528] on icon at bounding box center [245, 527] width 13 height 13
click at [335, 556] on div "121212" at bounding box center [338, 560] width 37 height 11
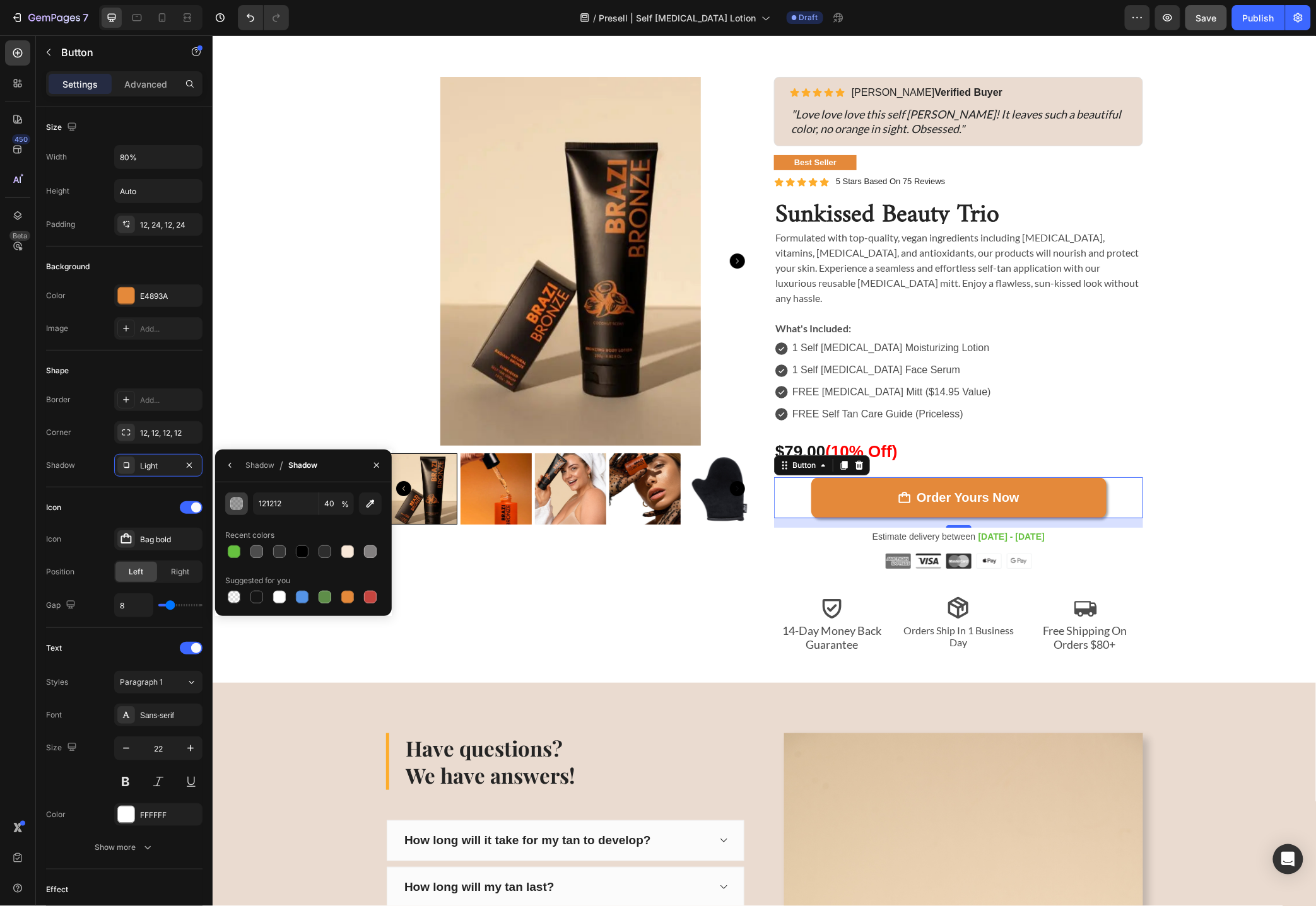
click at [241, 501] on div "button" at bounding box center [237, 504] width 13 height 13
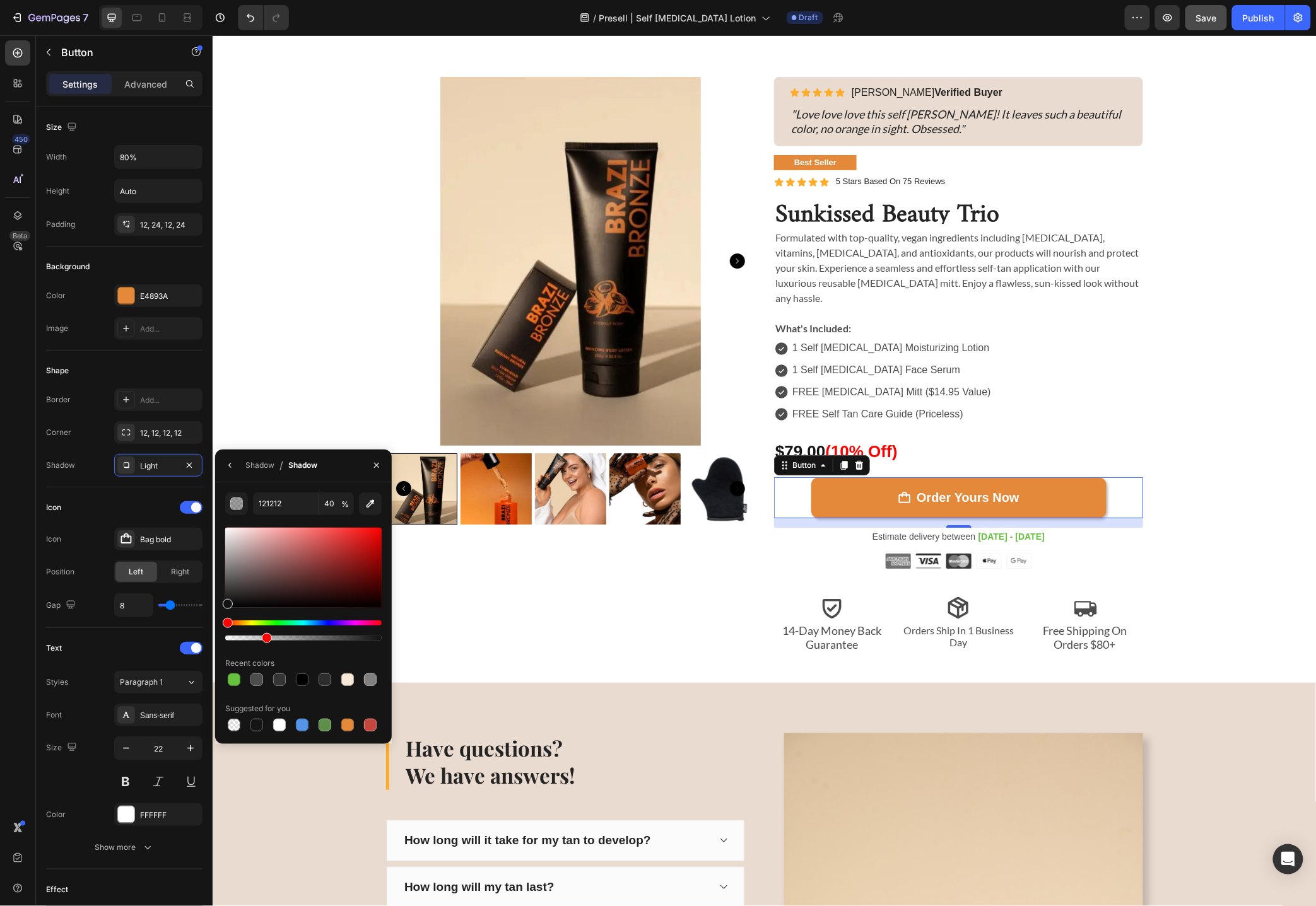
drag, startPoint x: 290, startPoint y: 636, endPoint x: 265, endPoint y: 636, distance: 25.0
click at [265, 636] on div at bounding box center [266, 638] width 10 height 10
type input "25"
click at [299, 378] on div "Sunkissed Beauty Trio Product Title Icon Icon Icon Icon Icon Icon List 40,000 B…" at bounding box center [763, 364] width 1085 height 576
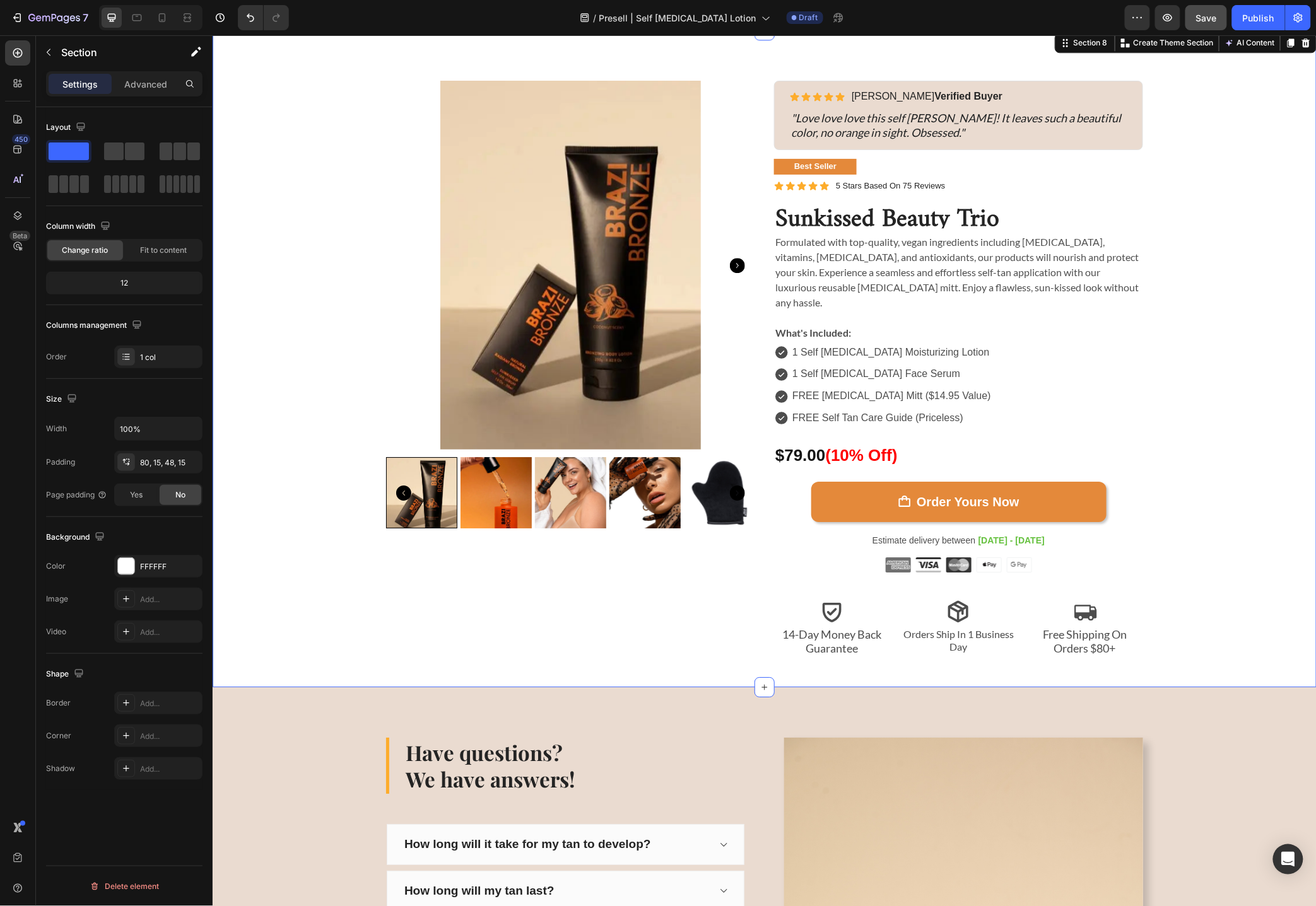
scroll to position [5404, 0]
